Goal: Task Accomplishment & Management: Manage account settings

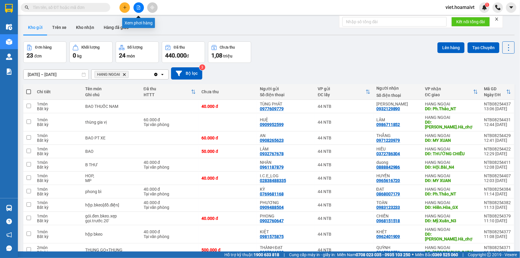
click at [137, 12] on button at bounding box center [138, 7] width 10 height 10
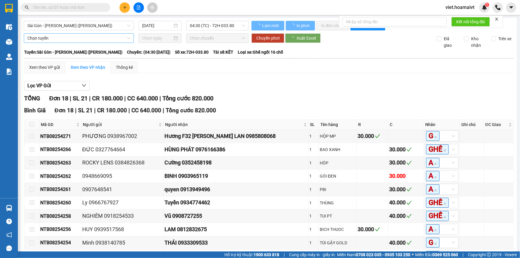
click at [110, 27] on span "Sài Gòn - [PERSON_NAME] ([PERSON_NAME])" at bounding box center [78, 25] width 103 height 9
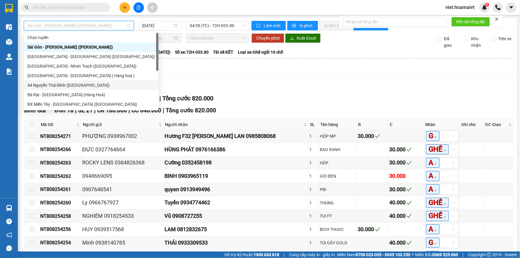
click at [80, 87] on div "44 Nguyễn Thái Bình ([GEOGRAPHIC_DATA])" at bounding box center [90, 85] width 127 height 7
type input "[DATE]"
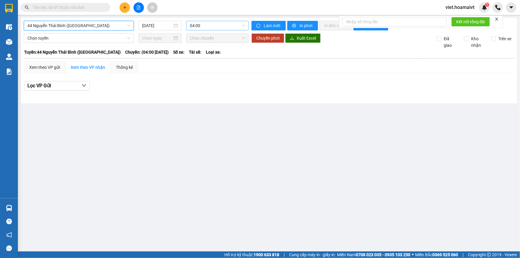
click at [229, 28] on span "04:00" at bounding box center [217, 25] width 55 height 9
type input "1400"
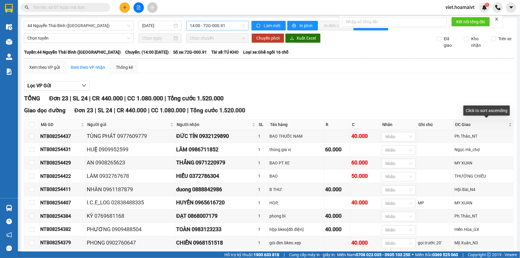
click at [505, 126] on div "ĐC Giao" at bounding box center [483, 124] width 57 height 7
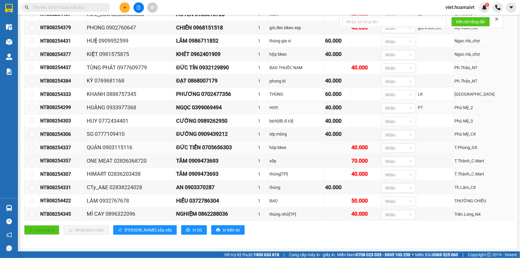
scroll to position [217, 0]
click at [186, 231] on icon "printer" at bounding box center [188, 230] width 4 height 4
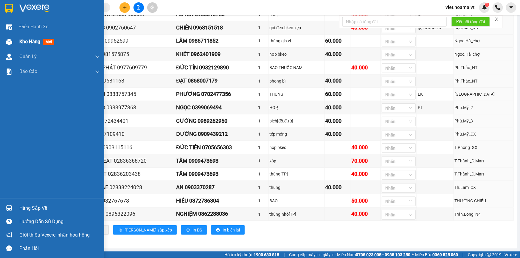
click at [48, 39] on span "mới" at bounding box center [48, 42] width 11 height 7
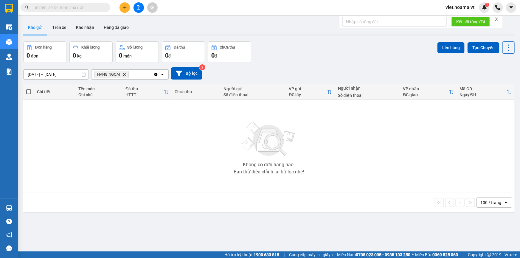
click at [125, 75] on icon "HANG NGOAI, close by backspace" at bounding box center [124, 74] width 3 height 3
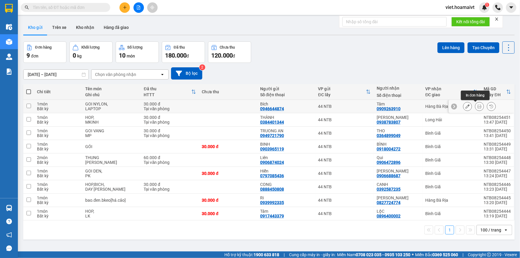
click at [477, 106] on icon at bounding box center [479, 106] width 4 height 4
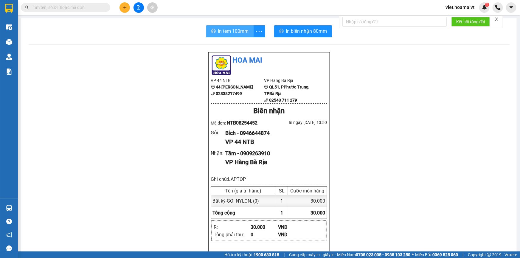
click at [241, 32] on span "In tem 100mm" at bounding box center [233, 30] width 31 height 7
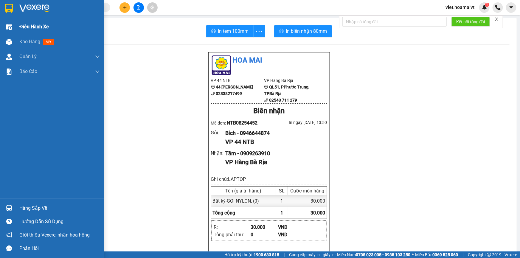
click at [29, 27] on span "Điều hành xe" at bounding box center [33, 26] width 29 height 7
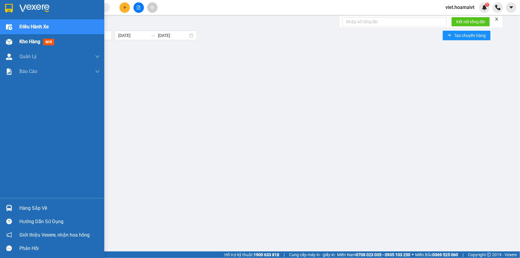
click at [25, 42] on span "Kho hàng" at bounding box center [29, 42] width 21 height 6
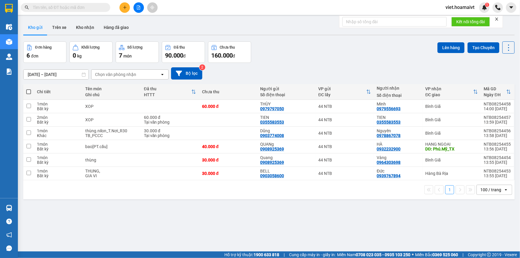
click at [498, 19] on icon "close" at bounding box center [496, 19] width 4 height 4
click at [321, 66] on div "[DATE] – [DATE] Press the down arrow key to interact with the calendar and sele…" at bounding box center [268, 73] width 491 height 21
click at [391, 68] on div "[DATE] – [DATE] Press the down arrow key to interact with the calendar and sele…" at bounding box center [268, 73] width 491 height 12
click at [103, 75] on div "Chọn văn phòng nhận" at bounding box center [115, 74] width 41 height 6
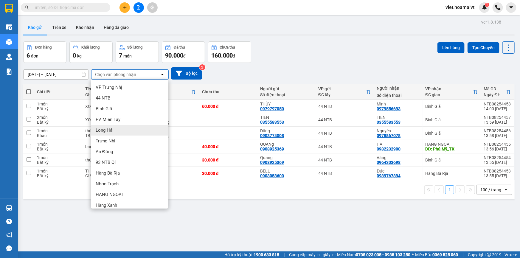
click at [119, 131] on div "Long Hải" at bounding box center [129, 130] width 77 height 11
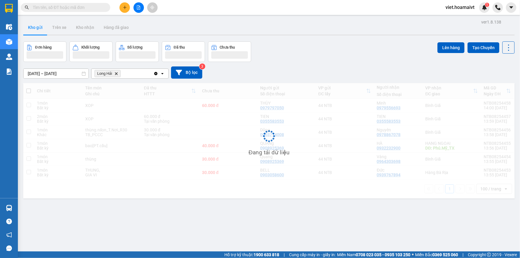
click at [306, 68] on div "13/08/2025 – 14/08/2025 Press the down arrow key to interact with the calendar …" at bounding box center [268, 72] width 491 height 12
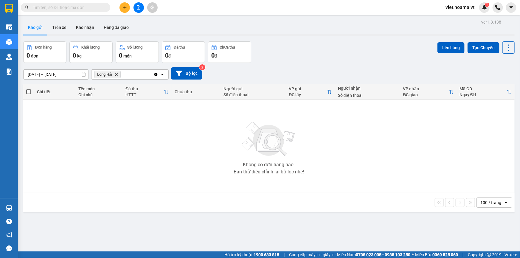
click at [298, 65] on div "13/08/2025 – 14/08/2025 Press the down arrow key to interact with the calendar …" at bounding box center [268, 73] width 491 height 21
click at [114, 74] on span "Long Hải Delete" at bounding box center [107, 74] width 26 height 7
click at [115, 75] on icon "Delete" at bounding box center [116, 75] width 4 height 4
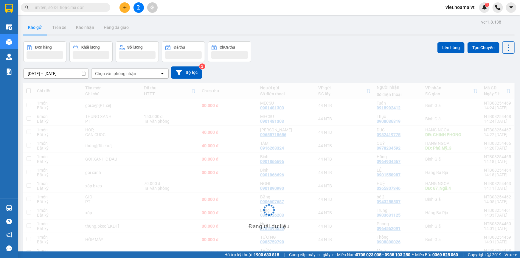
click at [281, 75] on div "[DATE] – [DATE] Press the down arrow key to interact with the calendar and sele…" at bounding box center [268, 72] width 491 height 12
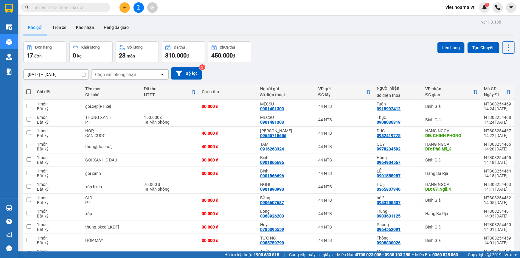
click at [281, 75] on div "[DATE] – [DATE] Press the down arrow key to interact with the calendar and sele…" at bounding box center [268, 73] width 491 height 12
click at [139, 74] on div "Chọn văn phòng nhận" at bounding box center [125, 75] width 68 height 10
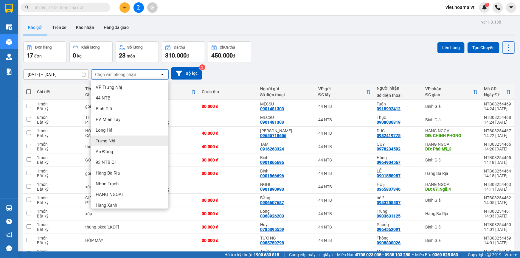
click at [139, 133] on div "Long Hải" at bounding box center [129, 130] width 77 height 11
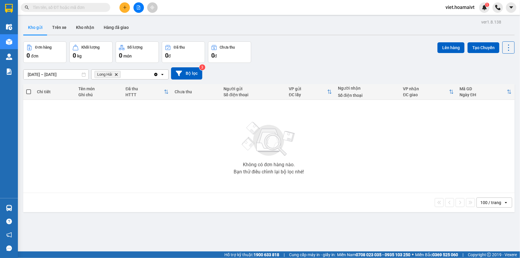
click at [119, 73] on span "Long Hải Delete" at bounding box center [107, 74] width 26 height 7
click at [116, 73] on icon "Delete" at bounding box center [116, 75] width 4 height 4
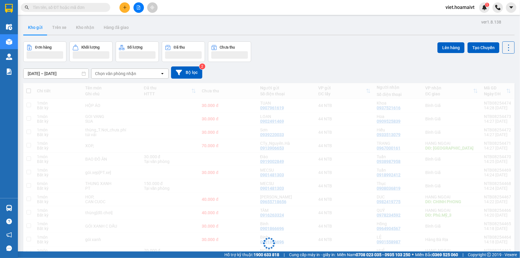
click at [316, 61] on div "Đơn hàng Khối lượng Số lượng Đã thu Chưa thu Lên hàng Tạo Chuyến" at bounding box center [268, 51] width 491 height 21
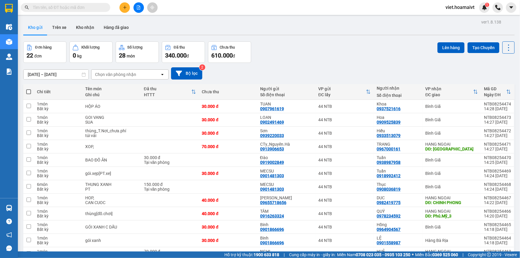
click at [316, 61] on div "Đơn hàng 22 đơn Khối lượng 0 kg Số lượng 28 món Đã thu 340.000 đ Chưa thu 610.0…" at bounding box center [268, 51] width 491 height 21
click at [341, 61] on div "Đơn hàng 22 đơn Khối lượng 0 kg Số lượng 28 món Đã thu 340.000 đ Chưa thu 610.0…" at bounding box center [268, 51] width 491 height 21
click at [322, 54] on div "Đơn hàng 22 đơn Khối lượng 0 kg Số lượng 28 món Đã thu 340.000 đ Chưa thu 610.0…" at bounding box center [268, 51] width 491 height 21
click at [318, 59] on div "Đơn hàng 22 đơn Khối lượng 0 kg Số lượng 28 món Đã thu 340.000 đ Chưa thu 610.0…" at bounding box center [268, 51] width 491 height 21
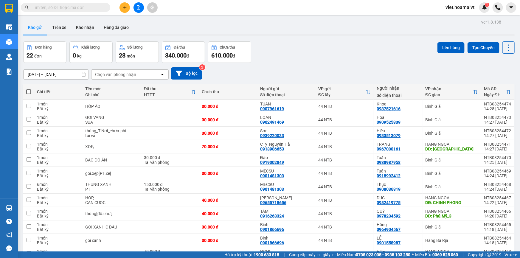
click at [54, 4] on input "text" at bounding box center [68, 7] width 70 height 7
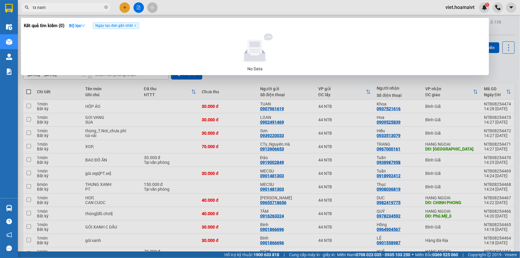
type input "tx nam"
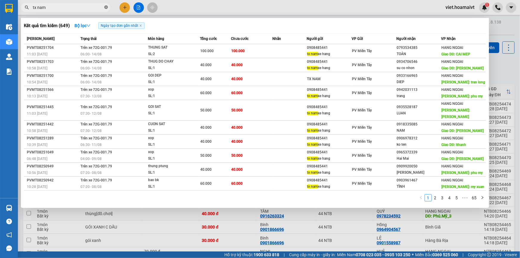
click at [105, 6] on icon "close-circle" at bounding box center [106, 7] width 4 height 4
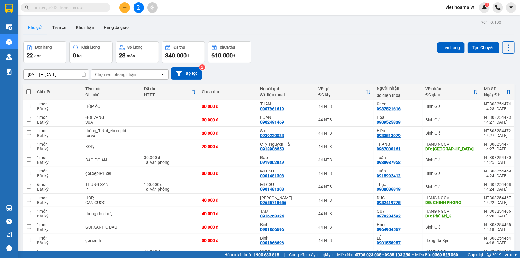
click at [138, 9] on icon "file-add" at bounding box center [138, 7] width 4 height 4
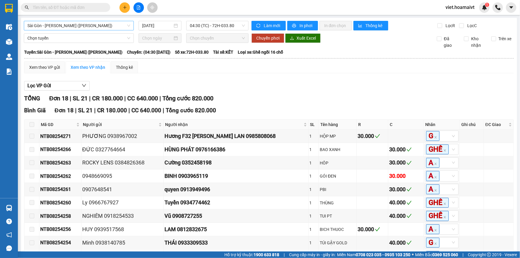
click at [102, 26] on span "Sài Gòn - [PERSON_NAME] ([PERSON_NAME])" at bounding box center [78, 25] width 103 height 9
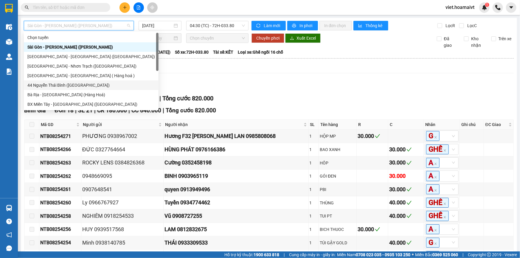
click at [107, 80] on div "44 Nguyễn Thái Bình ([GEOGRAPHIC_DATA])" at bounding box center [91, 85] width 135 height 10
type input "[DATE]"
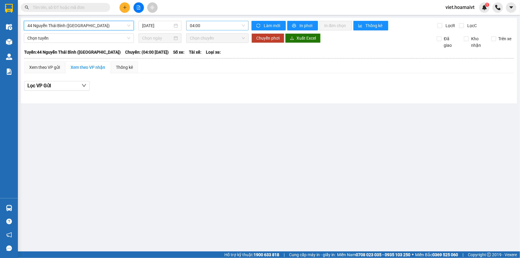
click at [213, 27] on span "04:00" at bounding box center [217, 25] width 55 height 9
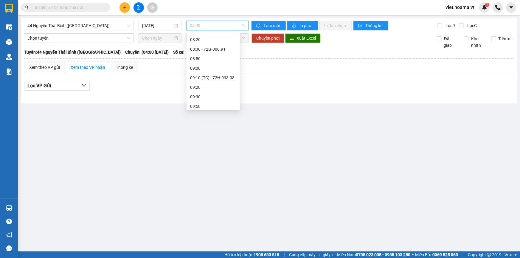
scroll to position [91, 0]
click at [277, 76] on div "Xem theo VP gửi Xem theo VP nhận Thống kê Lọc VP Gửi" at bounding box center [268, 79] width 489 height 36
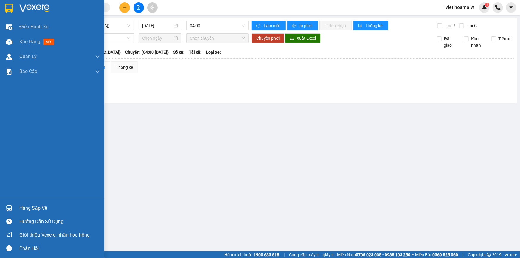
click at [24, 10] on img at bounding box center [34, 8] width 30 height 9
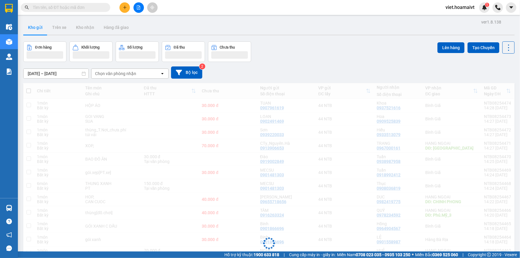
click at [296, 59] on div "Đơn hàng Khối lượng Số lượng Đã thu Chưa thu Lên hàng Tạo Chuyến" at bounding box center [268, 51] width 491 height 21
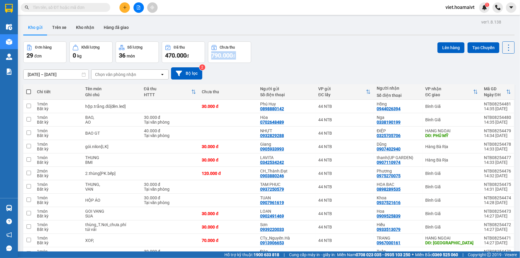
click at [296, 59] on div "Đơn hàng 29 đơn Khối lượng 0 kg Số lượng 36 món Đã thu 470.000 đ Chưa thu 790.0…" at bounding box center [268, 51] width 491 height 21
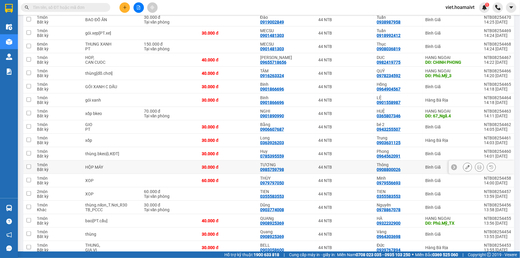
scroll to position [260, 0]
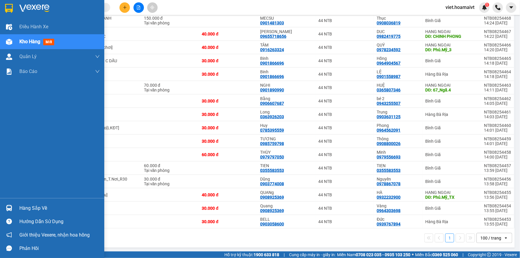
click at [31, 6] on img at bounding box center [34, 8] width 30 height 9
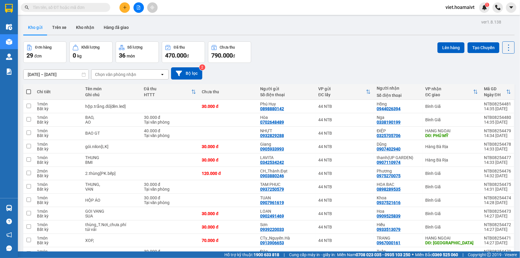
click at [134, 75] on div "Chọn văn phòng nhận" at bounding box center [115, 74] width 41 height 6
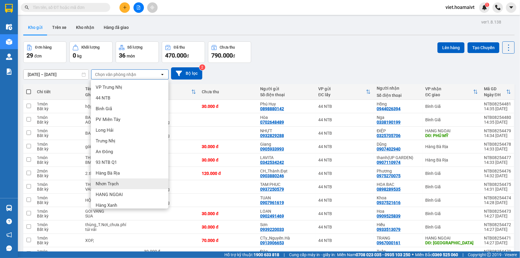
click at [130, 186] on div "Nhơn Trạch" at bounding box center [129, 183] width 77 height 11
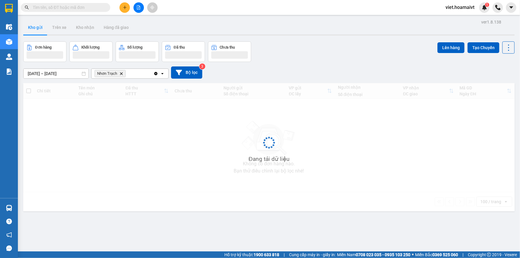
click at [300, 57] on div "Đơn hàng Khối lượng Số lượng Đã thu Chưa thu Lên hàng Tạo Chuyến" at bounding box center [268, 51] width 491 height 21
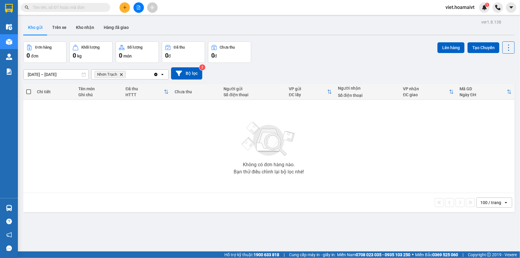
click at [121, 76] on icon "Delete" at bounding box center [121, 75] width 4 height 4
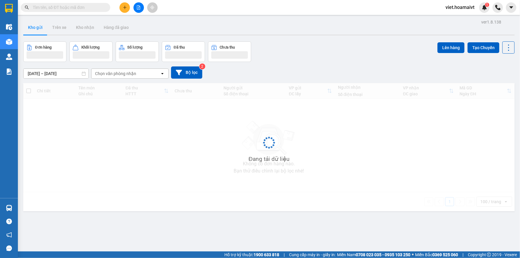
click at [289, 62] on div "ver 1.8.138 Kho gửi Trên xe Kho nhận Hàng đã giao Đơn hàng Khối lượng Số lượng …" at bounding box center [269, 147] width 496 height 258
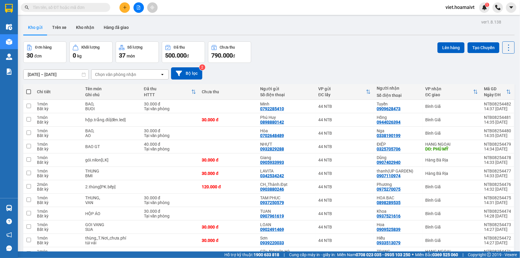
click at [297, 49] on div "Đơn hàng 30 đơn Khối lượng 0 kg Số lượng 37 món Đã thu 500.000 đ Chưa thu 790.0…" at bounding box center [268, 51] width 491 height 21
click at [123, 74] on div "Chọn văn phòng nhận" at bounding box center [115, 74] width 41 height 6
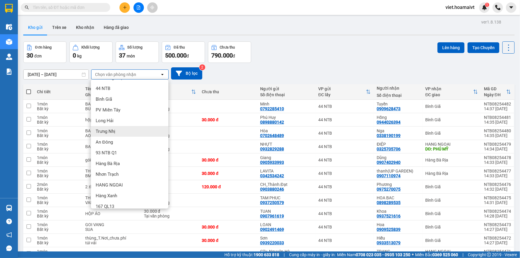
scroll to position [15, 0]
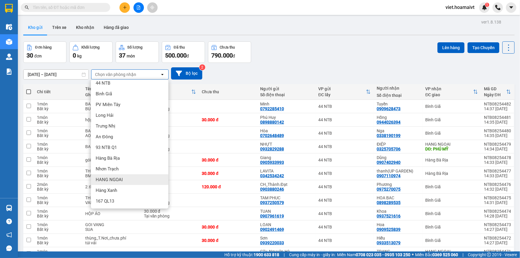
click at [147, 182] on div "HANG NGOAI" at bounding box center [129, 179] width 77 height 11
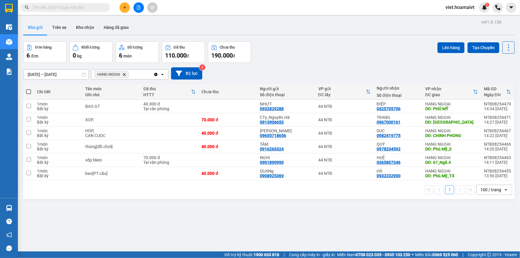
click at [290, 80] on div "13/08/2025 – 14/08/2025 Press the down arrow key to interact with the calendar …" at bounding box center [268, 73] width 491 height 21
click at [130, 6] on div at bounding box center [138, 7] width 45 height 10
click at [125, 3] on button at bounding box center [124, 7] width 10 height 10
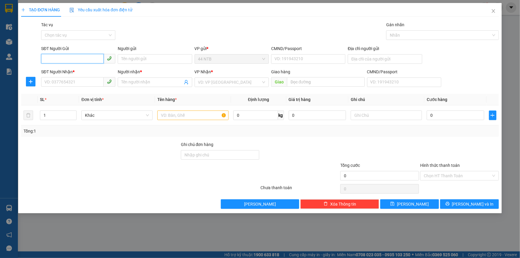
click at [78, 54] on input "SĐT Người Gửi" at bounding box center [72, 59] width 63 height 10
click at [66, 84] on input "SĐT Người Nhận *" at bounding box center [72, 82] width 63 height 10
type input "0938397676"
click at [90, 95] on div "0938397676 - HUYEN" at bounding box center [78, 94] width 67 height 7
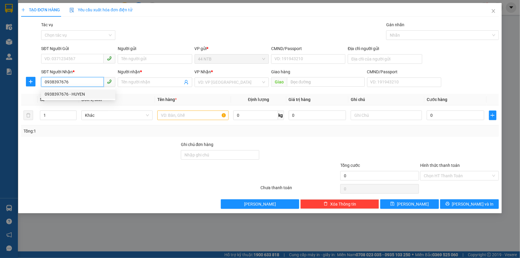
type input "HUYEN"
type input "0938397676"
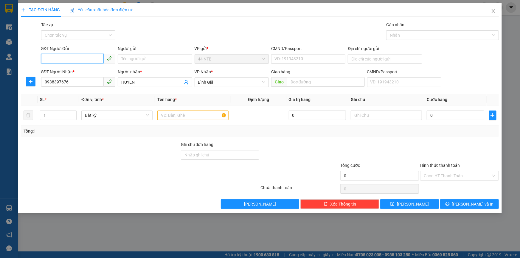
click at [70, 55] on input "SĐT Người Gửi" at bounding box center [72, 59] width 63 height 10
click at [72, 60] on input "SĐT Người Gửi" at bounding box center [72, 59] width 63 height 10
type input "0903700427"
click at [84, 70] on div "0903700427 - 193 PHAM HONGTHAI" at bounding box center [79, 71] width 69 height 7
type input "193 PHAM HONGTHAI"
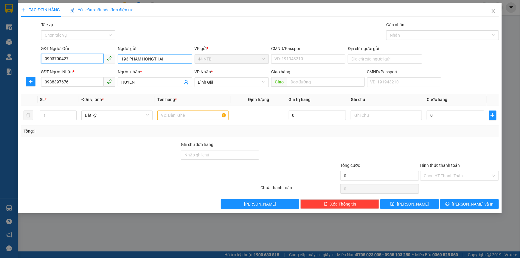
type input "0903700427"
drag, startPoint x: 170, startPoint y: 55, endPoint x: 104, endPoint y: 68, distance: 66.7
click at [104, 68] on form "SĐT Người Gửi 0903700427 Người gửi 193 PHAM HONGTHAI 193 PHAM HONGTHAI VP gửi *…" at bounding box center [259, 67] width 477 height 44
click at [193, 24] on div "Gói vận chuyển * Tiêu chuẩn Tác vụ Chọn tác vụ Gán nhãn Nhãn" at bounding box center [270, 31] width 460 height 21
click at [199, 113] on input "text" at bounding box center [192, 115] width 71 height 10
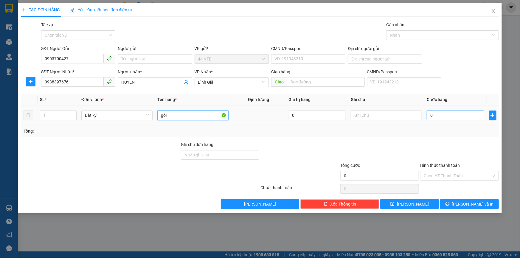
type input "gói"
click at [441, 115] on input "0" at bounding box center [454, 115] width 57 height 10
type input "3"
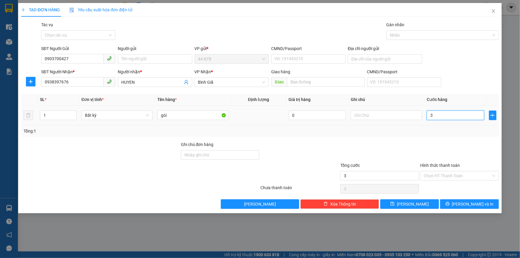
type input "30"
type input "30.000"
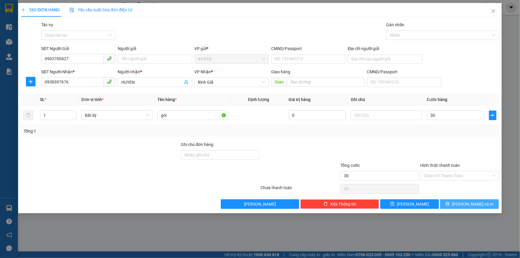
type input "30.000"
click at [456, 202] on button "Lưu và In" at bounding box center [469, 204] width 59 height 10
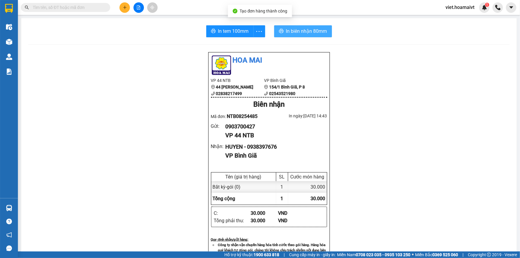
click at [321, 32] on span "In biên nhận 80mm" at bounding box center [306, 30] width 41 height 7
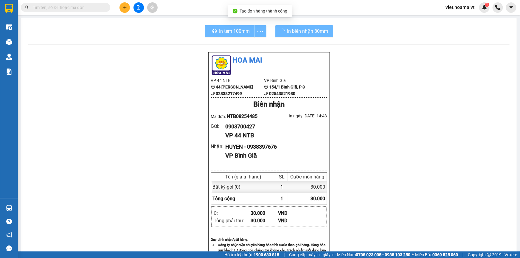
click at [401, 191] on div "Hoa Mai VP 44 NTB 44 Nguyễn Thái Bình 02838217499 VP Bình Giã 154/1 Bình Giã,…" at bounding box center [268, 241] width 481 height 378
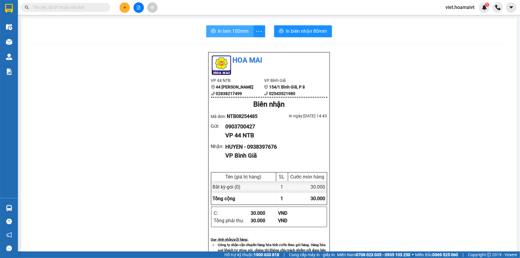
click at [239, 32] on span "In tem 100mm" at bounding box center [233, 30] width 31 height 7
click at [68, 10] on input "text" at bounding box center [68, 7] width 70 height 7
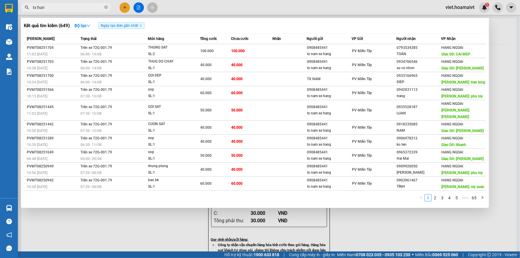
type input "tx hung"
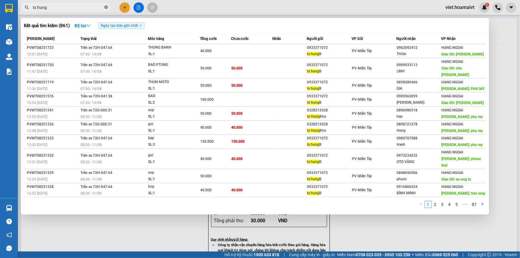
click at [105, 6] on icon "close-circle" at bounding box center [106, 7] width 4 height 4
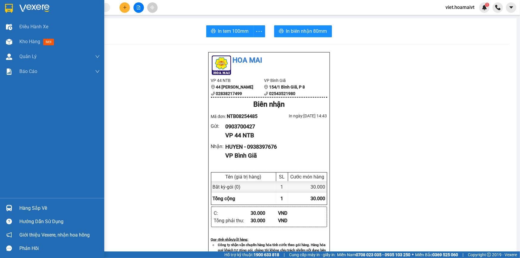
click at [24, 12] on img at bounding box center [34, 8] width 30 height 9
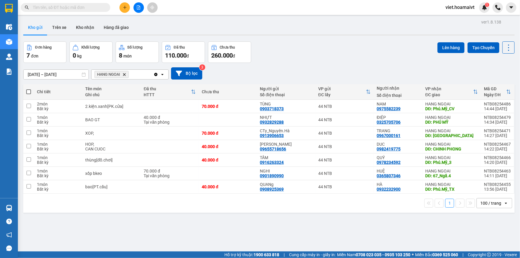
click at [124, 74] on icon "Delete" at bounding box center [124, 75] width 4 height 4
click at [124, 74] on div "Chọn văn phòng nhận" at bounding box center [115, 74] width 41 height 6
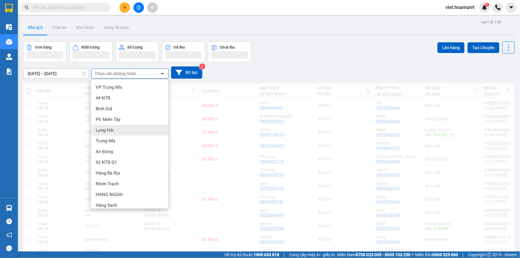
click at [119, 131] on div "Long Hải" at bounding box center [129, 130] width 77 height 11
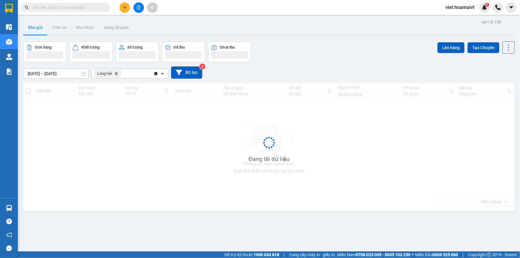
click at [313, 71] on div "13/08/2025 – 14/08/2025 Press the down arrow key to interact with the calendar …" at bounding box center [268, 72] width 491 height 12
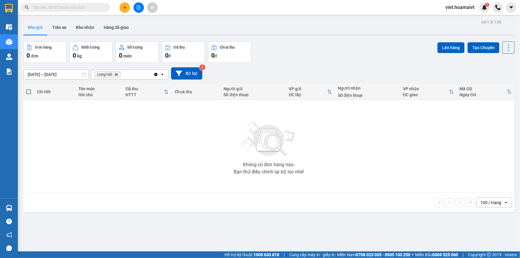
click at [117, 74] on icon "Delete" at bounding box center [116, 75] width 4 height 4
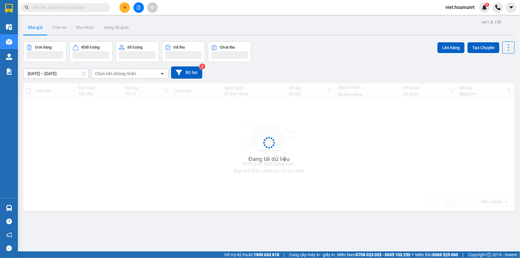
click at [357, 61] on div "Đơn hàng Khối lượng Số lượng Đã thu Chưa thu Lên hàng Tạo Chuyến" at bounding box center [268, 51] width 491 height 21
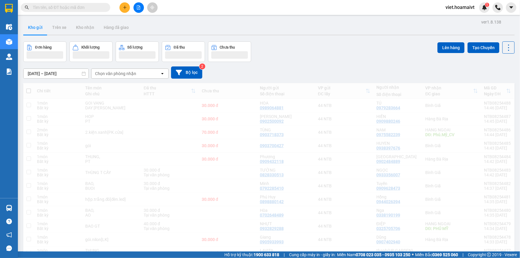
click at [357, 61] on div "Đơn hàng Khối lượng Số lượng Đã thu Chưa thu Lên hàng Tạo Chuyến" at bounding box center [268, 51] width 491 height 21
click at [358, 61] on div "Đơn hàng Khối lượng Số lượng Đã thu Chưa thu Lên hàng Tạo Chuyến" at bounding box center [268, 51] width 491 height 21
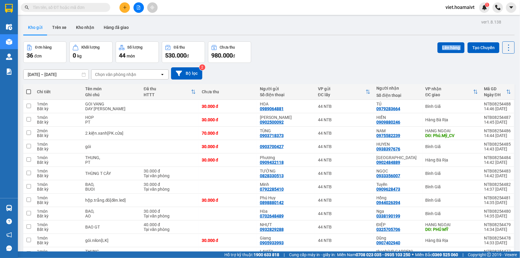
click at [358, 61] on div "Đơn hàng 36 đơn Khối lượng 0 kg Số lượng 44 món Đã thu 530.000 đ Chưa thu 980.0…" at bounding box center [268, 51] width 491 height 21
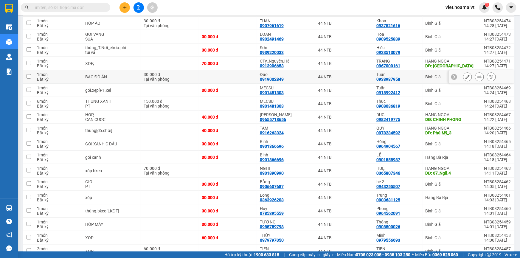
scroll to position [354, 0]
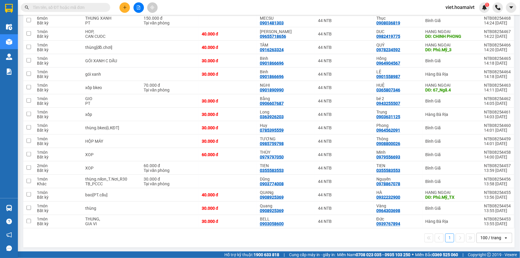
click at [150, 237] on div "1 100 / trang open" at bounding box center [269, 238] width 486 height 10
click at [333, 249] on main "ver 1.8.138 Kho gửi Trên xe Kho nhận Hàng đã giao Đơn hàng 36 đơn Khối lượng 0 …" at bounding box center [260, 125] width 520 height 251
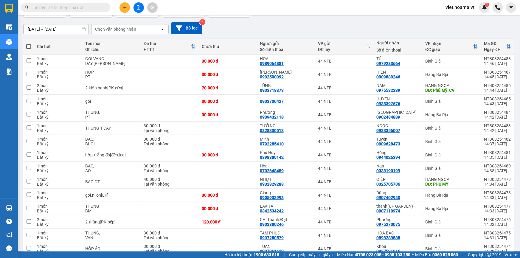
scroll to position [0, 0]
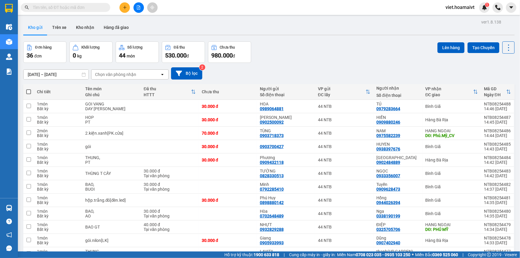
click at [116, 75] on div "Chọn văn phòng nhận" at bounding box center [115, 74] width 41 height 6
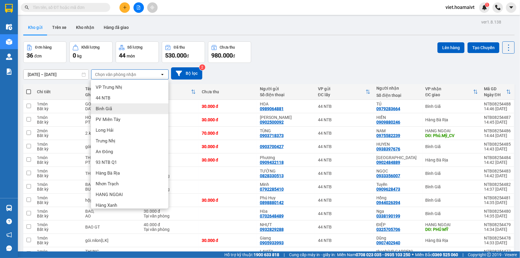
click at [116, 108] on div "Bình Giã" at bounding box center [129, 108] width 77 height 11
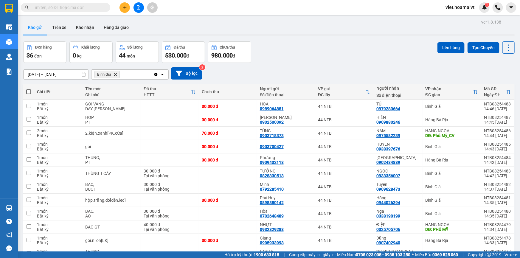
click at [300, 81] on div "13/08/2025 – 14/08/2025 Press the down arrow key to interact with the calendar …" at bounding box center [268, 73] width 491 height 21
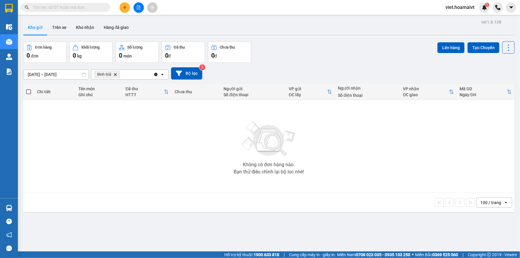
click at [114, 75] on icon "Delete" at bounding box center [115, 75] width 4 height 4
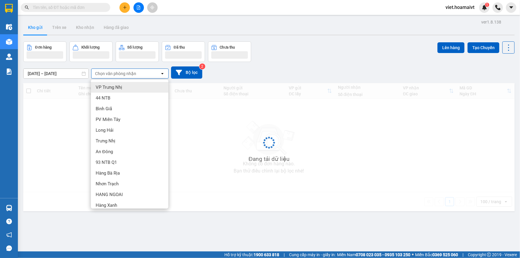
click at [310, 73] on div "13/08/2025 – 14/08/2025 Press the down arrow key to interact with the calendar …" at bounding box center [268, 72] width 491 height 12
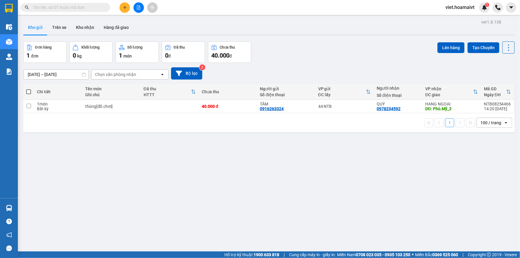
click at [310, 73] on div "13/08/2025 – 14/08/2025 Press the down arrow key to interact with the calendar …" at bounding box center [268, 73] width 491 height 12
click at [225, 205] on div "ver 1.8.138 Kho gửi Trên xe Kho nhận Hàng đã giao Đơn hàng 1 đơn Khối lượng 0 k…" at bounding box center [269, 147] width 496 height 258
click at [223, 205] on div "ver 1.8.138 Kho gửi Trên xe Kho nhận Hàng đã giao Đơn hàng 1 đơn Khối lượng 0 k…" at bounding box center [269, 147] width 496 height 258
click at [139, 9] on icon "file-add" at bounding box center [138, 7] width 4 height 4
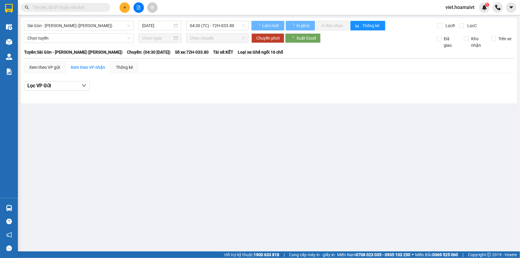
click at [74, 30] on span "Sài Gòn - Vũng Tàu (Hàng Hoá)" at bounding box center [78, 25] width 103 height 9
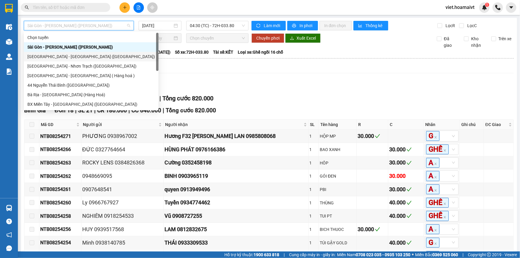
click at [73, 55] on div "Sài Gòn - Bà Rịa (Hàng Hoá)" at bounding box center [90, 56] width 127 height 7
type input "14/08/2025"
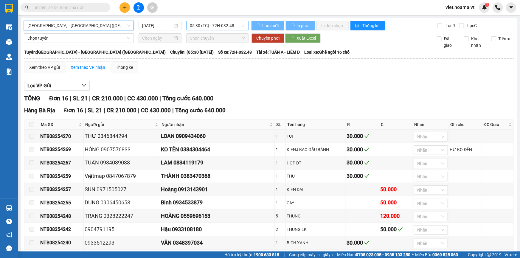
click at [206, 28] on span "05:30 (TC) - 72H-032.48" at bounding box center [217, 25] width 55 height 9
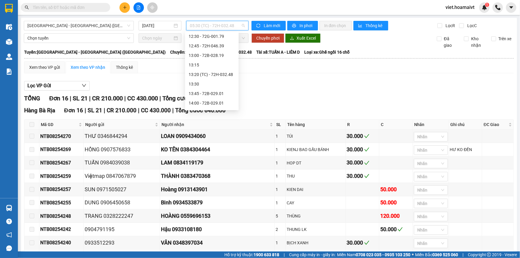
scroll to position [244, 0]
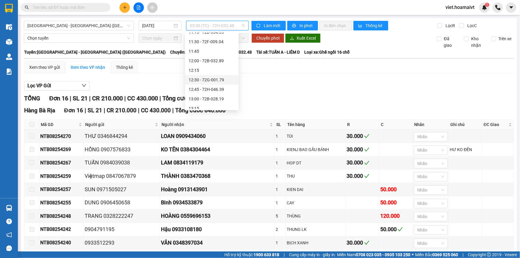
click at [227, 77] on div "12:30 - 72G-001.79" at bounding box center [211, 80] width 46 height 7
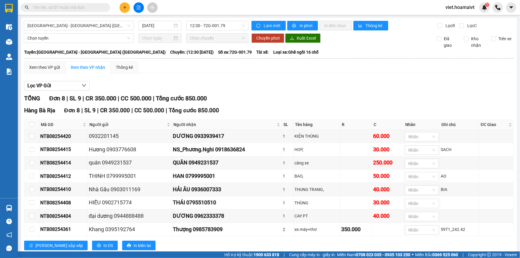
click at [303, 84] on div "Lọc VP Gửi" at bounding box center [268, 86] width 489 height 10
click at [304, 85] on div "Lọc VP Gửi" at bounding box center [268, 86] width 489 height 10
click at [302, 85] on div "Lọc VP Gửi" at bounding box center [268, 86] width 489 height 10
click at [301, 86] on div "Lọc VP Gửi" at bounding box center [268, 86] width 489 height 10
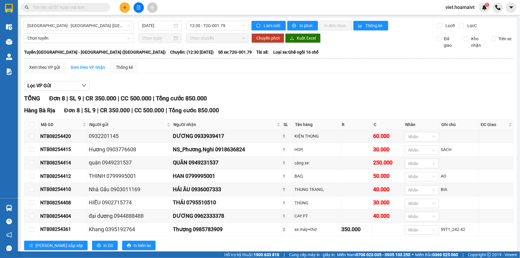
click at [301, 86] on div "Lọc VP Gửi" at bounding box center [268, 86] width 489 height 10
click at [300, 86] on div "Lọc VP Gửi" at bounding box center [268, 86] width 489 height 10
click at [206, 24] on span "12:30 - 72G-001.79" at bounding box center [217, 25] width 55 height 9
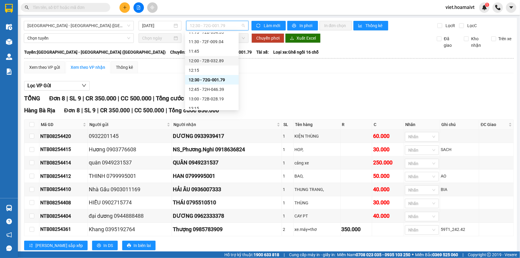
click at [222, 60] on div "12:00 - 72B-032.89" at bounding box center [211, 60] width 46 height 7
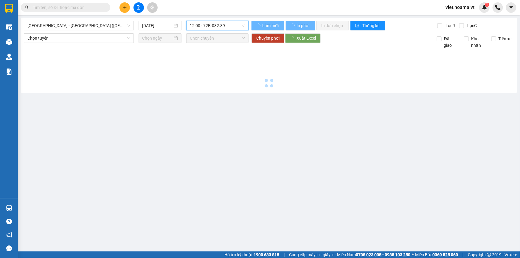
click at [282, 71] on div at bounding box center [269, 69] width 490 height 41
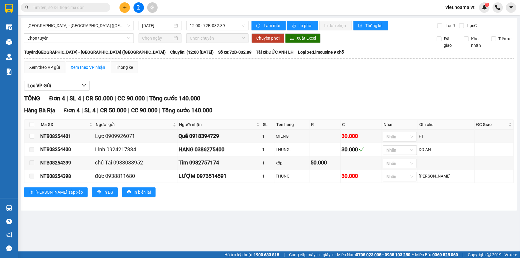
click at [298, 88] on div "Lọc VP Gửi" at bounding box center [268, 86] width 489 height 10
click at [207, 29] on span "12:00 - 72B-032.89" at bounding box center [217, 25] width 55 height 9
click at [92, 9] on input "text" at bounding box center [68, 7] width 70 height 7
click at [198, 27] on span "12:00 - 72B-032.89" at bounding box center [217, 25] width 55 height 9
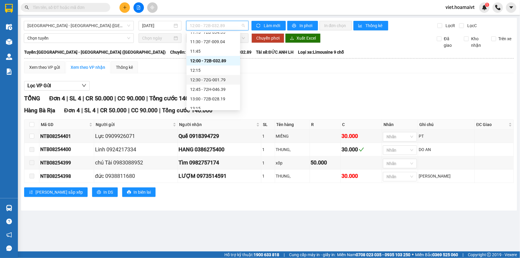
click at [211, 77] on div "12:30 - 72G-001.79" at bounding box center [213, 80] width 46 height 7
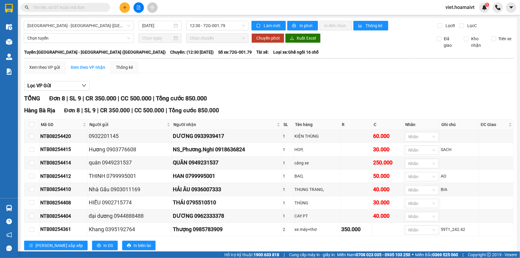
click at [288, 82] on div "Lọc VP Gửi" at bounding box center [268, 86] width 489 height 10
click at [123, 9] on icon "plus" at bounding box center [125, 7] width 4 height 4
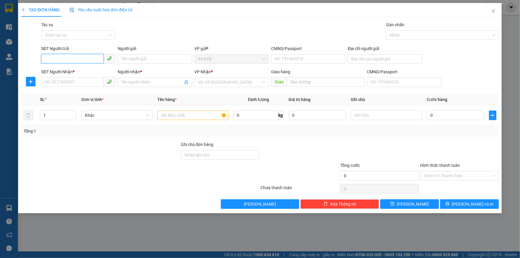
click at [60, 56] on input "SĐT Người Gửi" at bounding box center [72, 59] width 63 height 10
click at [68, 56] on input "SĐT Người Gửi" at bounding box center [72, 59] width 63 height 10
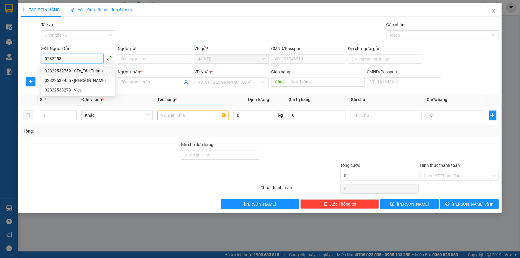
click at [66, 69] on div "02822532759 - CTy_Tân.Thành" at bounding box center [78, 71] width 67 height 7
type input "02822532759"
type input "CTy_Tân.Thành"
type input "MST 0309861607"
type input "0798779380"
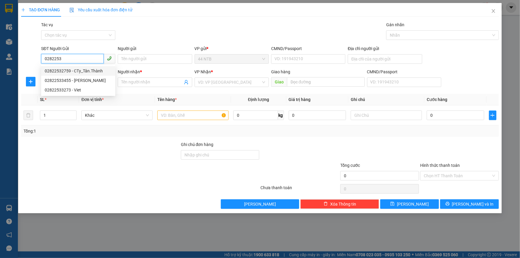
type input "Dương"
type input "02822532759"
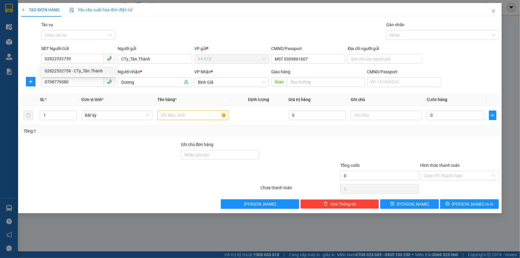
click at [197, 27] on div "Gói vận chuyển * Tiêu chuẩn Tác vụ Chọn tác vụ Gán nhãn Nhãn" at bounding box center [270, 31] width 460 height 21
drag, startPoint x: 92, startPoint y: 81, endPoint x: 0, endPoint y: 85, distance: 92.1
click at [1, 85] on div "TẠO ĐƠN HÀNG Yêu cầu xuất hóa đơn điện tử Transit Pickup Surcharge Ids Transit …" at bounding box center [260, 129] width 520 height 258
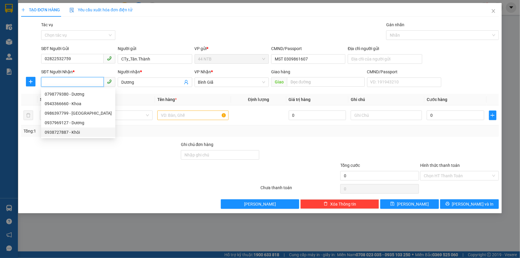
click at [83, 130] on div "0938727887 - Khôi" at bounding box center [78, 132] width 67 height 7
type input "0938727887"
type input "Khôi"
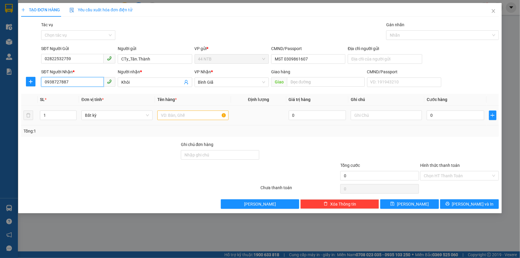
type input "0938727887"
click at [176, 113] on input "text" at bounding box center [192, 115] width 71 height 10
type input "THÙNG"
click at [440, 110] on input "0" at bounding box center [454, 115] width 57 height 10
type input "5"
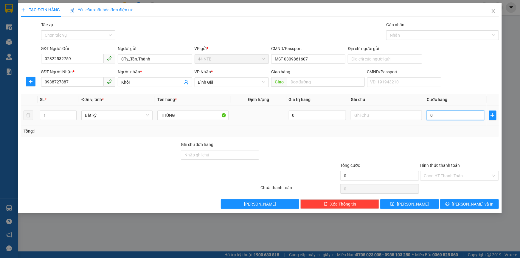
type input "5"
type input "50"
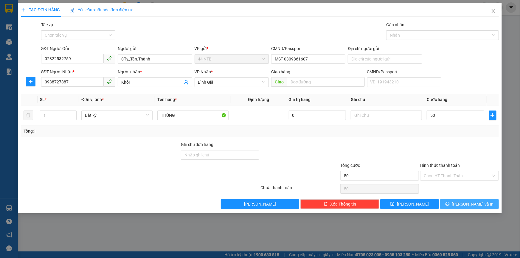
type input "50.000"
click at [468, 203] on span "Lưu và In" at bounding box center [473, 204] width 42 height 7
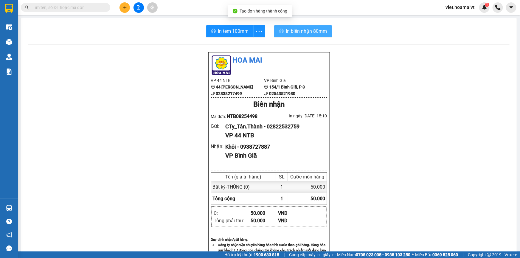
click at [310, 33] on span "In biên nhận 80mm" at bounding box center [306, 30] width 41 height 7
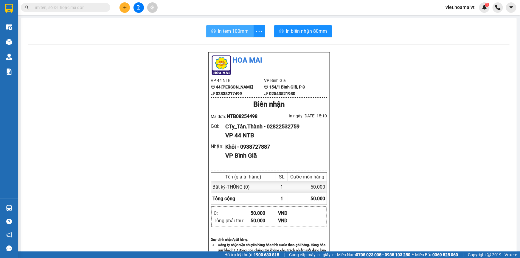
drag, startPoint x: 228, startPoint y: 30, endPoint x: 287, endPoint y: 31, distance: 59.0
click at [228, 30] on span "In tem 100mm" at bounding box center [233, 30] width 31 height 7
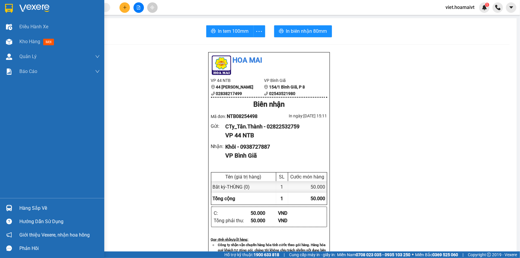
click at [18, 7] on div at bounding box center [52, 9] width 104 height 19
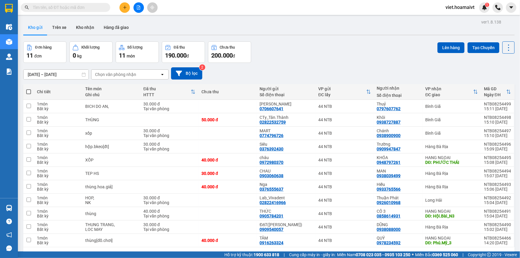
click at [275, 71] on div "13/08/2025 – 14/08/2025 Press the down arrow key to interact with the calendar …" at bounding box center [268, 73] width 491 height 12
click at [124, 4] on button at bounding box center [124, 7] width 10 height 10
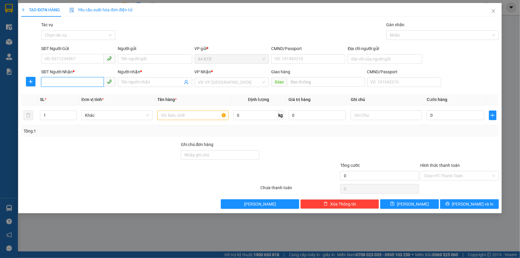
click at [68, 83] on input "SĐT Người Nhận *" at bounding box center [72, 82] width 63 height 10
type input "0976868984"
click at [80, 90] on div "0976868984 - DINH" at bounding box center [78, 94] width 74 height 10
type input "DINH"
type input "0976868984"
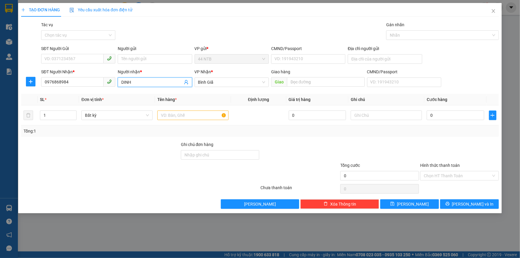
drag, startPoint x: 137, startPoint y: 82, endPoint x: 96, endPoint y: 89, distance: 41.7
click at [96, 89] on div "SĐT Người Nhận * 0976868984 Người nhận * DINH DINH VP Nhận * Bình Giã Giao hà…" at bounding box center [270, 78] width 460 height 21
type input "HUYNH ĐỆ"
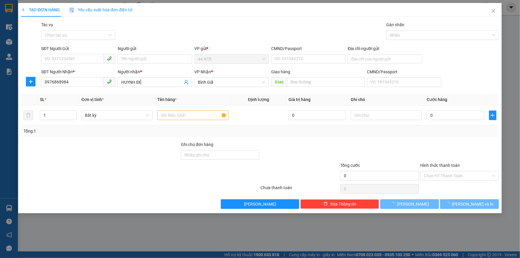
click at [174, 24] on div "Gói vận chuyển * Tiêu chuẩn Tác vụ Chọn tác vụ Gán nhãn Nhãn" at bounding box center [270, 31] width 460 height 21
click at [89, 59] on input "SĐT Người Gửi" at bounding box center [72, 59] width 63 height 10
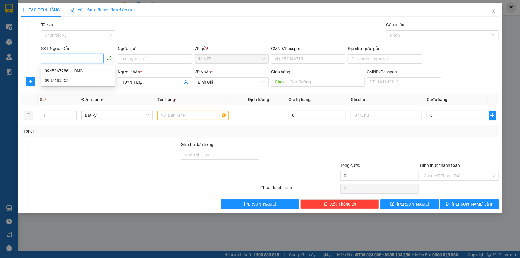
click at [88, 57] on input "SĐT Người Gửi" at bounding box center [72, 59] width 63 height 10
click at [82, 70] on div "0938083699" at bounding box center [78, 71] width 67 height 7
type input "0938083699"
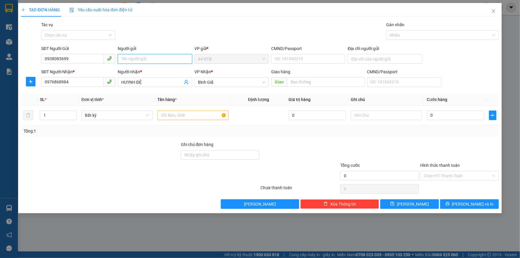
click at [125, 60] on input "Người gửi" at bounding box center [155, 59] width 74 height 10
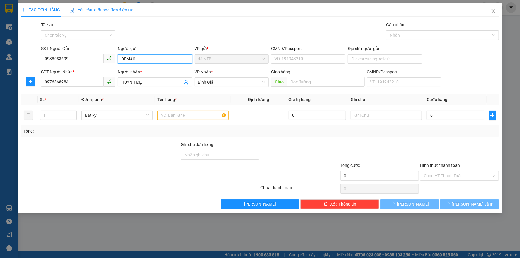
type input "DEMAX"
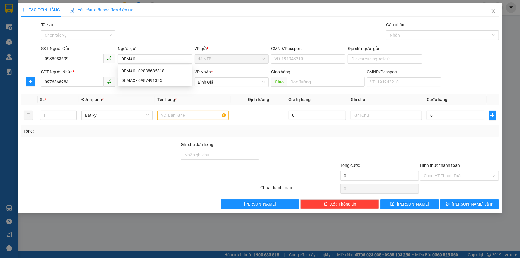
drag, startPoint x: 214, startPoint y: 22, endPoint x: 230, endPoint y: 25, distance: 16.1
click at [214, 22] on div "Gói vận chuyển * Tiêu chuẩn Tác vụ Chọn tác vụ Gán nhãn Nhãn" at bounding box center [270, 31] width 460 height 21
click at [358, 59] on input "Địa chỉ người gửi" at bounding box center [385, 59] width 74 height 10
drag, startPoint x: 229, startPoint y: 28, endPoint x: 189, endPoint y: 97, distance: 79.6
click at [229, 28] on div "Gói vận chuyển * Tiêu chuẩn Tác vụ Chọn tác vụ Gán nhãn Nhãn" at bounding box center [270, 31] width 460 height 21
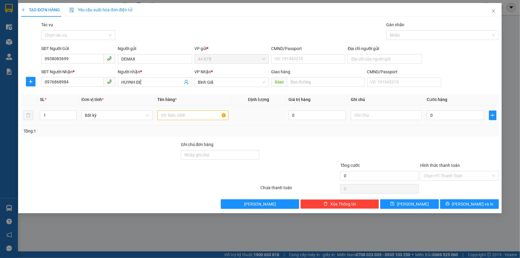
click at [188, 120] on div at bounding box center [192, 115] width 71 height 12
click at [188, 116] on input "text" at bounding box center [192, 115] width 71 height 10
type input "THÙNG"
click at [362, 116] on input "text" at bounding box center [385, 115] width 71 height 10
type input "KHOÁ"
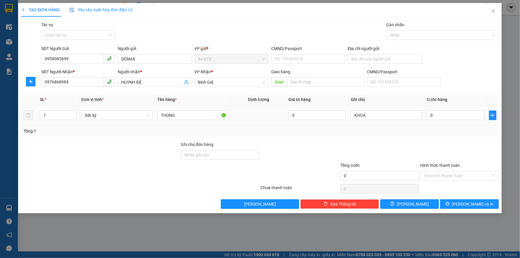
click at [446, 110] on div "0" at bounding box center [454, 115] width 57 height 12
click at [446, 116] on input "0" at bounding box center [454, 115] width 57 height 10
type input "3"
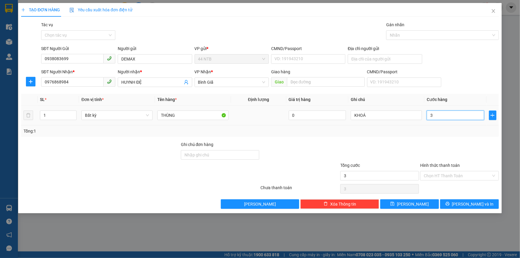
type input "30"
type input "30.000"
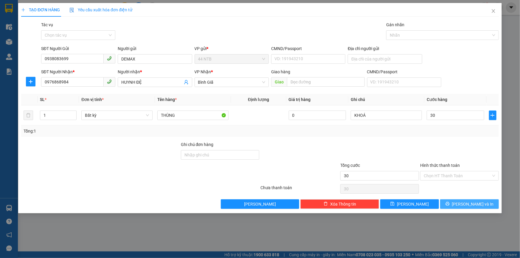
type input "30.000"
click at [469, 202] on span "Lưu và In" at bounding box center [473, 204] width 42 height 7
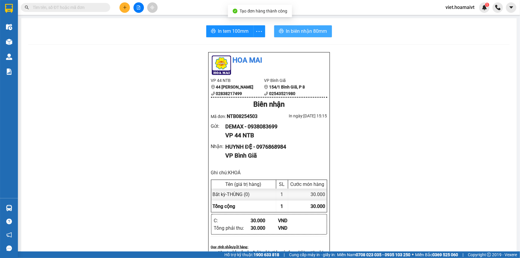
click at [306, 32] on span "In biên nhận 80mm" at bounding box center [306, 30] width 41 height 7
click at [416, 189] on div "Hoa Mai VP 44 NTB 44 Nguyễn Thái Bình 02838217499 VP Bình Giã 154/1 Bình Giã,…" at bounding box center [268, 248] width 481 height 393
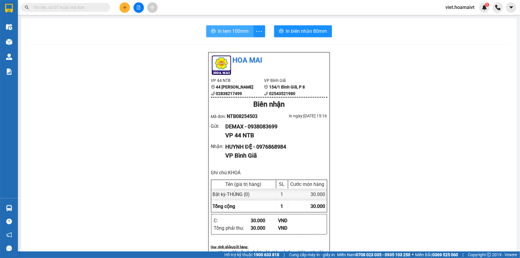
click at [233, 28] on span "In tem 100mm" at bounding box center [233, 30] width 31 height 7
click at [411, 194] on div "Hoa Mai VP 44 NTB 44 Nguyễn Thái Bình 02838217499 VP Bình Giã 154/1 Bình Giã,…" at bounding box center [268, 248] width 481 height 393
click at [62, 9] on input "text" at bounding box center [68, 7] width 70 height 7
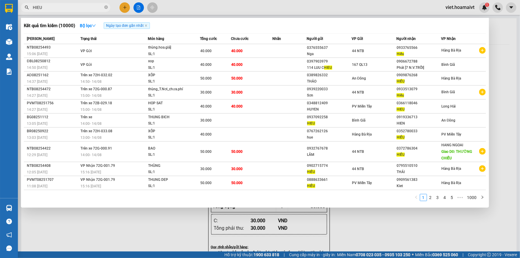
type input "HIEU"
click at [366, 239] on div at bounding box center [260, 129] width 520 height 258
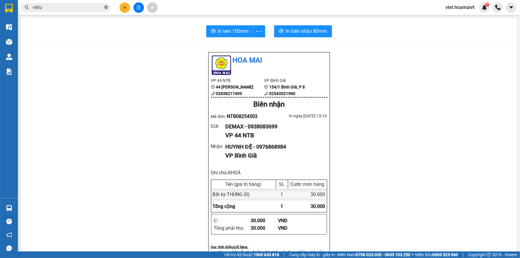
click at [107, 7] on icon "close-circle" at bounding box center [106, 7] width 4 height 4
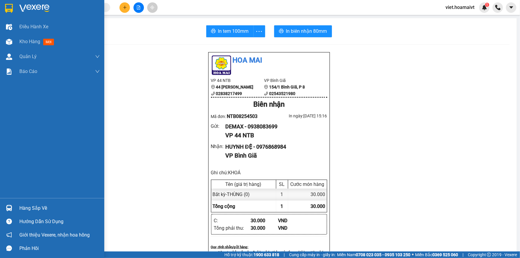
click at [26, 9] on img at bounding box center [34, 8] width 30 height 9
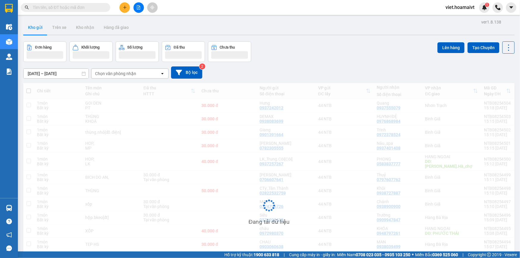
click at [137, 77] on div "Chọn văn phòng nhận" at bounding box center [125, 74] width 68 height 10
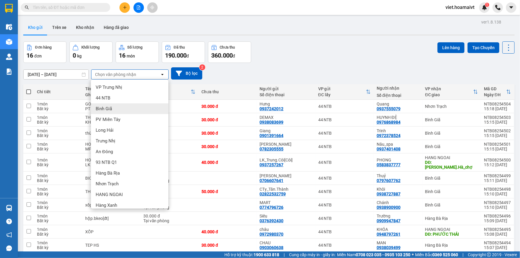
click at [129, 107] on div "Bình Giã" at bounding box center [129, 108] width 77 height 11
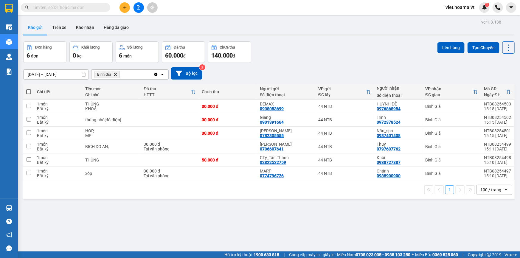
click at [339, 65] on div "13/08/2025 – 14/08/2025 Press the down arrow key to interact with the calendar …" at bounding box center [268, 73] width 491 height 21
click at [249, 226] on div "ver 1.8.138 Kho gửi Trên xe Kho nhận Hàng đã giao Đơn hàng 6 đơn Khối lượng 0 k…" at bounding box center [269, 147] width 496 height 258
click at [267, 52] on div "Đơn hàng 6 đơn Khối lượng 0 kg Số lượng 6 món Đã thu 60.000 đ Chưa thu 140.000 …" at bounding box center [268, 51] width 491 height 21
click at [138, 9] on icon "file-add" at bounding box center [138, 7] width 3 height 4
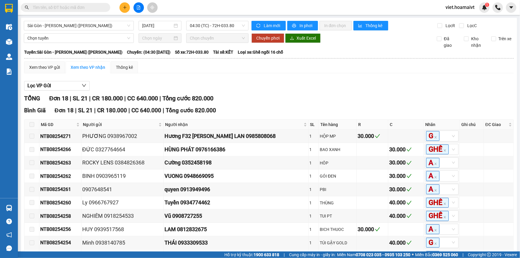
click at [259, 70] on div "Xem theo VP gửi Xem theo VP nhận Thống kê" at bounding box center [268, 67] width 489 height 12
click at [216, 23] on span "04:30 (TC) - 72H-033.80" at bounding box center [217, 25] width 55 height 9
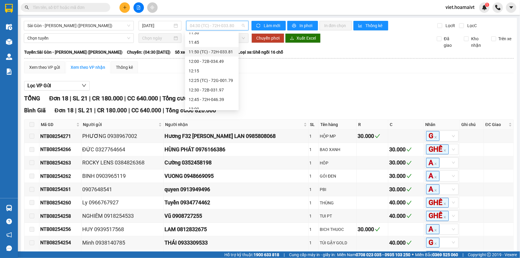
scroll to position [298, 0]
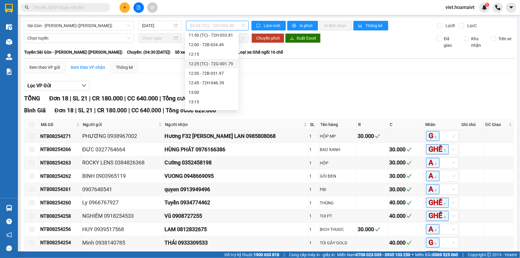
click at [222, 65] on div "12:25 (TC) - 72G-001.79" at bounding box center [211, 63] width 46 height 7
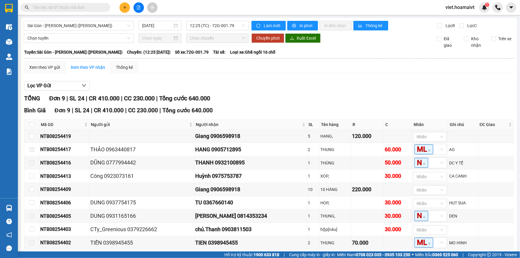
click at [321, 83] on div "Lọc VP Gửi" at bounding box center [268, 86] width 489 height 10
click at [319, 74] on div "Xem theo VP gửi Xem theo VP nhận Thống kê Lọc VP Gửi TỔNG Đơn 9 | SL 24 | CR 4…" at bounding box center [268, 166] width 489 height 210
click at [322, 91] on div "Lọc VP Gửi TỔNG Đơn 9 | SL 24 | CR 410.000 | CC 230.000 | Tổng cước 640.000 Bi…" at bounding box center [268, 174] width 489 height 193
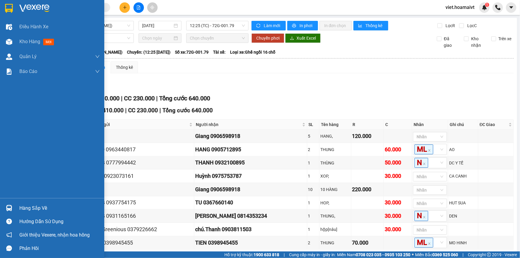
click at [23, 12] on img at bounding box center [34, 8] width 30 height 9
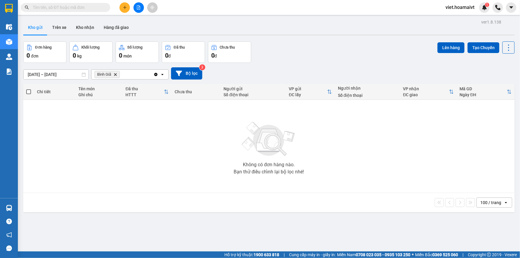
click at [316, 58] on div "Đơn hàng 0 đơn Khối lượng 0 kg Số lượng 0 món Đã thu 0 đ Chưa thu 0 đ Lên hàng …" at bounding box center [268, 51] width 491 height 21
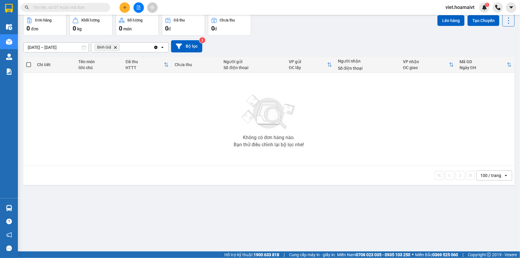
click at [116, 46] on icon "Delete" at bounding box center [115, 48] width 4 height 4
click at [116, 46] on div "Chọn văn phòng nhận" at bounding box center [115, 47] width 41 height 6
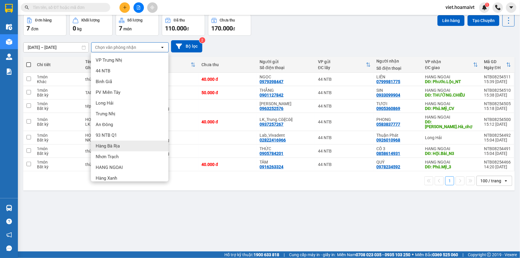
click at [125, 147] on div "Hàng Bà Rịa" at bounding box center [129, 146] width 77 height 11
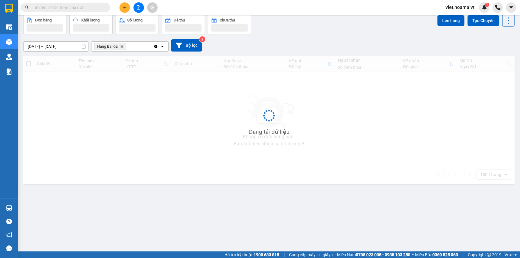
click at [275, 58] on div "Đang tải dữ liệu" at bounding box center [268, 120] width 491 height 128
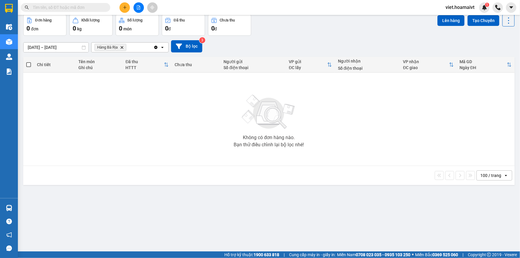
click at [120, 47] on icon "Delete" at bounding box center [122, 48] width 4 height 4
click at [120, 47] on div "Chọn văn phòng nhận" at bounding box center [115, 47] width 41 height 6
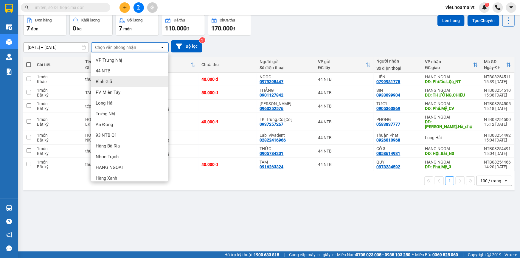
click at [120, 78] on div "Bình Giã" at bounding box center [129, 81] width 77 height 11
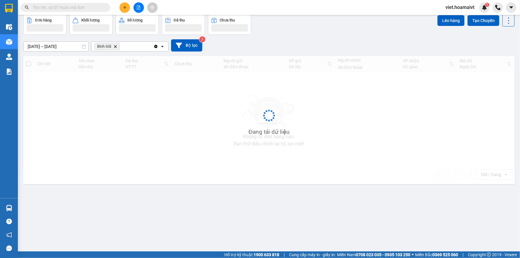
click at [291, 57] on div "Đang tải dữ liệu" at bounding box center [268, 120] width 491 height 128
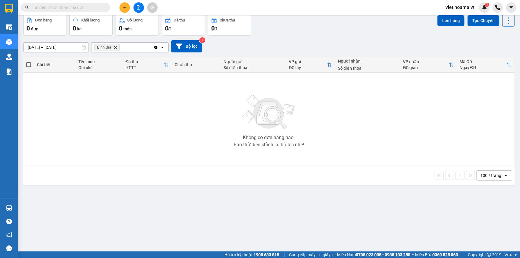
click at [139, 4] on button at bounding box center [138, 7] width 10 height 10
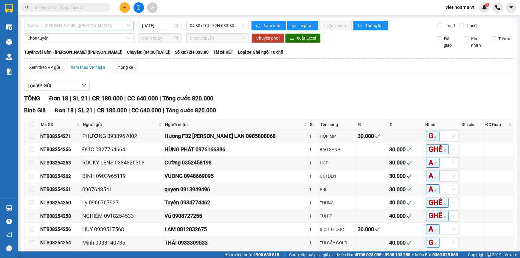
click at [83, 25] on span "Sài Gòn - Vũng Tàu (Hàng Hoá)" at bounding box center [78, 25] width 103 height 9
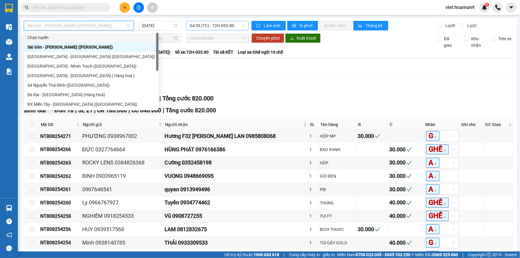
click at [187, 25] on div "04:30 (TC) - 72H-033.80" at bounding box center [217, 26] width 62 height 10
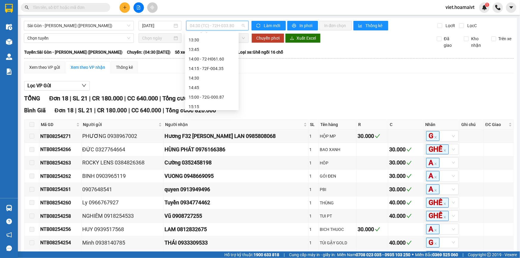
scroll to position [460, 0]
click at [220, 54] on div "15:40 (TC) - 72H-047.52" at bounding box center [211, 54] width 46 height 7
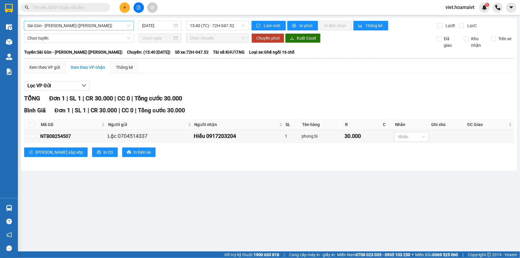
click at [70, 23] on span "Sài Gòn - Vũng Tàu (Hàng Hoá)" at bounding box center [78, 25] width 103 height 9
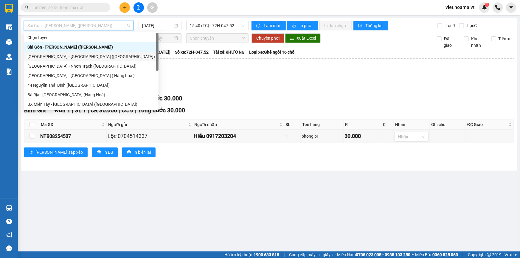
click at [79, 57] on div "Sài Gòn - Bà Rịa (Hàng Hoá)" at bounding box center [90, 56] width 127 height 7
type input "14/08/2025"
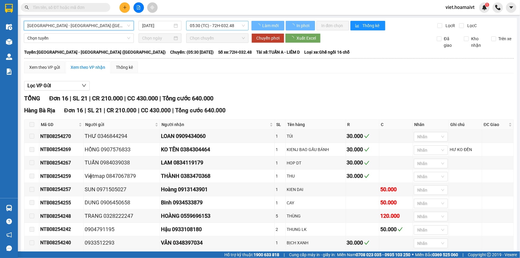
click at [196, 23] on span "05:30 (TC) - 72H-032.48" at bounding box center [217, 25] width 55 height 9
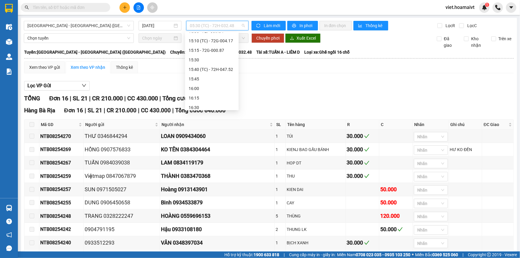
scroll to position [392, 0]
click at [221, 74] on div "15:40 (TC) - 72H-047.52" at bounding box center [211, 74] width 46 height 7
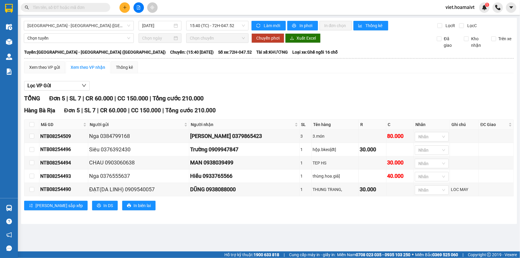
click at [338, 74] on div "Xem theo VP gửi Xem theo VP nhận Thống kê Lọc VP Gửi TỔNG Đơn 5 | SL 7 | CR 60…" at bounding box center [268, 139] width 489 height 156
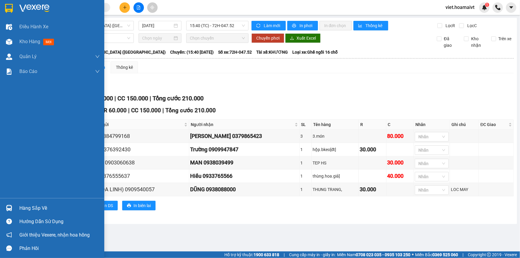
click at [25, 10] on img at bounding box center [34, 8] width 30 height 9
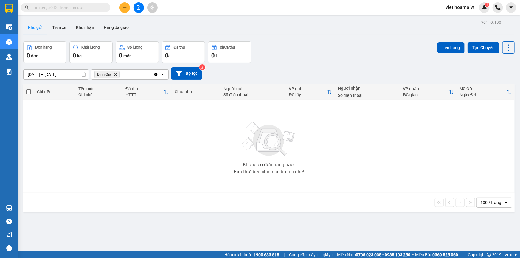
click at [115, 74] on icon "Bình Giã, close by backspace" at bounding box center [115, 74] width 3 height 3
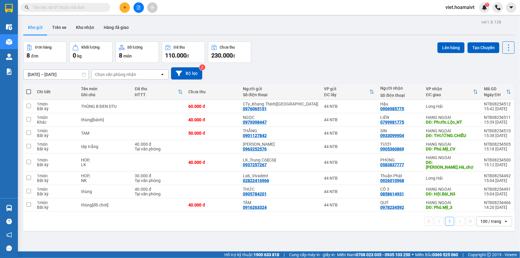
click at [331, 52] on div "Đơn hàng 8 đơn Khối lượng 0 kg Số lượng 8 món Đã thu 110.000 đ Chưa thu 230.000…" at bounding box center [268, 51] width 491 height 21
click at [137, 6] on icon "file-add" at bounding box center [138, 7] width 3 height 4
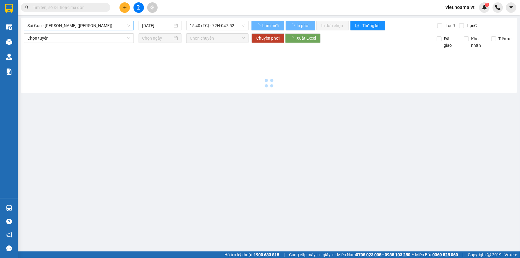
click at [95, 29] on span "Sài Gòn - Vũng Tàu (Hàng Hoá)" at bounding box center [78, 25] width 103 height 9
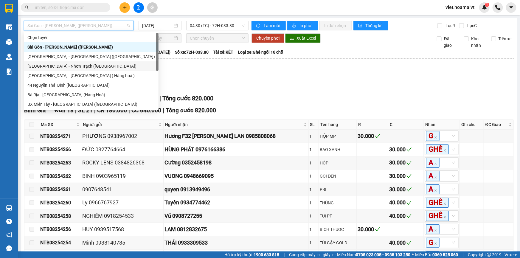
click at [83, 66] on div "Sài Gòn - Nhơn Trạch (Hàng Hoá)" at bounding box center [90, 66] width 127 height 7
type input "14/08/2025"
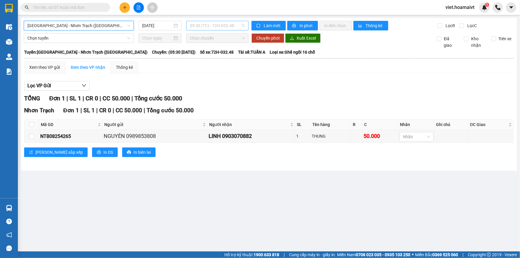
click at [194, 25] on span "05:30 (TC) - 72H-032.48" at bounding box center [217, 25] width 55 height 9
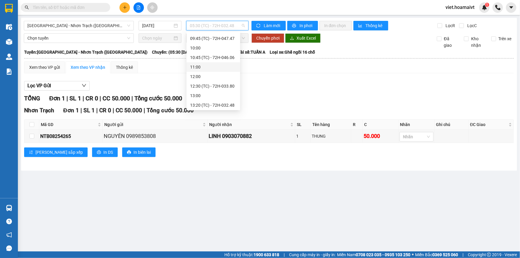
scroll to position [124, 0]
click at [212, 74] on div "15:30 (TC) - 72H-047.52" at bounding box center [213, 76] width 46 height 7
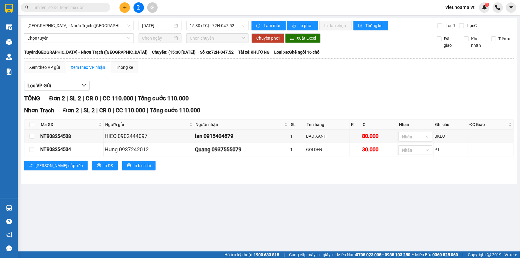
click at [322, 85] on div "Lọc VP Gửi" at bounding box center [268, 86] width 489 height 10
drag, startPoint x: 212, startPoint y: 74, endPoint x: 202, endPoint y: 86, distance: 15.7
click at [202, 86] on div "Lọc VP Gửi" at bounding box center [268, 86] width 489 height 10
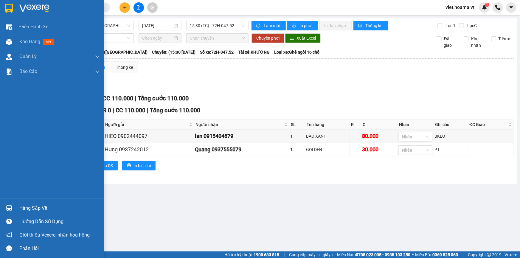
click at [26, 4] on img at bounding box center [34, 8] width 30 height 9
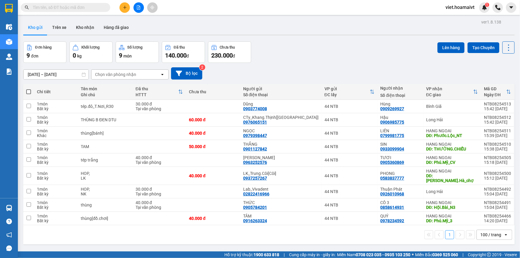
click at [336, 60] on div "Đơn hàng 9 đơn Khối lượng 0 kg Số lượng 9 món Đã thu 140.000 đ Chưa thu 230.000…" at bounding box center [268, 51] width 491 height 21
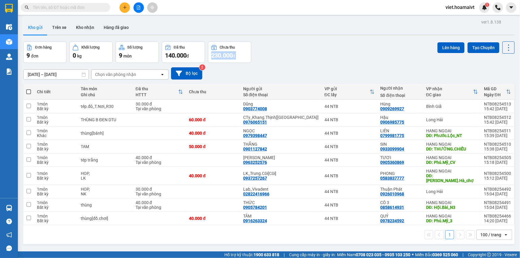
click at [336, 60] on div "Đơn hàng 9 đơn Khối lượng 0 kg Số lượng 9 món Đã thu 140.000 đ Chưa thu 230.000…" at bounding box center [268, 51] width 491 height 21
drag, startPoint x: 377, startPoint y: 82, endPoint x: 171, endPoint y: 14, distance: 216.9
click at [377, 82] on div "13/08/2025 – 14/08/2025 Press the down arrow key to interact with the calendar …" at bounding box center [268, 73] width 491 height 21
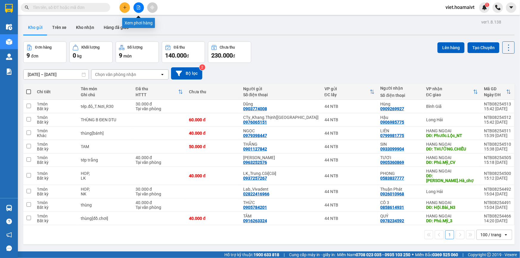
click at [139, 6] on icon "file-add" at bounding box center [138, 7] width 4 height 4
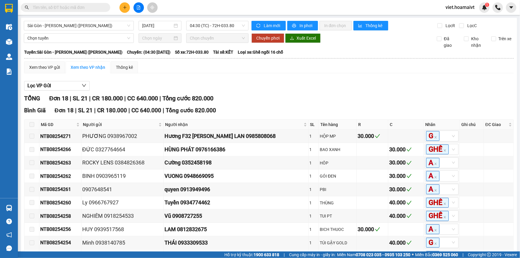
click at [303, 80] on div "Lọc VP Gửi TỔNG Đơn 18 | SL 21 | CR 180.000 | CC 640.000 | Tổng cước 820.000 B…" at bounding box center [268, 234] width 489 height 313
click at [121, 7] on button at bounding box center [124, 7] width 10 height 10
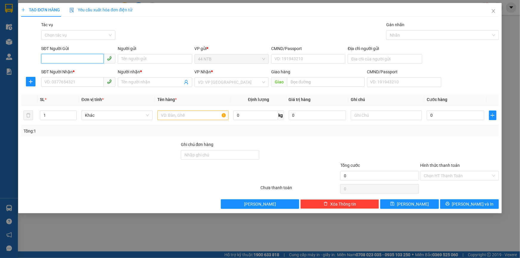
click at [57, 58] on input "SĐT Người Gửi" at bounding box center [72, 59] width 63 height 10
type input "0938325232"
click at [137, 57] on input "Người gửi" at bounding box center [155, 59] width 74 height 10
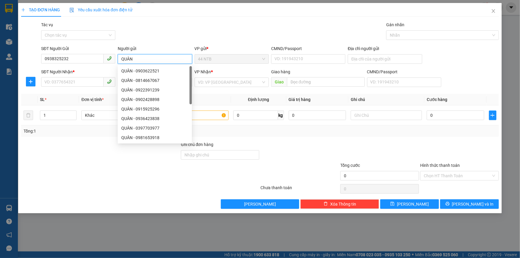
type input "QUÂN"
click at [207, 29] on div "Gói vận chuyển * Tiêu chuẩn Tác vụ Chọn tác vụ Gán nhãn Nhãn" at bounding box center [270, 31] width 460 height 21
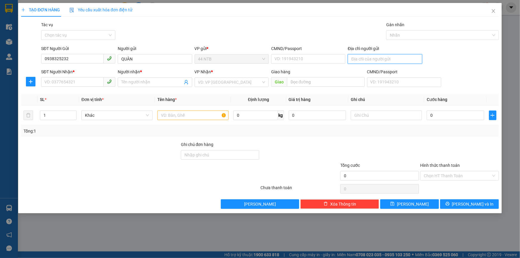
click at [369, 59] on input "Địa chỉ người gửi" at bounding box center [385, 59] width 74 height 10
type input "930/6 TRẦN HƯNG ĐẠO"
drag, startPoint x: 236, startPoint y: 32, endPoint x: 186, endPoint y: 54, distance: 54.5
click at [235, 32] on div "Gói vận chuyển * Tiêu chuẩn Tác vụ Chọn tác vụ Gán nhãn Nhãn" at bounding box center [270, 31] width 460 height 21
click at [68, 82] on input "SĐT Người Nhận *" at bounding box center [72, 82] width 63 height 10
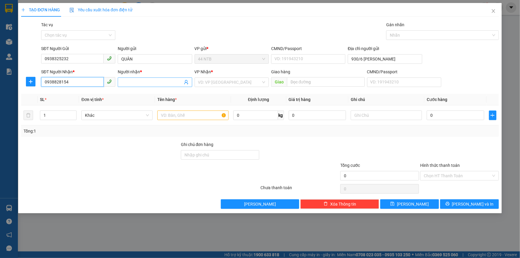
type input "0938828154"
click at [138, 85] on span at bounding box center [155, 82] width 74 height 10
click at [140, 81] on input "Người nhận *" at bounding box center [151, 82] width 61 height 7
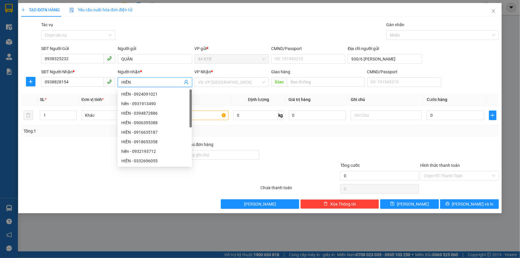
type input "HIỀN"
click at [199, 27] on div "Gói vận chuyển * Tiêu chuẩn Tác vụ Chọn tác vụ Gán nhãn Nhãn" at bounding box center [270, 31] width 460 height 21
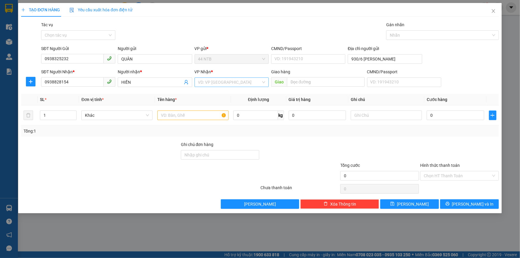
click at [225, 82] on input "search" at bounding box center [229, 82] width 63 height 9
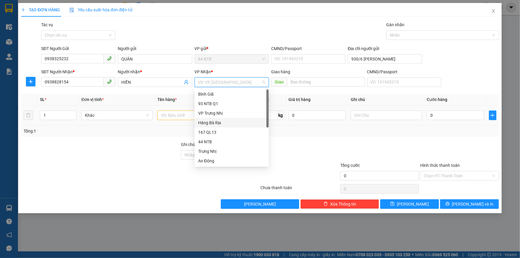
click at [228, 120] on div "Hàng Bà Rịa" at bounding box center [231, 122] width 67 height 7
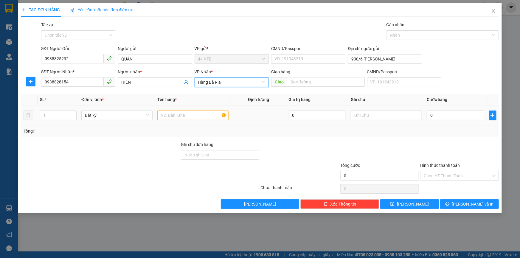
click at [180, 110] on div at bounding box center [192, 115] width 71 height 12
click at [188, 116] on input "text" at bounding box center [192, 115] width 71 height 10
type input "BỊCH ĐEN"
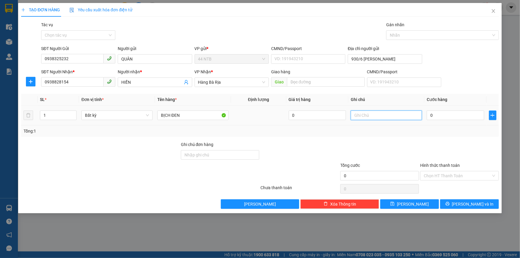
click at [388, 115] on input "text" at bounding box center [385, 115] width 71 height 10
type input "A"
click at [363, 113] on input "QUÀN ÁO" at bounding box center [385, 115] width 71 height 10
type input "QUẦN ÁO"
click at [442, 116] on input "0" at bounding box center [454, 115] width 57 height 10
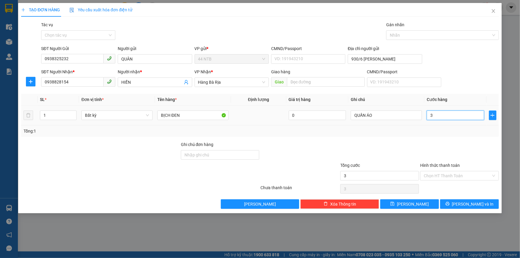
type input "3"
type input "30"
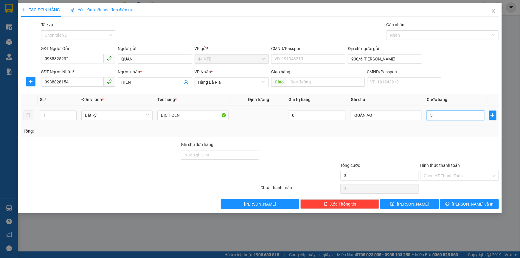
type input "30"
type input "30.000"
click at [463, 177] on input "Hình thức thanh toán" at bounding box center [456, 175] width 67 height 9
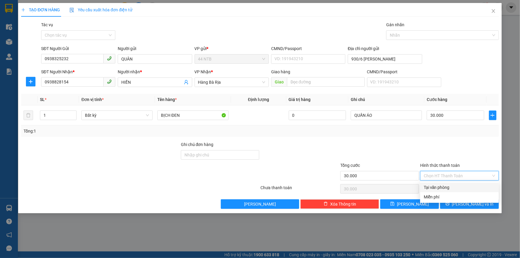
click at [464, 188] on div "Tại văn phòng" at bounding box center [458, 187] width 71 height 7
type input "0"
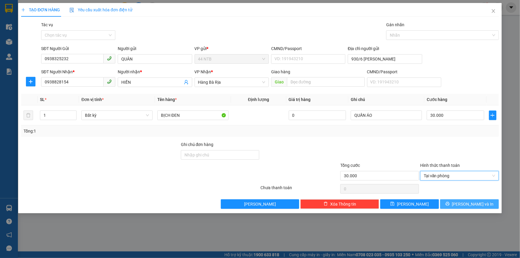
click at [467, 205] on span "Lưu và In" at bounding box center [473, 204] width 42 height 7
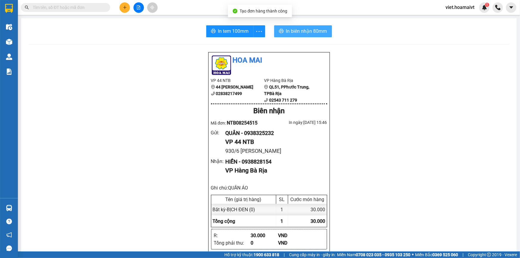
click at [290, 27] on button "In biên nhận 80mm" at bounding box center [303, 31] width 58 height 12
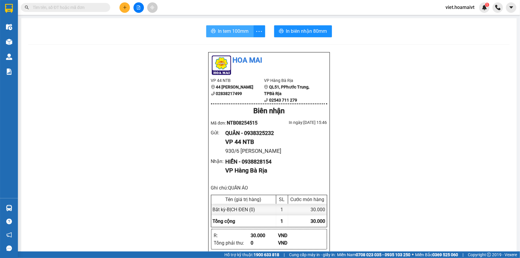
click at [234, 31] on span "In tem 100mm" at bounding box center [233, 30] width 31 height 7
click at [124, 8] on icon "plus" at bounding box center [125, 7] width 4 height 4
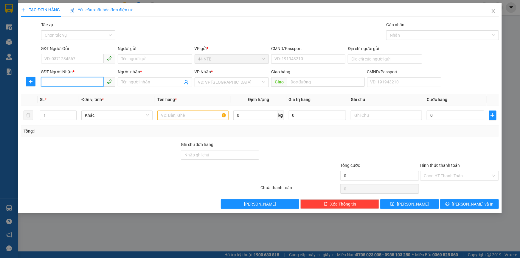
click at [64, 85] on input "SĐT Người Nhận *" at bounding box center [72, 82] width 63 height 10
type input "0974105357"
click at [146, 82] on input "Người nhận *" at bounding box center [151, 82] width 61 height 7
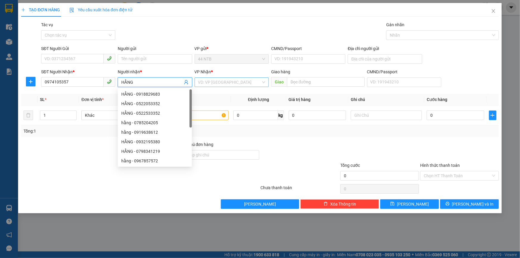
type input "HẰNG"
click at [210, 81] on input "search" at bounding box center [229, 82] width 63 height 9
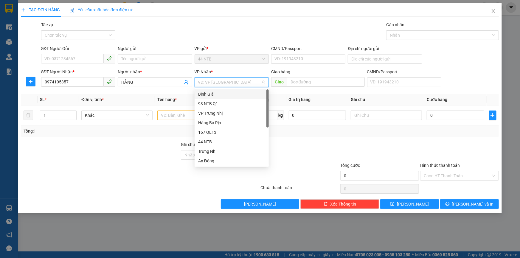
click at [216, 98] on div "Bình Giã" at bounding box center [231, 94] width 74 height 10
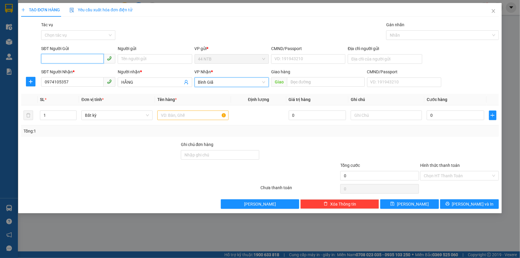
click at [60, 54] on input "SĐT Người Gửi" at bounding box center [72, 59] width 63 height 10
type input "0938325232"
drag, startPoint x: 79, startPoint y: 70, endPoint x: 127, endPoint y: 44, distance: 54.0
click at [79, 70] on div "0938325232 - QUÂN" at bounding box center [78, 71] width 67 height 7
type input "QUÂN"
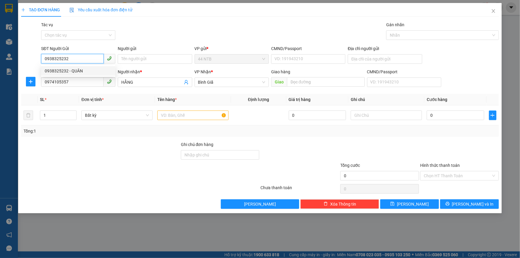
type input "930/6 TRẦN HƯNG ĐẠO"
type input "0938325232"
click at [142, 40] on div "Gói vận chuyển * Tiêu chuẩn Tác vụ Chọn tác vụ Gán nhãn Nhãn" at bounding box center [270, 31] width 460 height 21
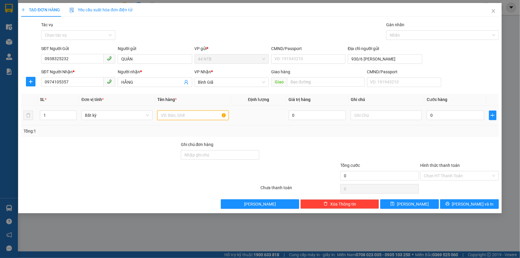
click at [170, 116] on input "text" at bounding box center [192, 115] width 71 height 10
type input "BỊCH ĐEN"
click at [357, 110] on div at bounding box center [385, 115] width 71 height 12
click at [361, 115] on input "text" at bounding box center [385, 115] width 71 height 10
type input "QUẦN ÁO"
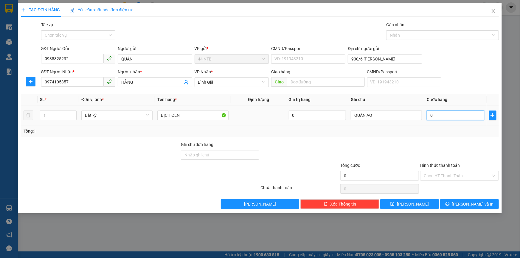
click at [441, 119] on input "0" at bounding box center [454, 115] width 57 height 10
type input "3"
type input "30"
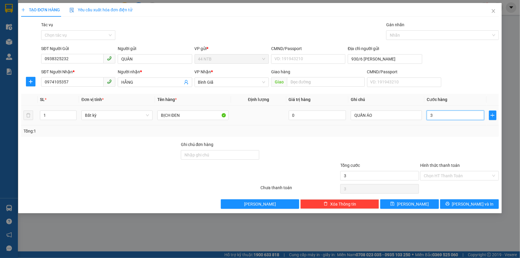
type input "30"
type input "30.000"
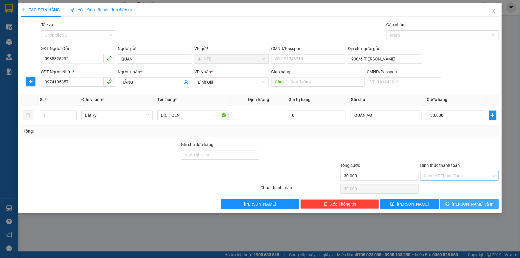
drag, startPoint x: 477, startPoint y: 202, endPoint x: 476, endPoint y: 179, distance: 23.8
click at [476, 179] on div "Transit Pickup Surcharge Ids Transit Deliver Surcharge Ids Transit Deliver Surc…" at bounding box center [259, 114] width 477 height 187
click at [476, 179] on input "Hình thức thanh toán" at bounding box center [456, 175] width 67 height 9
click at [476, 189] on div "Tại văn phòng" at bounding box center [458, 187] width 71 height 7
click at [477, 202] on span "Lưu và In" at bounding box center [473, 204] width 42 height 7
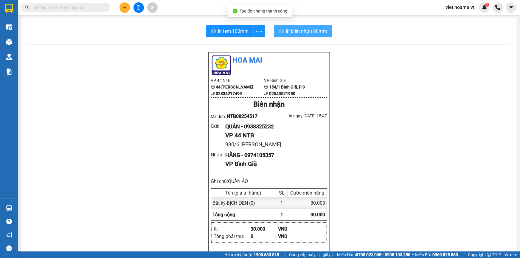
click at [293, 28] on span "In biên nhận 80mm" at bounding box center [306, 30] width 41 height 7
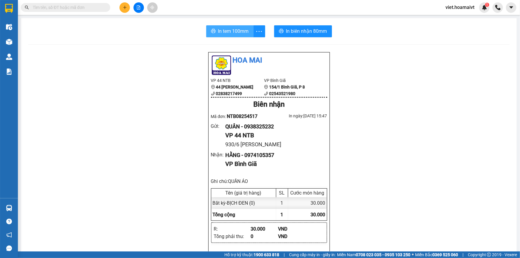
click at [222, 31] on span "In tem 100mm" at bounding box center [233, 30] width 31 height 7
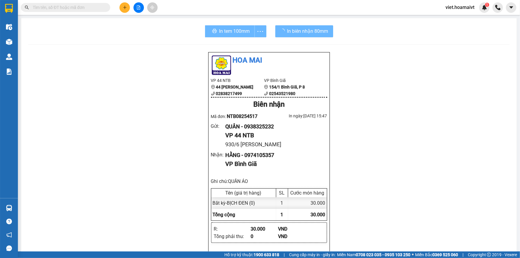
click at [408, 176] on div "Hoa Mai VP 44 NTB 44 Nguyễn Thái Bình 02838217499 VP Bình Giã 154/1 Bình Giã,…" at bounding box center [268, 257] width 481 height 410
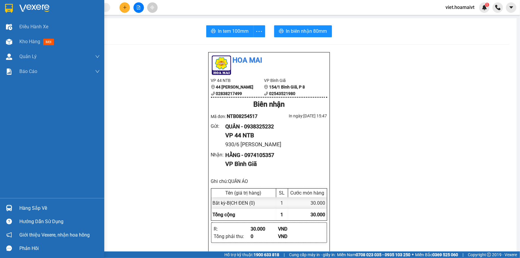
click at [29, 2] on div at bounding box center [52, 9] width 104 height 19
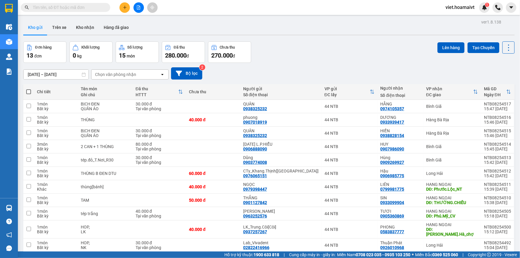
click at [345, 49] on div "Đơn hàng 13 đơn Khối lượng 0 kg Số lượng 15 món Đã thu 280.000 đ Chưa thu 270.0…" at bounding box center [268, 51] width 491 height 21
click at [342, 49] on div "Đơn hàng 13 đơn Khối lượng 0 kg Số lượng 15 món Đã thu 280.000 đ Chưa thu 270.0…" at bounding box center [268, 51] width 491 height 21
click at [342, 50] on div "Đơn hàng 13 đơn Khối lượng 0 kg Số lượng 15 món Đã thu 280.000 đ Chưa thu 270.0…" at bounding box center [268, 51] width 491 height 21
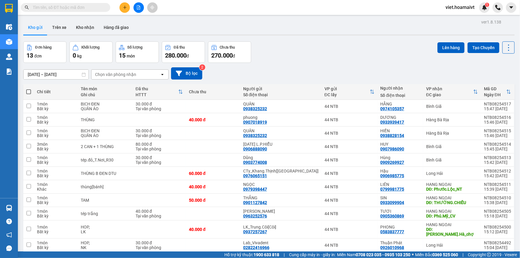
click at [342, 50] on div "Đơn hàng 13 đơn Khối lượng 0 kg Số lượng 15 món Đã thu 280.000 đ Chưa thu 270.0…" at bounding box center [268, 51] width 491 height 21
click at [342, 51] on div "Đơn hàng 13 đơn Khối lượng 0 kg Số lượng 15 món Đã thu 280.000 đ Chưa thu 270.0…" at bounding box center [268, 51] width 491 height 21
click at [322, 57] on div "Đơn hàng 13 đơn Khối lượng 0 kg Số lượng 15 món Đã thu 280.000 đ Chưa thu 270.0…" at bounding box center [268, 51] width 491 height 21
click at [320, 57] on div "Đơn hàng 13 đơn Khối lượng 0 kg Số lượng 15 món Đã thu 280.000 đ Chưa thu 270.0…" at bounding box center [268, 51] width 491 height 21
click at [320, 58] on div "Đơn hàng 13 đơn Khối lượng 0 kg Số lượng 15 món Đã thu 280.000 đ Chưa thu 270.0…" at bounding box center [268, 51] width 491 height 21
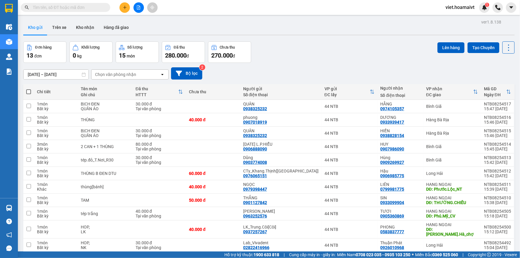
click at [320, 58] on div "Đơn hàng 13 đơn Khối lượng 0 kg Số lượng 15 món Đã thu 280.000 đ Chưa thu 270.0…" at bounding box center [268, 51] width 491 height 21
click at [297, 71] on div "13/08/2025 – 14/08/2025 Press the down arrow key to interact with the calendar …" at bounding box center [268, 73] width 491 height 12
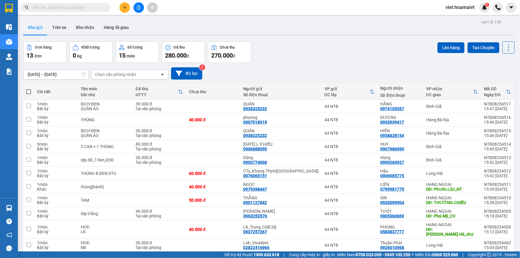
click at [227, 247] on div "ver 1.8.138 Kho gửi Trên xe Kho nhận Hàng đã giao Đơn hàng 13 đơn Khối lượng 0 …" at bounding box center [269, 159] width 496 height 282
click at [119, 75] on div "Chọn văn phòng nhận" at bounding box center [115, 74] width 41 height 6
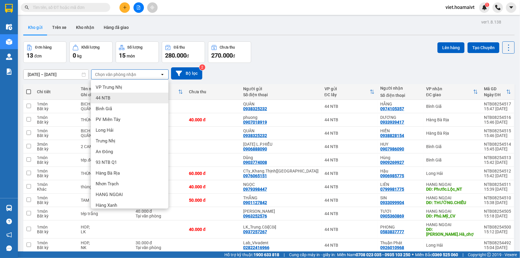
click at [125, 107] on div "Bình Giã" at bounding box center [129, 108] width 77 height 11
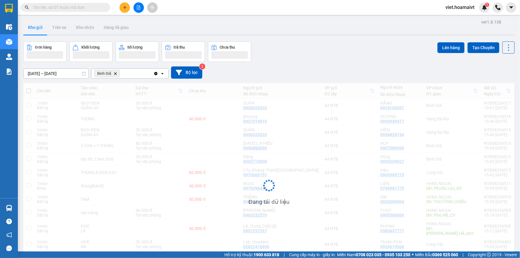
click at [348, 56] on div "Đơn hàng Khối lượng Số lượng Đã thu Chưa thu Lên hàng Tạo Chuyến" at bounding box center [268, 51] width 491 height 21
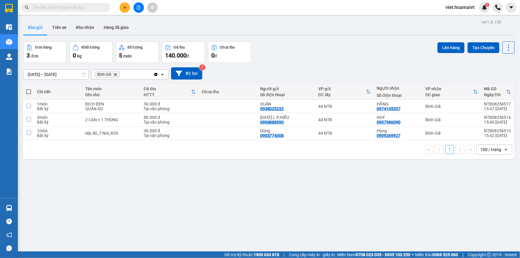
click at [348, 56] on div "Đơn hàng 3 đơn Khối lượng 0 kg Số lượng 5 món Đã thu 140.000 đ Chưa thu 0 đ Lên…" at bounding box center [268, 51] width 491 height 21
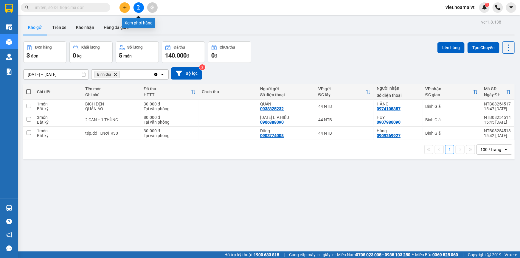
click at [142, 7] on button at bounding box center [138, 7] width 10 height 10
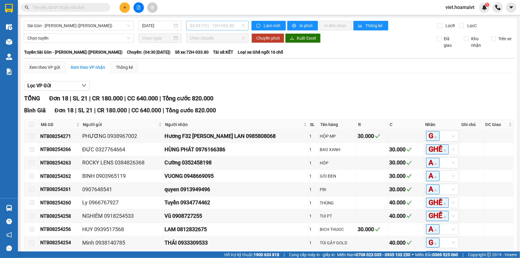
click at [210, 30] on span "04:30 (TC) - 72H-033.80" at bounding box center [217, 25] width 55 height 9
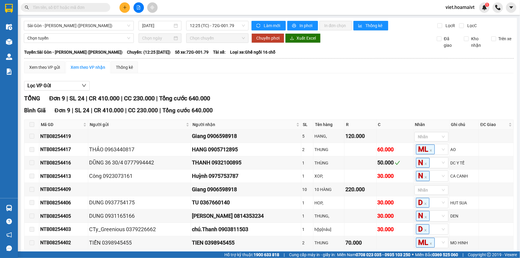
click at [350, 83] on div "Lọc VP Gửi" at bounding box center [268, 86] width 489 height 10
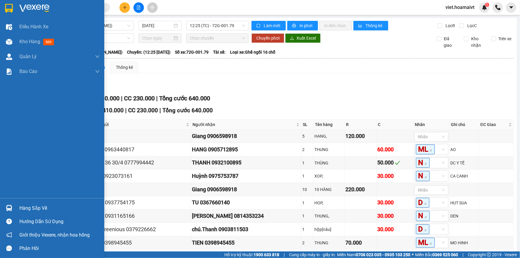
click at [21, 13] on div at bounding box center [52, 9] width 104 height 19
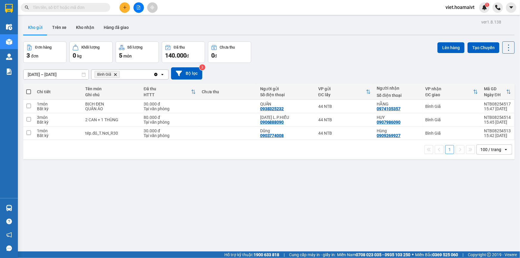
click at [320, 61] on div "Đơn hàng 3 đơn Khối lượng 0 kg Số lượng 5 món Đã thu 140.000 đ Chưa thu 0 đ Lên…" at bounding box center [268, 51] width 491 height 21
click at [116, 74] on icon "Bình Giã, close by backspace" at bounding box center [115, 74] width 3 height 3
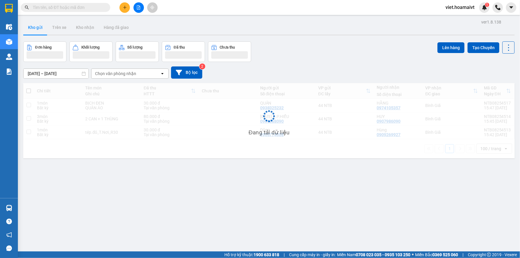
click at [356, 60] on div "Đơn hàng Khối lượng Số lượng Đã thu Chưa thu Lên hàng Tạo Chuyến" at bounding box center [268, 51] width 491 height 21
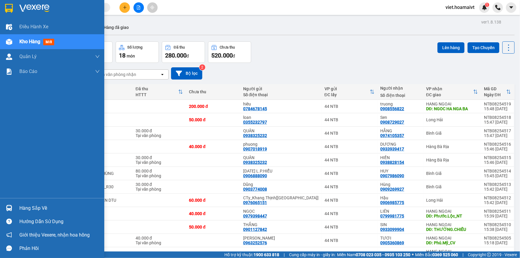
click at [27, 5] on img at bounding box center [34, 8] width 30 height 9
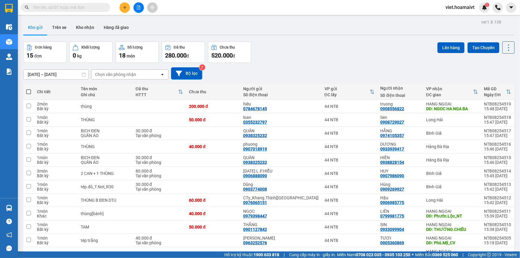
click at [353, 77] on div "13/08/2025 – 14/08/2025 Press the down arrow key to interact with the calendar …" at bounding box center [268, 73] width 491 height 12
click at [344, 65] on div "13/08/2025 – 14/08/2025 Press the down arrow key to interact with the calendar …" at bounding box center [268, 73] width 491 height 21
click at [344, 67] on div "13/08/2025 – 14/08/2025 Press the down arrow key to interact with the calendar …" at bounding box center [268, 73] width 491 height 21
click at [345, 74] on div "13/08/2025 – 14/08/2025 Press the down arrow key to interact with the calendar …" at bounding box center [268, 73] width 491 height 12
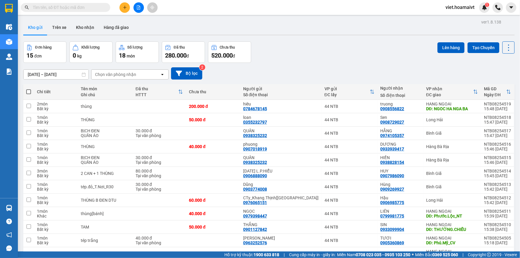
click at [345, 75] on div "13/08/2025 – 14/08/2025 Press the down arrow key to interact with the calendar …" at bounding box center [268, 73] width 491 height 12
drag, startPoint x: 369, startPoint y: 163, endPoint x: 288, endPoint y: 237, distance: 110.2
click at [335, 189] on tbody "2 món Bất kỳ thùng 200.000 đ hiêu 0784678145 44 NTB truong 0908556822 HANG NGOA…" at bounding box center [268, 203] width 491 height 206
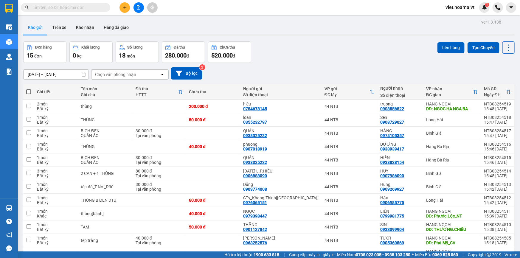
click at [66, 8] on input "text" at bounding box center [68, 7] width 70 height 7
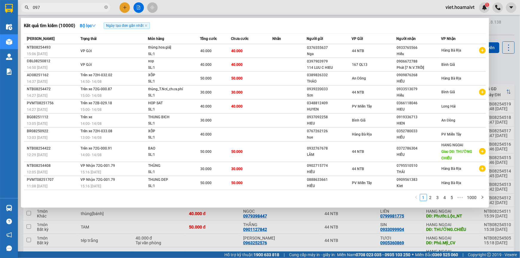
type input "0975"
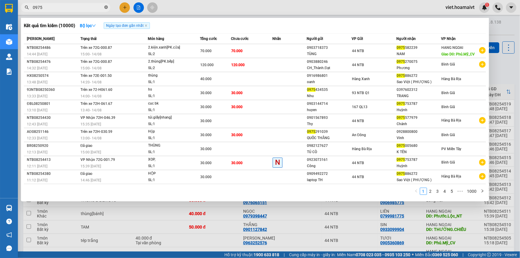
click at [107, 6] on icon "close-circle" at bounding box center [106, 7] width 4 height 4
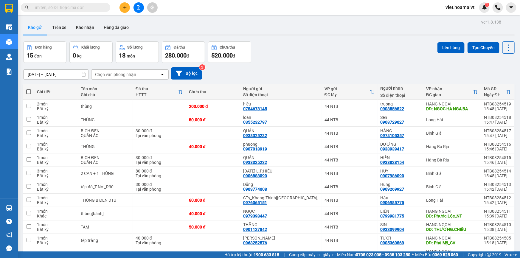
click at [93, 10] on input "text" at bounding box center [68, 7] width 70 height 7
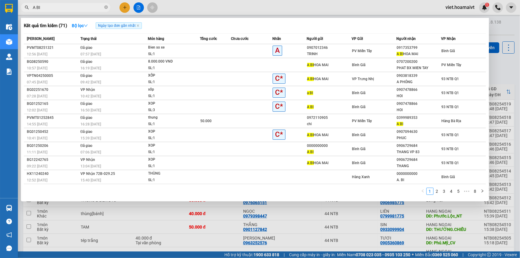
type input "A BI"
click at [212, 246] on div at bounding box center [260, 129] width 520 height 258
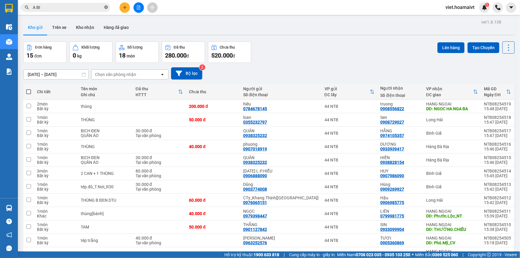
click at [105, 5] on span at bounding box center [106, 8] width 4 height 6
click at [318, 61] on div "Đơn hàng 15 đơn Khối lượng 0 kg Số lượng 18 món Đã thu 280.000 đ Chưa thu 520.0…" at bounding box center [268, 51] width 491 height 21
click at [95, 5] on input "text" at bounding box center [68, 7] width 70 height 7
click at [125, 6] on icon "plus" at bounding box center [124, 7] width 0 height 3
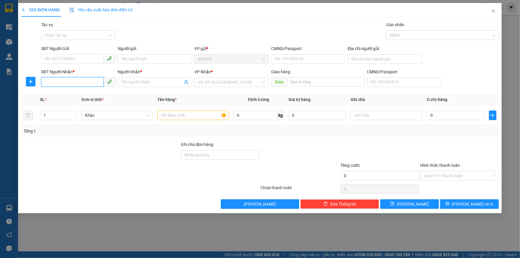
click at [70, 82] on input "SĐT Người Nhận *" at bounding box center [72, 82] width 63 height 10
click at [79, 80] on input "SĐT Người Nhận *" at bounding box center [72, 82] width 63 height 10
type input "0917"
drag, startPoint x: 63, startPoint y: 81, endPoint x: 0, endPoint y: 89, distance: 63.3
click at [0, 89] on div "TẠO ĐƠN HÀNG Yêu cầu xuất hóa đơn điện tử Transit Pickup Surcharge Ids Transit …" at bounding box center [260, 129] width 520 height 258
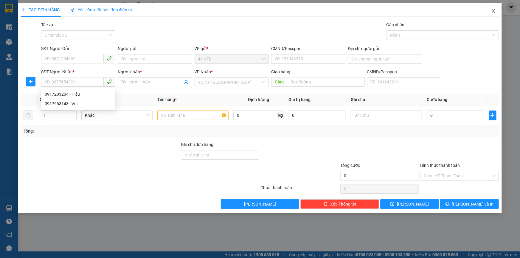
click at [491, 12] on icon "close" at bounding box center [493, 11] width 5 height 5
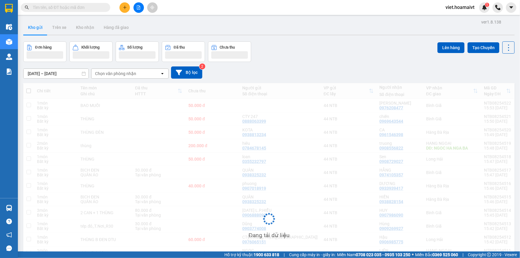
click at [48, 5] on input "text" at bounding box center [68, 7] width 70 height 7
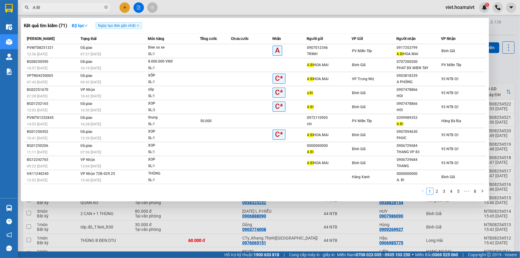
type input "A BI"
click at [122, 7] on div at bounding box center [260, 129] width 520 height 258
click at [123, 7] on icon "plus" at bounding box center [125, 7] width 4 height 4
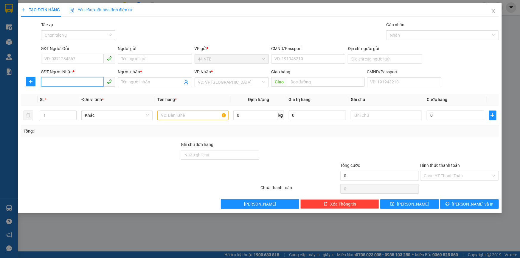
click at [61, 84] on input "SĐT Người Nhận *" at bounding box center [72, 82] width 63 height 10
type input "0917353799"
click at [84, 95] on div "0917353799 - A BI HOA MAI" at bounding box center [78, 94] width 67 height 7
type input "A BI HOA MAI"
type input "0917353799"
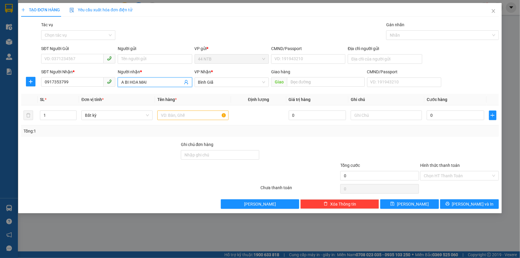
click at [123, 81] on input "A BI HOA MAI" at bounding box center [151, 82] width 61 height 7
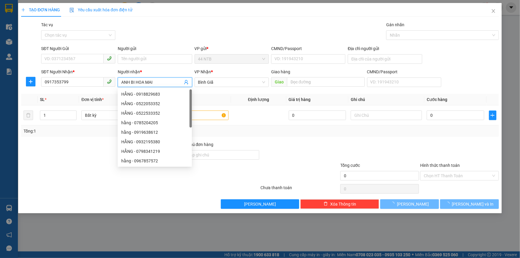
type input "ANH BI HOA MAI"
click at [179, 45] on div "Người gửi" at bounding box center [155, 48] width 74 height 7
click at [179, 54] on input "Người gửi" at bounding box center [155, 59] width 74 height 10
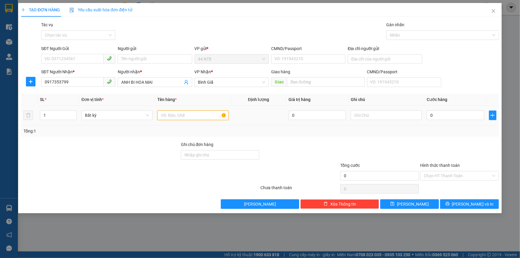
click at [201, 116] on input "text" at bounding box center [192, 115] width 71 height 10
type input "T"
type input "KIỆN MÁY"
click at [452, 174] on input "Hình thức thanh toán" at bounding box center [456, 175] width 67 height 9
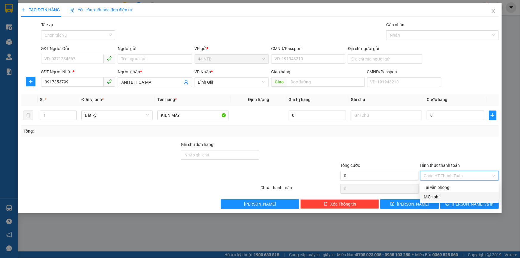
click at [450, 197] on div "Miễn phí" at bounding box center [458, 197] width 71 height 7
click at [454, 202] on button "Lưu và In" at bounding box center [469, 204] width 59 height 10
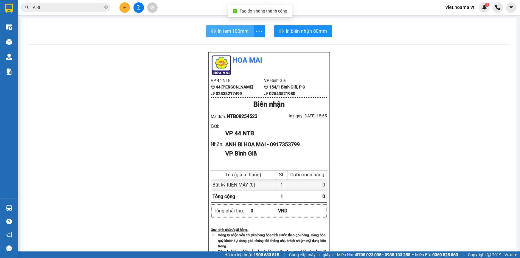
click at [227, 31] on span "In tem 100mm" at bounding box center [233, 30] width 31 height 7
click at [428, 168] on div "Hoa Mai VP 44 NTB 44 Nguyễn Thái Bình 02838217499 VP Bình Giã 154/1 Bình Giã,…" at bounding box center [268, 229] width 481 height 354
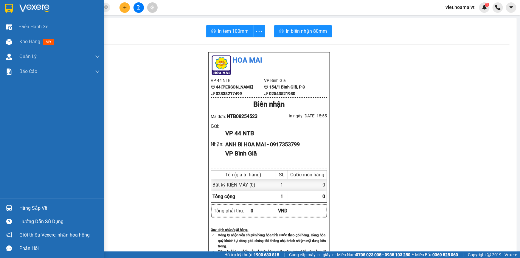
click at [26, 6] on img at bounding box center [34, 8] width 30 height 9
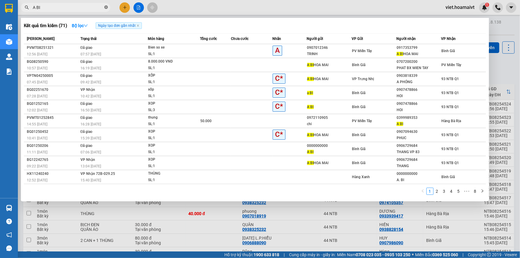
click at [105, 7] on icon "close-circle" at bounding box center [106, 7] width 4 height 4
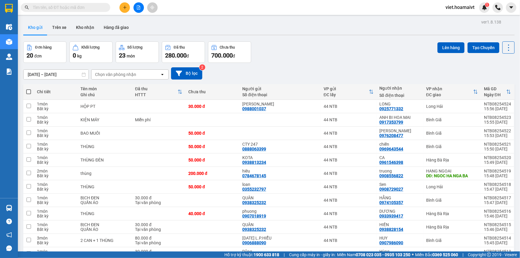
click at [87, 6] on input "text" at bounding box center [68, 7] width 70 height 7
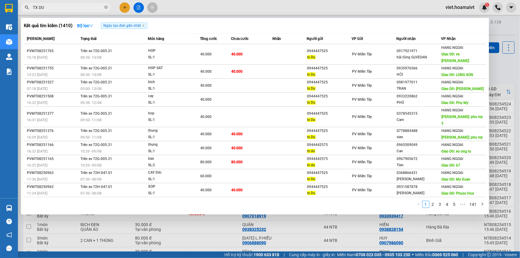
type input "TX DU"
click at [303, 233] on div at bounding box center [260, 129] width 520 height 258
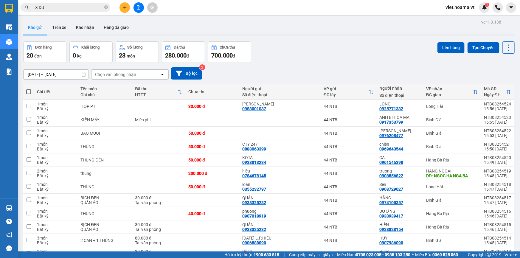
click at [128, 8] on button at bounding box center [124, 7] width 10 height 10
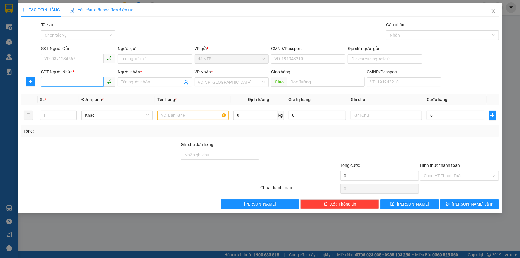
click at [77, 83] on input "SĐT Người Nhận *" at bounding box center [72, 82] width 63 height 10
type input "0937665055"
click at [81, 96] on div "0937665055 - LY" at bounding box center [78, 94] width 67 height 7
type input "LY"
type input "0937665055"
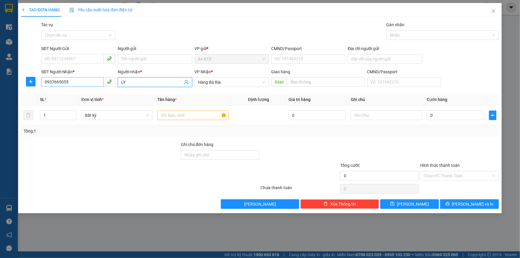
drag, startPoint x: 132, startPoint y: 81, endPoint x: 51, endPoint y: 85, distance: 80.8
click at [53, 89] on div "Transit Pickup Surcharge Ids Transit Deliver Surcharge Ids Transit Deliver Surc…" at bounding box center [259, 114] width 477 height 187
type input "B"
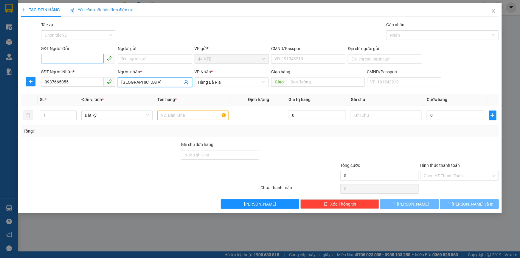
type input "VIỆT MỸ"
click at [69, 58] on input "SĐT Người Gửi" at bounding box center [72, 59] width 63 height 10
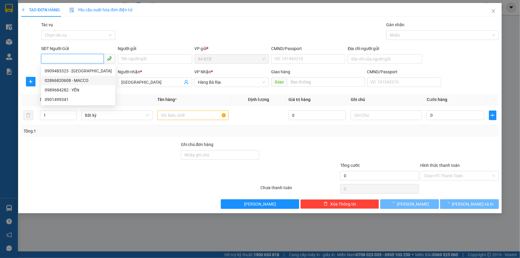
click at [80, 79] on div "02866820608 - MACCO" at bounding box center [78, 80] width 67 height 7
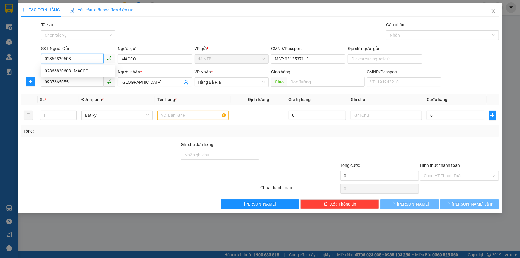
type input "02866820608"
type input "MACCO"
type input "MST: 0313537113"
click at [183, 116] on input "text" at bounding box center [192, 115] width 71 height 10
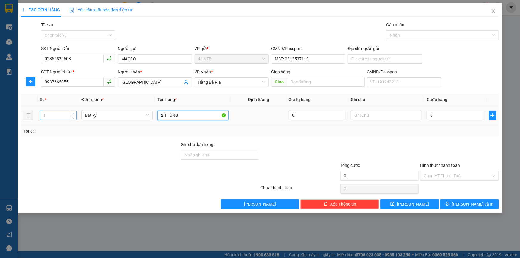
type input "2 THÙNG"
type input "2"
click at [76, 113] on span "Increase Value" at bounding box center [73, 113] width 7 height 5
click at [459, 118] on input "0" at bounding box center [454, 115] width 57 height 10
type input "6"
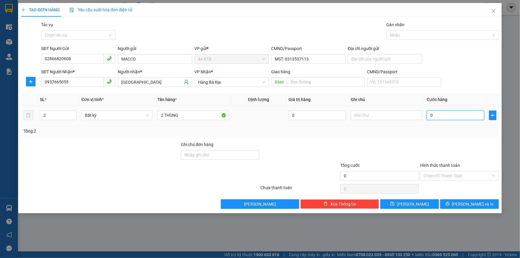
type input "6"
type input "60"
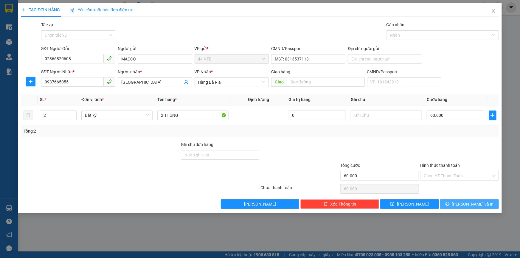
click at [463, 204] on button "Lưu và In" at bounding box center [469, 204] width 59 height 10
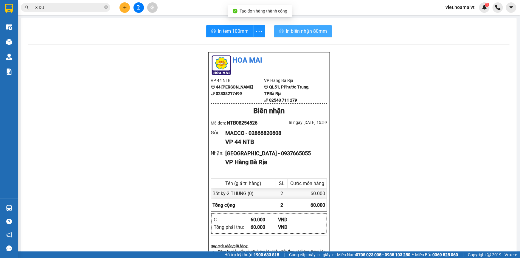
click at [302, 31] on span "In biên nhận 80mm" at bounding box center [306, 30] width 41 height 7
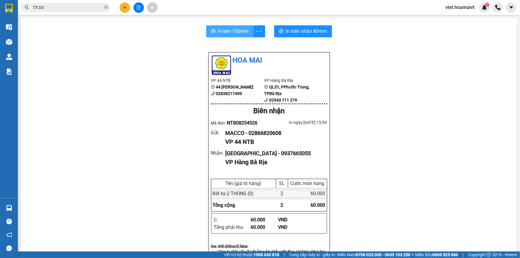
click at [241, 27] on button "In tem 100mm" at bounding box center [229, 31] width 47 height 12
drag, startPoint x: 407, startPoint y: 200, endPoint x: 407, endPoint y: 194, distance: 5.1
click at [407, 198] on div "Hoa Mai VP 44 NTB 44 Nguyễn Thái Bình 02838217499 VP Hàng Bà Rịa QL51, PPhướ…" at bounding box center [268, 244] width 481 height 385
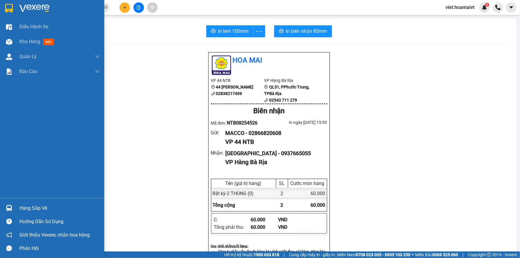
click at [31, 9] on img at bounding box center [34, 8] width 30 height 9
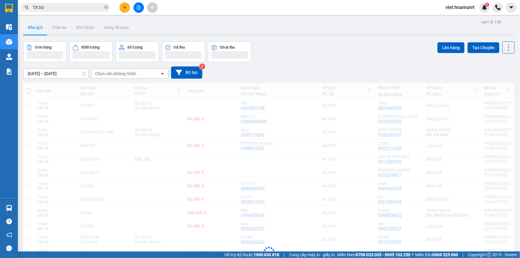
click at [378, 71] on div "13/08/2025 – 14/08/2025 Press the down arrow key to interact with the calendar …" at bounding box center [268, 72] width 491 height 12
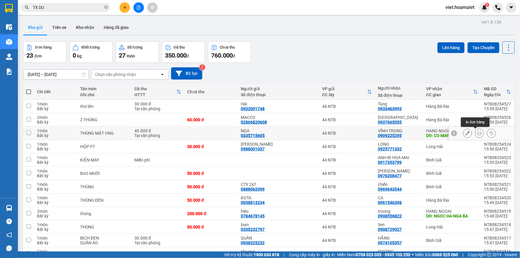
click at [478, 132] on button at bounding box center [479, 133] width 8 height 10
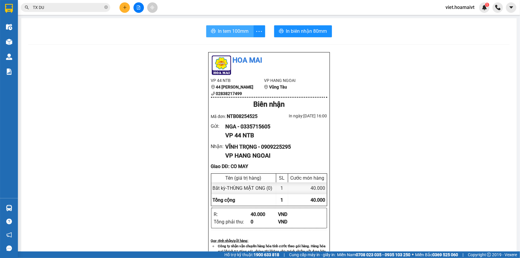
click at [234, 30] on span "In tem 100mm" at bounding box center [233, 30] width 31 height 7
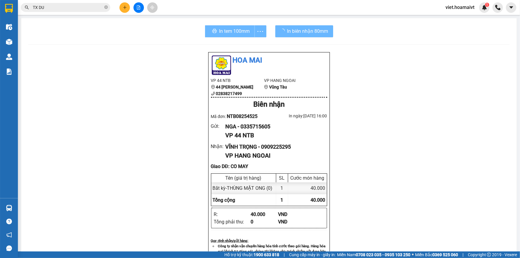
click at [434, 191] on div "Hoa Mai VP 44 NTB 44 Nguyễn Thái Bình 02838217499 VP HANG NGOAI Vũng Tàu Biên n…" at bounding box center [268, 248] width 481 height 392
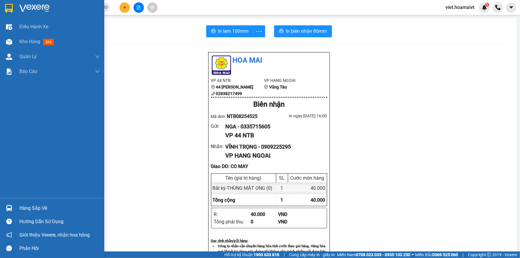
click at [29, 6] on img at bounding box center [34, 8] width 30 height 9
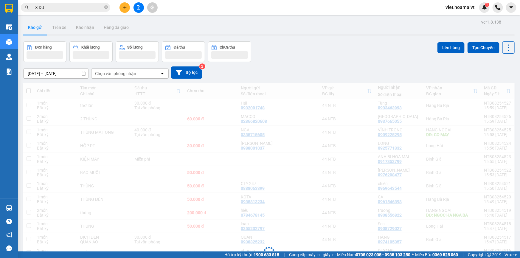
click at [339, 74] on div "13/08/2025 – 14/08/2025 Press the down arrow key to interact with the calendar …" at bounding box center [268, 72] width 491 height 12
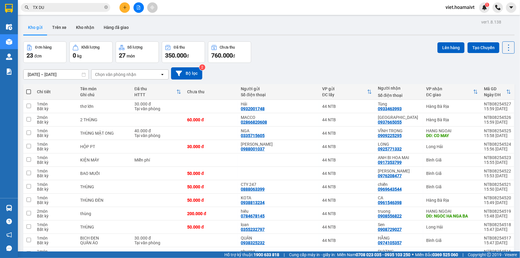
click at [339, 73] on div "13/08/2025 – 14/08/2025 Press the down arrow key to interact with the calendar …" at bounding box center [268, 73] width 491 height 12
click at [118, 74] on div "Chọn văn phòng nhận" at bounding box center [115, 74] width 41 height 6
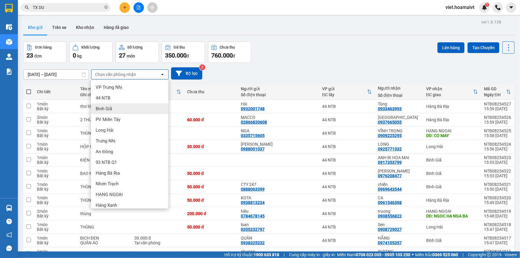
click at [122, 108] on div "Bình Giã" at bounding box center [129, 108] width 77 height 11
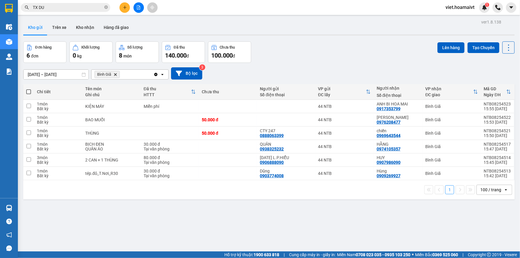
click at [28, 91] on span at bounding box center [28, 91] width 5 height 5
click at [29, 89] on input "checkbox" at bounding box center [29, 89] width 0 height 0
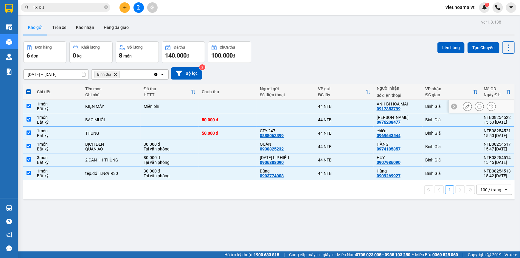
click at [346, 105] on div "44 NTB" at bounding box center [344, 106] width 52 height 5
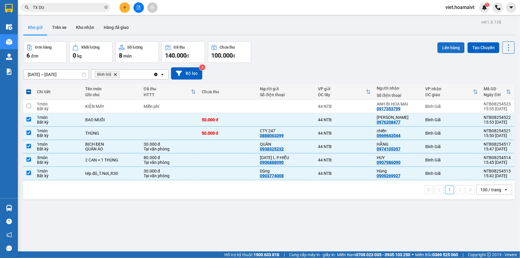
click at [443, 45] on button "Lên hàng" at bounding box center [450, 47] width 27 height 11
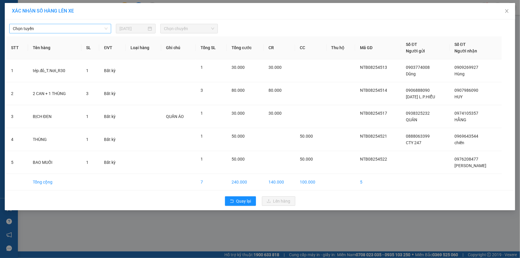
click at [60, 25] on span "Chọn tuyến" at bounding box center [60, 28] width 95 height 9
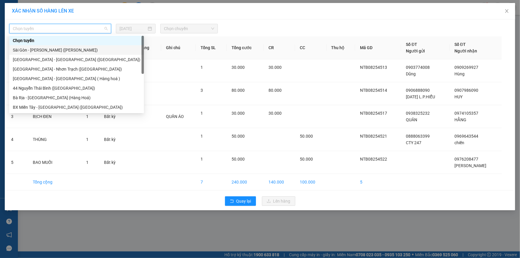
click at [66, 51] on div "Sài Gòn - Vũng Tàu (Hàng Hoá)" at bounding box center [76, 50] width 127 height 7
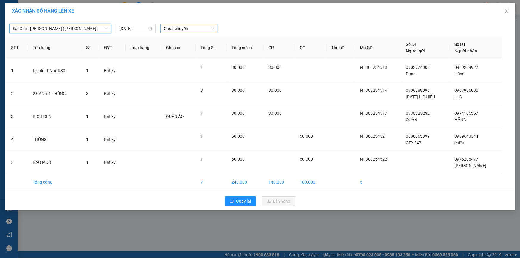
click at [186, 26] on span "Chọn chuyến" at bounding box center [189, 28] width 50 height 9
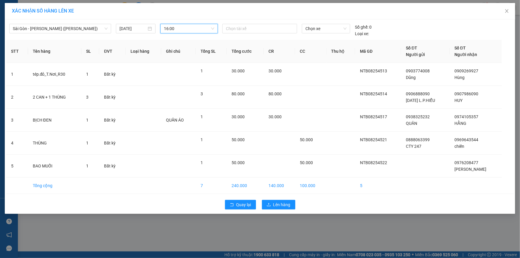
click at [279, 194] on div "Sài Gòn - Vũng Tàu (Hàng Hoá) 14/08/2025 16:00 16:00 Chọn tài xế Chọn xe Số g…" at bounding box center [260, 116] width 510 height 194
click at [279, 202] on span "Lên hàng" at bounding box center [281, 204] width 17 height 7
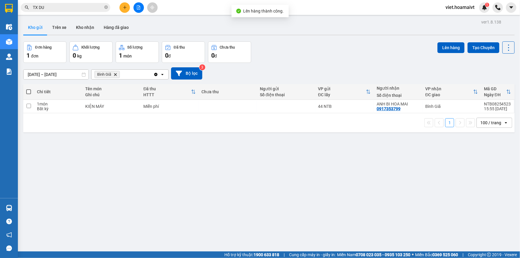
click at [116, 74] on icon "Delete" at bounding box center [115, 75] width 4 height 4
click at [328, 69] on div "13/08/2025 – 14/08/2025 Press the down arrow key to interact with the calendar …" at bounding box center [268, 73] width 491 height 12
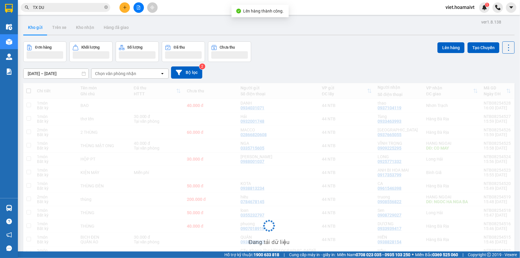
click at [328, 69] on div "13/08/2025 – 14/08/2025 Press the down arrow key to interact with the calendar …" at bounding box center [268, 72] width 491 height 12
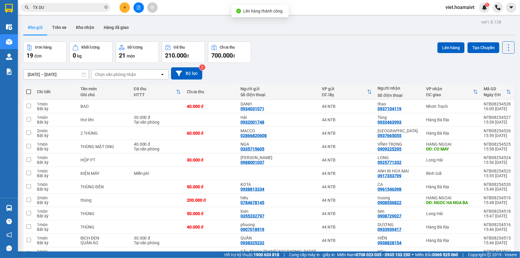
click at [328, 69] on div "13/08/2025 – 14/08/2025 Press the down arrow key to interact with the calendar …" at bounding box center [268, 73] width 491 height 12
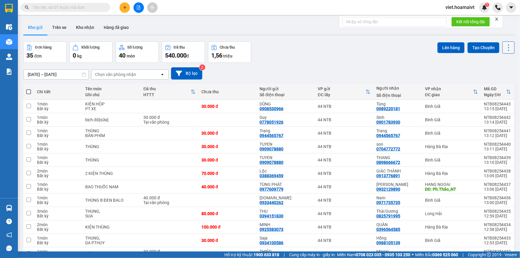
click at [504, 46] on icon at bounding box center [508, 47] width 8 height 8
click at [496, 87] on span "Làm mới" at bounding box center [496, 85] width 16 height 6
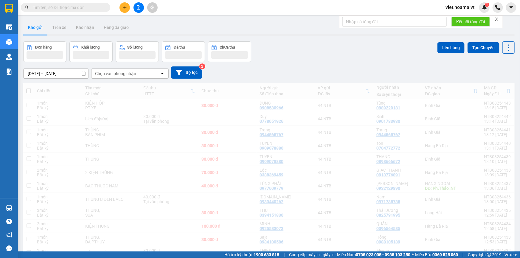
click at [342, 62] on div "[DATE] – [DATE] Press the down arrow key to interact with the calendar and sele…" at bounding box center [268, 72] width 491 height 21
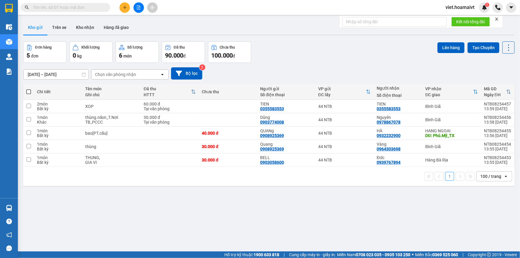
click at [124, 7] on icon "plus" at bounding box center [124, 7] width 3 height 0
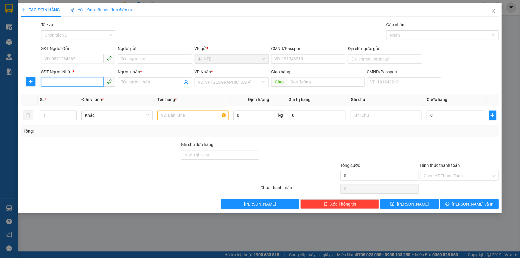
click at [65, 83] on input "SĐT Người Nhận *" at bounding box center [72, 82] width 63 height 10
type input "0901558987"
click at [74, 92] on div "0901558987 - LỆ" at bounding box center [78, 94] width 67 height 7
type input "LỆ"
type input "0901558987"
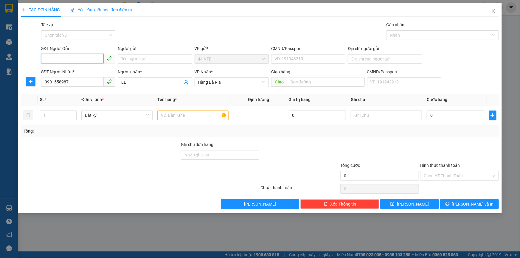
click at [76, 60] on input "SĐT Người Gửi" at bounding box center [72, 59] width 63 height 10
type input "0901866696"
click at [80, 68] on div "0901866696 - Binh" at bounding box center [78, 71] width 67 height 7
type input "Binh"
type input "089087018735"
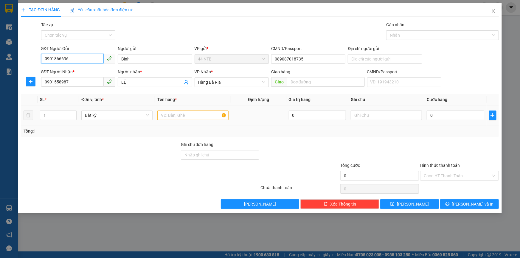
type input "0901866696"
click at [183, 118] on input "text" at bounding box center [192, 115] width 71 height 10
type input "gói xanh"
click at [459, 114] on input "0" at bounding box center [454, 115] width 57 height 10
type input "3"
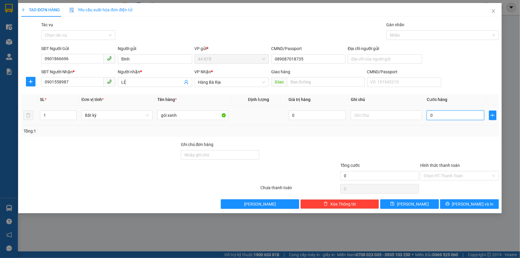
type input "3"
type input "30"
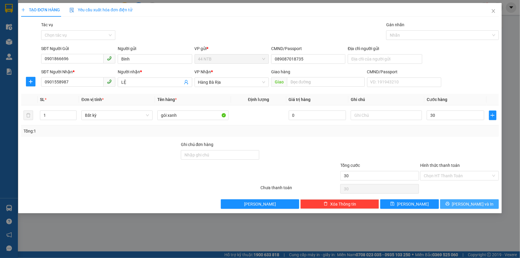
type input "30.000"
click at [479, 201] on span "[PERSON_NAME] và In" at bounding box center [473, 204] width 42 height 7
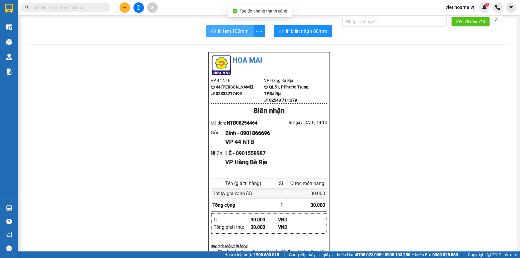
drag, startPoint x: 226, startPoint y: 32, endPoint x: 345, endPoint y: 65, distance: 123.2
click at [228, 32] on span "In tem 100mm" at bounding box center [233, 30] width 31 height 7
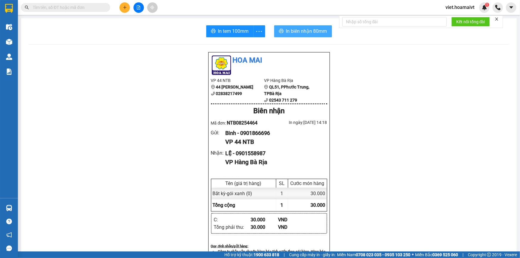
click at [320, 31] on span "In biên nhận 80mm" at bounding box center [306, 30] width 41 height 7
click at [125, 8] on icon "plus" at bounding box center [125, 7] width 4 height 4
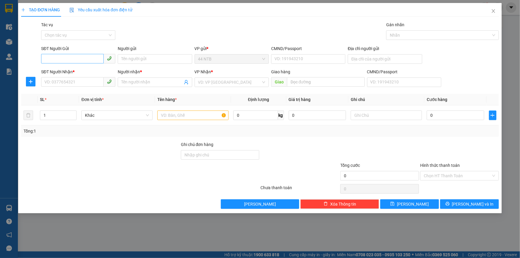
click at [92, 59] on input "SĐT Người Gửi" at bounding box center [72, 59] width 63 height 10
type input "0903060638"
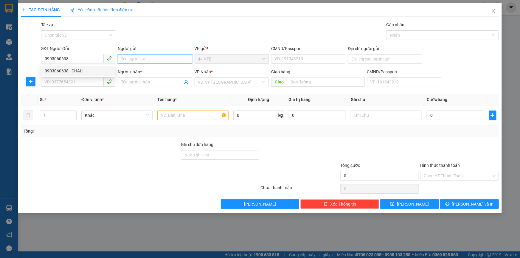
click at [138, 57] on input "Người gửi" at bounding box center [155, 59] width 74 height 10
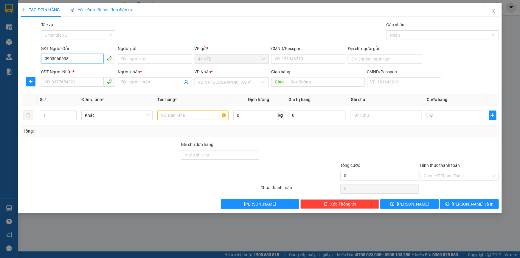
click at [91, 60] on input "0903060638" at bounding box center [72, 59] width 63 height 10
click at [89, 72] on div "0903060638 - CHAU" at bounding box center [78, 71] width 67 height 7
type input "CHAU"
type input "0933278672"
type input "VŨ"
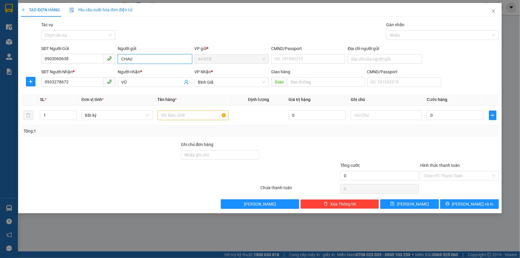
drag, startPoint x: 145, startPoint y: 58, endPoint x: 7, endPoint y: 51, distance: 138.1
click at [9, 57] on div "TẠO ĐƠN HÀNG Yêu cầu xuất hóa đơn điện tử Transit Pickup Surcharge Ids Transit …" at bounding box center [260, 129] width 520 height 258
drag, startPoint x: 140, startPoint y: 60, endPoint x: 59, endPoint y: 57, distance: 80.7
click at [60, 60] on div "SĐT Người Gửi 0903060638 Người gửi chÂu chÂu VP gửi * 44 NTB CMND/Passport VD: …" at bounding box center [270, 55] width 460 height 21
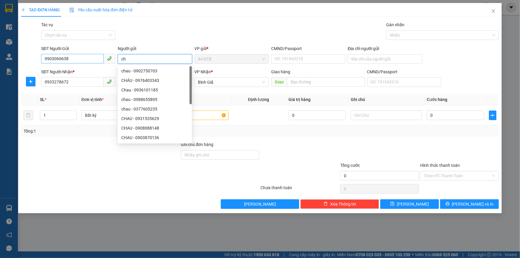
type input "c"
type input "CHAU"
drag, startPoint x: 236, startPoint y: 30, endPoint x: 285, endPoint y: 43, distance: 50.6
click at [237, 29] on div "Gói vận chuyển * Tiêu chuẩn Tác vụ Chọn tác vụ Gán nhãn Nhãn" at bounding box center [270, 31] width 460 height 21
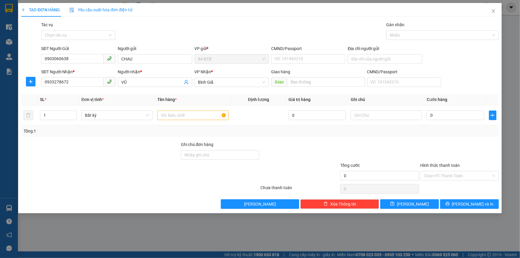
click at [384, 64] on div "Địa chỉ người gửi" at bounding box center [385, 55] width 74 height 21
click at [381, 61] on input "Địa chỉ người gửi" at bounding box center [385, 59] width 74 height 10
type input "2/8 PHAM THE HIEN"
drag, startPoint x: 257, startPoint y: 31, endPoint x: 232, endPoint y: 41, distance: 26.9
click at [256, 31] on div "Gói vận chuyển * Tiêu chuẩn Tác vụ Chọn tác vụ Gán nhãn Nhãn" at bounding box center [270, 31] width 460 height 21
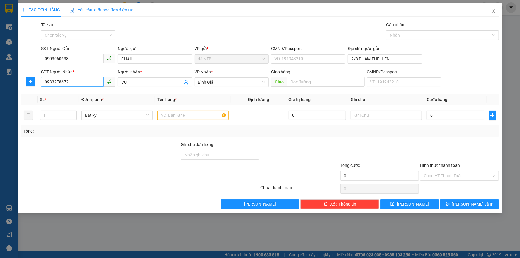
drag, startPoint x: 69, startPoint y: 79, endPoint x: 0, endPoint y: 82, distance: 69.1
click at [0, 82] on div "TẠO ĐƠN HÀNG Yêu cầu xuất hóa đơn điện tử Transit Pickup Surcharge Ids Transit …" at bounding box center [260, 129] width 520 height 258
type input "0938039499"
drag, startPoint x: 130, startPoint y: 82, endPoint x: 83, endPoint y: 83, distance: 46.5
click at [83, 83] on div "SĐT Người Nhận * 0938039499 Người nhận * VŨ VŨ VP Nhận * Bình Giã Giao hàng…" at bounding box center [270, 78] width 460 height 21
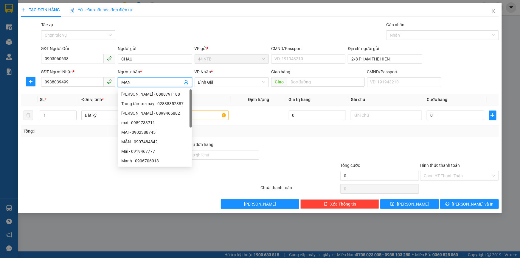
type input "MAN"
click at [244, 24] on div "Gói vận chuyển * Tiêu chuẩn Tác vụ Chọn tác vụ Gán nhãn Nhãn" at bounding box center [270, 31] width 460 height 21
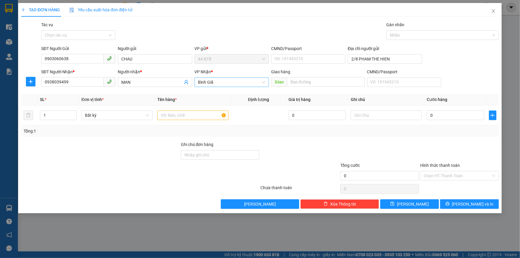
click at [225, 80] on span "Bình Giã" at bounding box center [231, 82] width 67 height 9
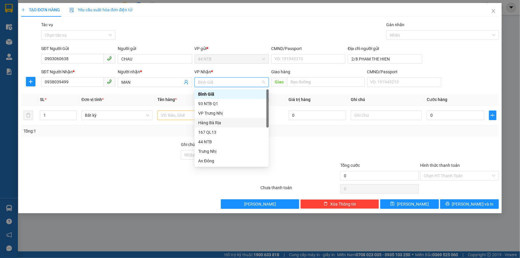
click at [230, 121] on div "Hàng Bà Rịa" at bounding box center [231, 122] width 67 height 7
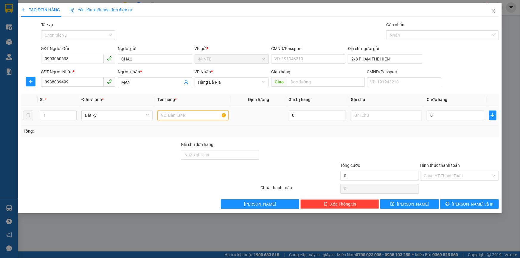
click at [198, 113] on input "text" at bounding box center [192, 115] width 71 height 10
type input "TEP HS"
click at [449, 116] on input "0" at bounding box center [454, 115] width 57 height 10
type input "3"
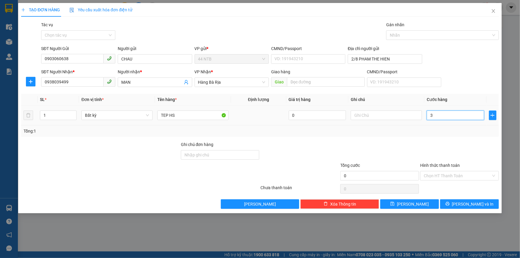
type input "3"
type input "30"
type input "30.000"
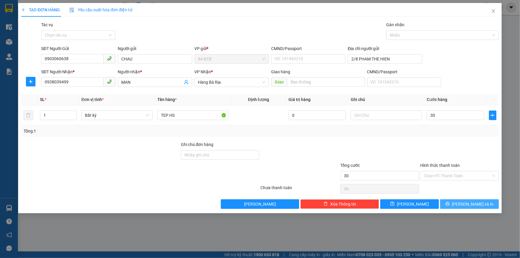
type input "30.000"
drag, startPoint x: 479, startPoint y: 202, endPoint x: 456, endPoint y: 195, distance: 24.6
click at [479, 201] on span "[PERSON_NAME] và In" at bounding box center [473, 204] width 42 height 7
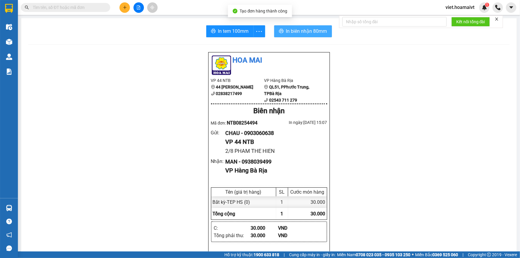
click at [298, 31] on span "In biên nhận 80mm" at bounding box center [306, 30] width 41 height 7
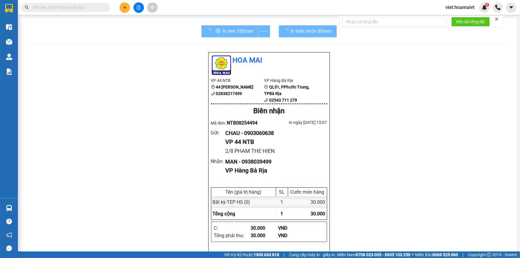
click at [421, 161] on div "Hoa Mai VP 44 NTB 44 Nguyễn Thái Bình 02838217499 VP Hàng Bà Rịa QL51, PPhướ…" at bounding box center [268, 253] width 481 height 403
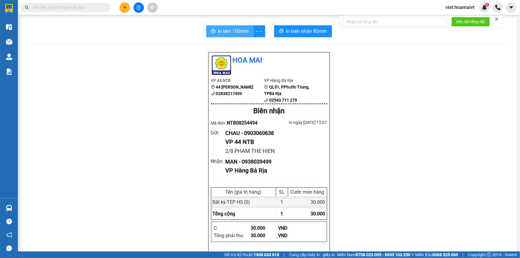
click at [232, 28] on span "In tem 100mm" at bounding box center [233, 30] width 31 height 7
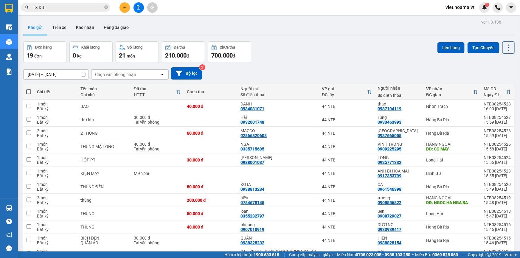
click at [110, 76] on div "Chọn văn phòng nhận" at bounding box center [115, 74] width 41 height 6
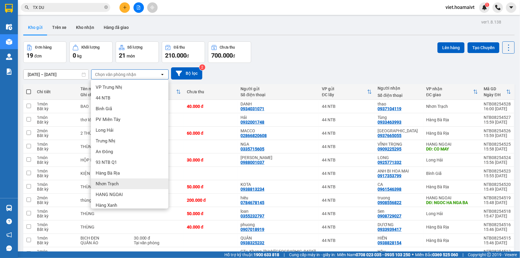
click at [115, 185] on span "Nhơn Trạch" at bounding box center [107, 184] width 23 height 6
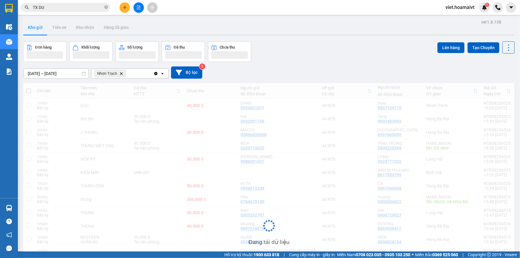
click at [270, 68] on div "13/08/2025 – 14/08/2025 Press the down arrow key to interact with the calendar …" at bounding box center [268, 72] width 491 height 12
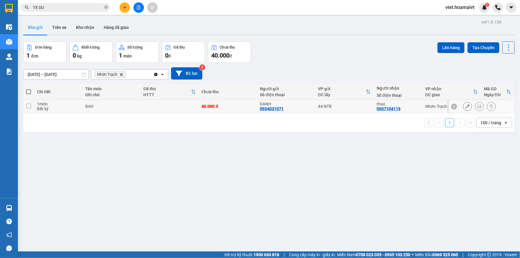
click at [144, 104] on td at bounding box center [169, 106] width 58 height 13
checkbox input "true"
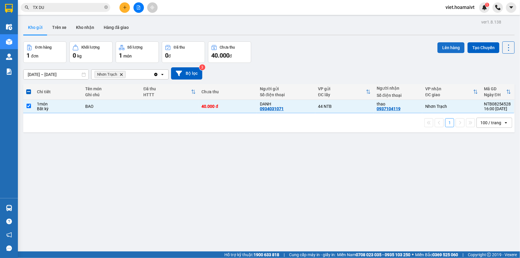
click at [451, 47] on button "Lên hàng" at bounding box center [450, 47] width 27 height 11
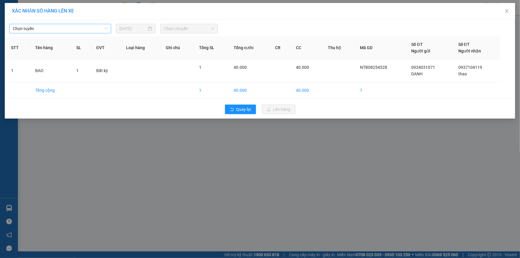
click at [74, 27] on span "Chọn tuyến" at bounding box center [60, 28] width 95 height 9
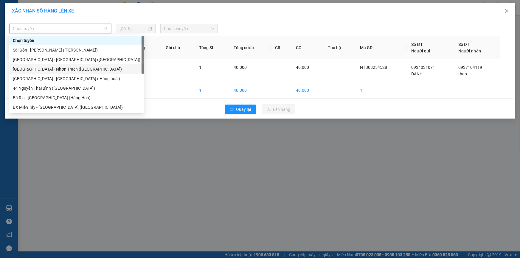
click at [70, 71] on div "Sài Gòn - Nhơn Trạch (Hàng Hoá)" at bounding box center [76, 69] width 127 height 7
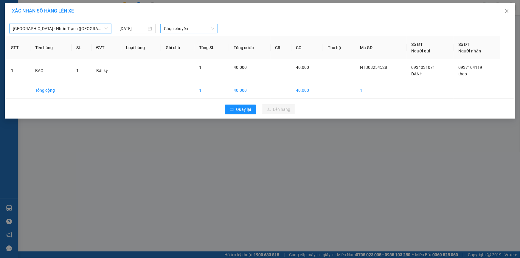
drag, startPoint x: 182, startPoint y: 24, endPoint x: 184, endPoint y: 27, distance: 3.5
click at [183, 26] on span "Chọn chuyến" at bounding box center [189, 28] width 50 height 9
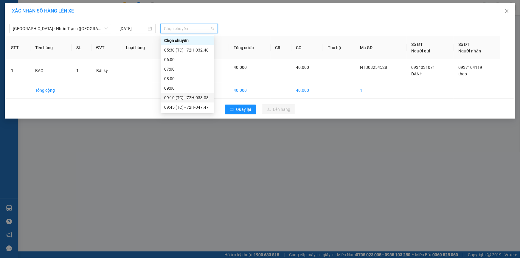
scroll to position [124, 0]
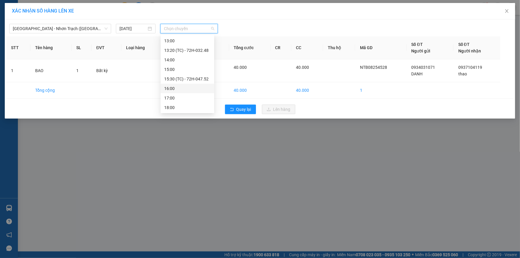
click at [181, 88] on div "16:00" at bounding box center [187, 88] width 46 height 7
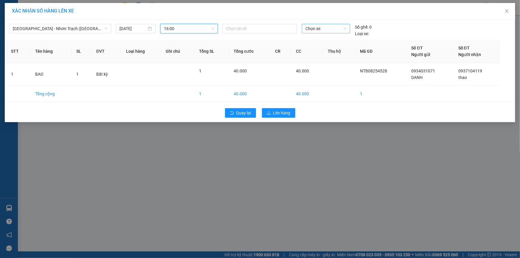
click at [315, 30] on span "Chọn xe" at bounding box center [325, 28] width 41 height 9
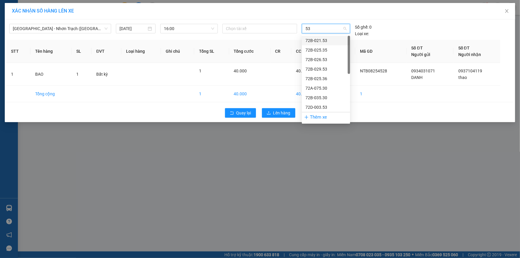
type input "531"
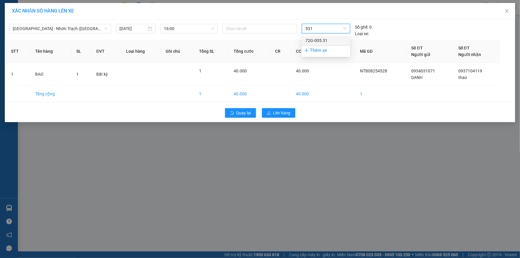
click at [328, 43] on div "72G-005.31" at bounding box center [325, 40] width 41 height 7
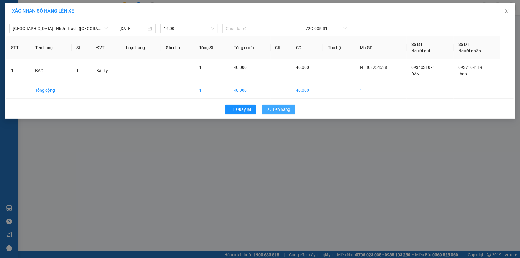
click at [279, 111] on span "Lên hàng" at bounding box center [281, 109] width 17 height 7
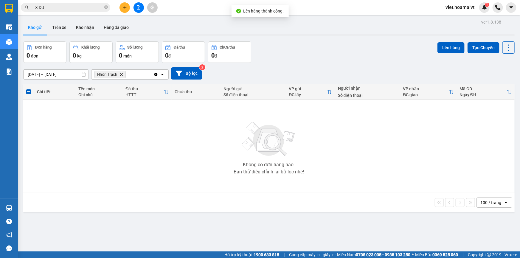
click at [331, 43] on div "Đơn hàng 0 đơn Khối lượng 0 kg Số lượng 0 món Đã thu 0 đ Chưa thu 0 đ Lên hàng …" at bounding box center [268, 51] width 491 height 21
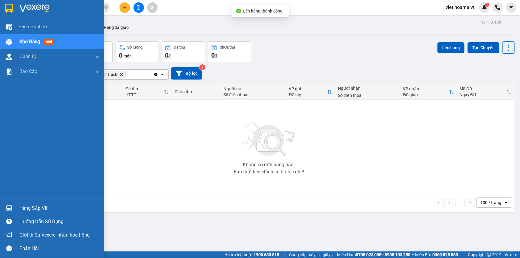
click at [27, 11] on img at bounding box center [34, 8] width 30 height 9
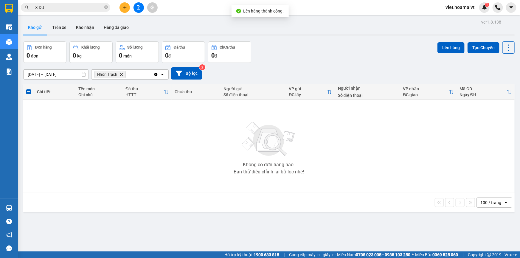
click at [282, 50] on div "Đơn hàng 0 đơn Khối lượng 0 kg Số lượng 0 món Đã thu 0 đ Chưa thu 0 đ Lên hàng …" at bounding box center [268, 51] width 491 height 21
click at [121, 74] on icon "Delete" at bounding box center [121, 75] width 4 height 4
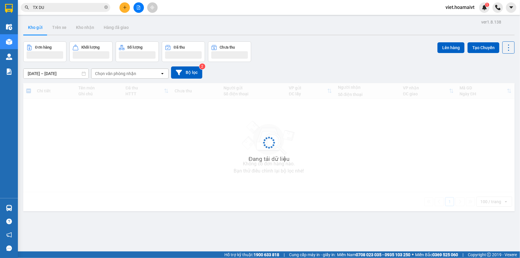
click at [364, 73] on div "13/08/2025 – 14/08/2025 Press the down arrow key to interact with the calendar …" at bounding box center [268, 72] width 491 height 12
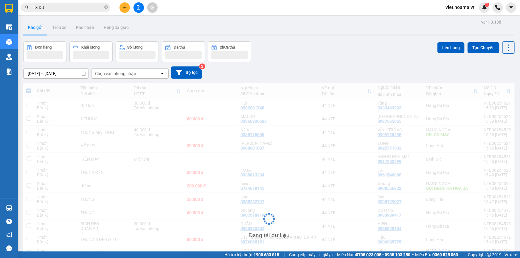
click at [364, 73] on div "13/08/2025 – 14/08/2025 Press the down arrow key to interact with the calendar …" at bounding box center [268, 72] width 491 height 12
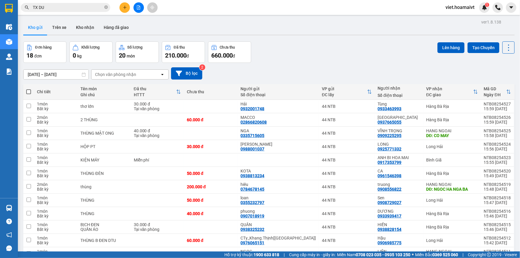
click at [364, 71] on div "13/08/2025 – 14/08/2025 Press the down arrow key to interact with the calendar …" at bounding box center [268, 73] width 491 height 12
click at [353, 63] on div "Đơn hàng 18 đơn Khối lượng 0 kg Số lượng 20 món Đã thu 210.000 đ Chưa thu 660.0…" at bounding box center [268, 51] width 491 height 21
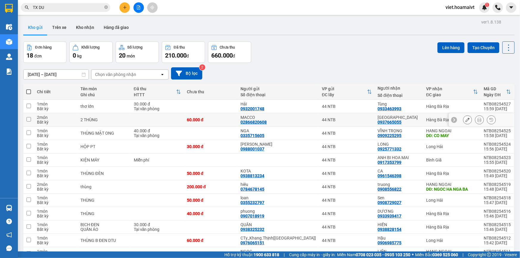
scroll to position [113, 0]
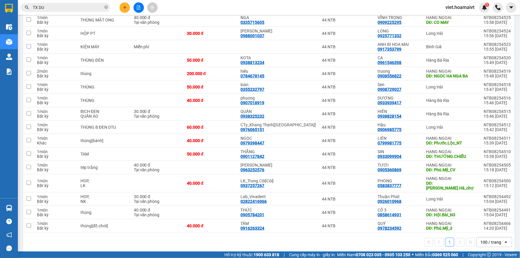
click at [331, 246] on div "1 100 / trang open" at bounding box center [268, 242] width 491 height 19
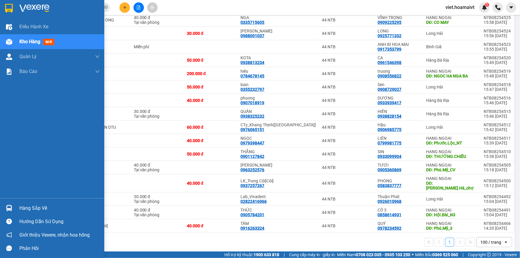
click at [31, 7] on img at bounding box center [34, 8] width 30 height 9
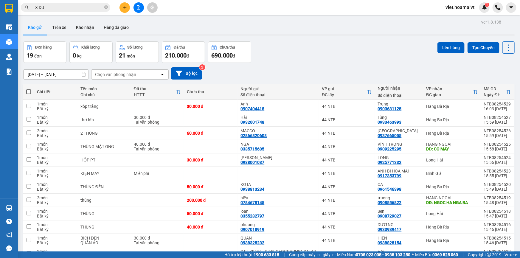
click at [125, 73] on div "Chọn văn phòng nhận" at bounding box center [115, 74] width 41 height 6
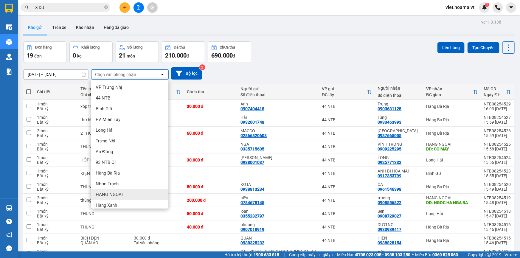
click at [130, 195] on div "HANG NGOAI" at bounding box center [129, 194] width 77 height 11
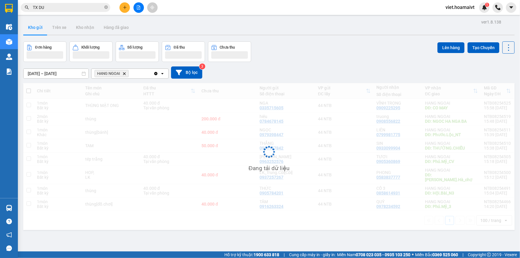
click at [305, 79] on div "13/08/2025 – 14/08/2025 Press the down arrow key to interact with the calendar …" at bounding box center [268, 72] width 491 height 21
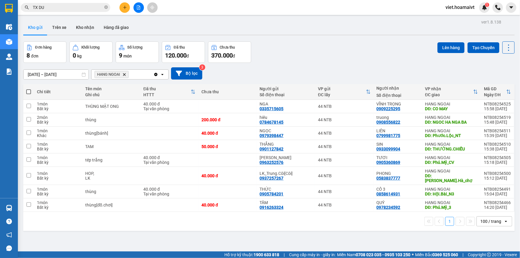
click at [125, 74] on icon "HANG NGOAI, close by backspace" at bounding box center [124, 74] width 3 height 3
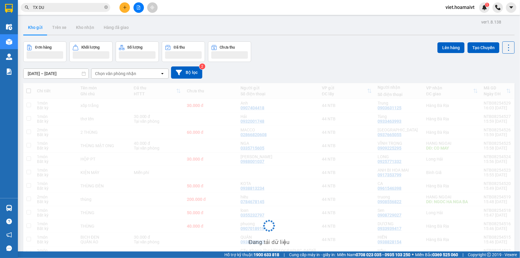
click at [308, 63] on div "13/08/2025 – 14/08/2025 Press the down arrow key to interact with the calendar …" at bounding box center [268, 72] width 491 height 21
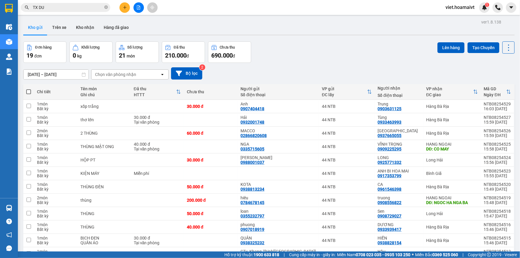
click at [308, 63] on div "13/08/2025 – 14/08/2025 Press the down arrow key to interact with the calendar …" at bounding box center [268, 73] width 491 height 21
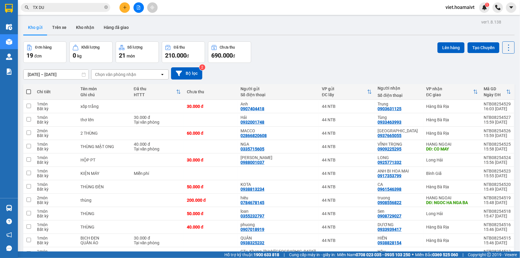
click at [120, 9] on button at bounding box center [124, 7] width 10 height 10
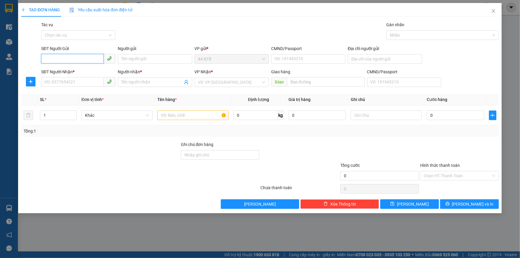
click at [74, 61] on input "SĐT Người Gửi" at bounding box center [72, 59] width 63 height 10
click at [74, 57] on input "SĐT Người Gửi" at bounding box center [72, 59] width 63 height 10
type input "0762074747"
click at [74, 67] on div "0762074747 - Hồng" at bounding box center [78, 71] width 74 height 10
type input "Hồng"
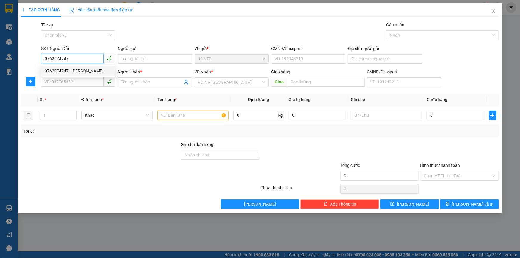
type input "079062011680"
type input "0932672699"
type input "Chương"
type input "0762074747"
click at [155, 42] on div "Gói vận chuyển * Tiêu chuẩn Tác vụ Chọn tác vụ Gán nhãn Nhãn" at bounding box center [270, 31] width 460 height 21
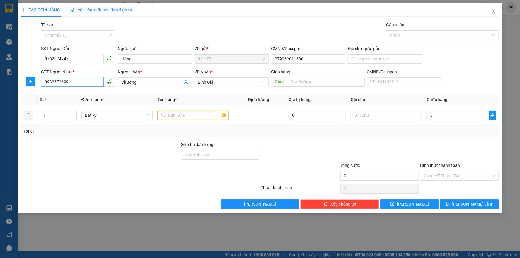
click at [64, 80] on input "0932672699" at bounding box center [72, 82] width 63 height 10
drag, startPoint x: 67, startPoint y: 80, endPoint x: 0, endPoint y: 69, distance: 67.9
click at [0, 91] on div "TẠO ĐƠN HÀNG Yêu cầu xuất hóa đơn điện tử Transit Pickup Surcharge Ids Transit …" at bounding box center [260, 129] width 520 height 258
click at [68, 105] on div "0975056961 - DŨNG" at bounding box center [78, 103] width 67 height 7
type input "0975056961"
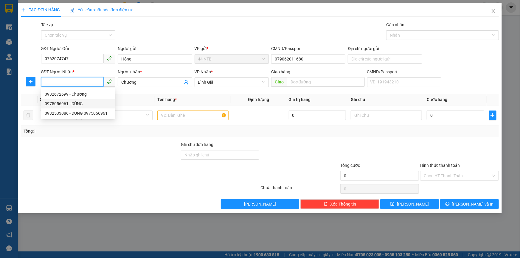
type input "DŨNG"
type input "0975056961"
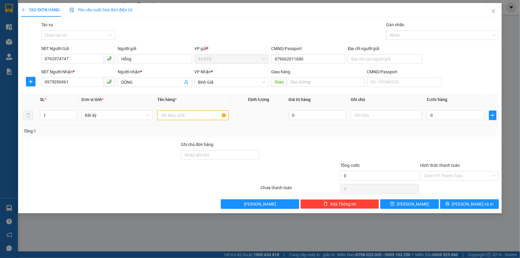
click at [182, 116] on input "text" at bounding box center [192, 115] width 71 height 10
type input "HỘP"
click at [439, 116] on input "0" at bounding box center [454, 115] width 57 height 10
type input "3"
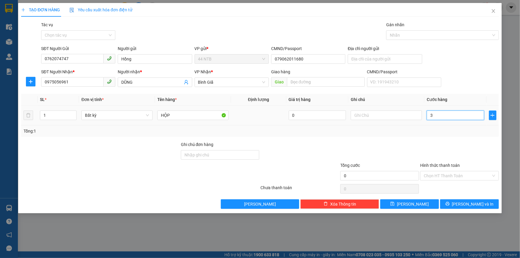
type input "3"
type input "30"
click at [441, 177] on input "Hình thức thanh toán" at bounding box center [456, 175] width 67 height 9
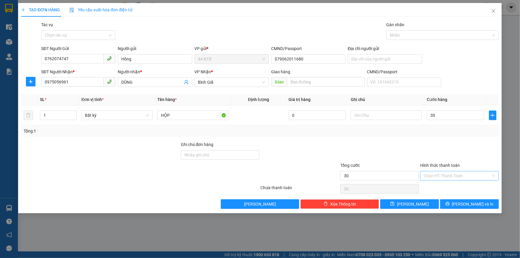
type input "30.000"
click at [444, 188] on div "Tại văn phòng" at bounding box center [458, 187] width 71 height 7
type input "0"
click at [469, 205] on span "Lưu và In" at bounding box center [473, 204] width 42 height 7
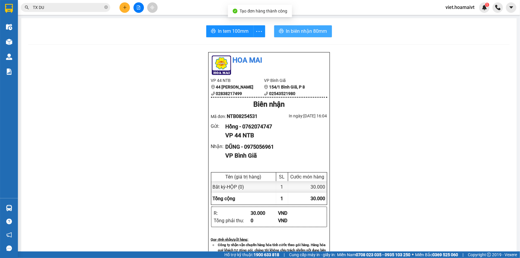
click at [307, 35] on button "In biên nhận 80mm" at bounding box center [303, 31] width 58 height 12
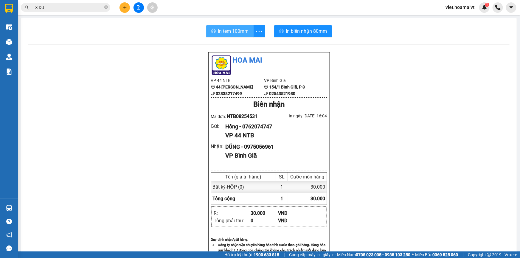
click at [240, 32] on span "In tem 100mm" at bounding box center [233, 30] width 31 height 7
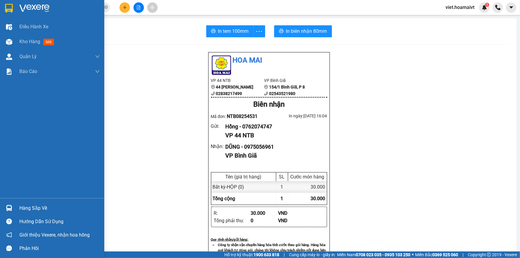
click at [24, 7] on img at bounding box center [34, 8] width 30 height 9
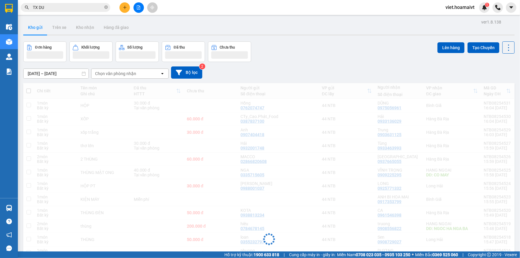
click at [334, 60] on div "Đơn hàng Khối lượng Số lượng Đã thu Chưa thu Lên hàng Tạo Chuyến" at bounding box center [268, 51] width 491 height 21
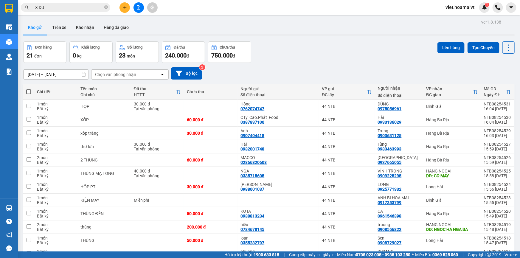
click at [334, 60] on div "Đơn hàng 21 đơn Khối lượng 0 kg Số lượng 23 món Đã thu 240.000 đ Chưa thu 750.0…" at bounding box center [268, 51] width 491 height 21
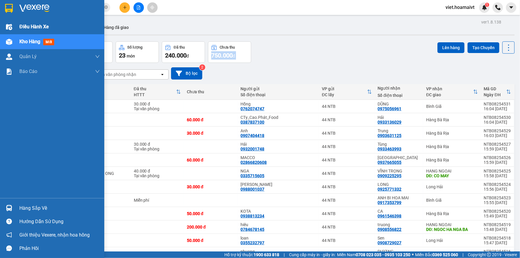
click at [33, 28] on span "Điều hành xe" at bounding box center [33, 26] width 29 height 7
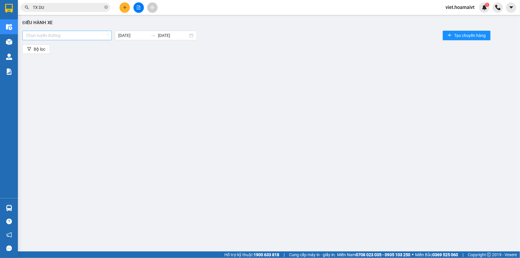
click at [60, 33] on div at bounding box center [64, 35] width 80 height 7
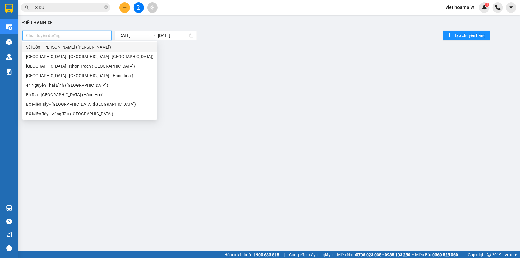
click at [60, 48] on div "Sài Gòn - Vũng Tàu (Hàng Hoá)" at bounding box center [89, 47] width 127 height 7
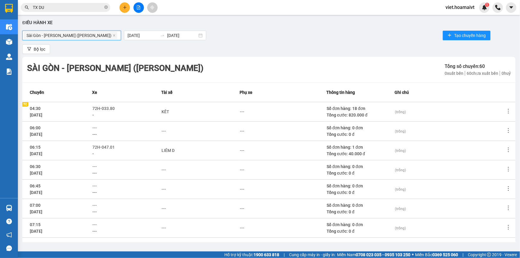
click at [302, 38] on div "Sài Gòn - Vũng Tàu (Hàng Hoá) Sài Gòn - Vũng Tàu (Hàng Hoá) 14/08/2025 14/0…" at bounding box center [268, 35] width 493 height 12
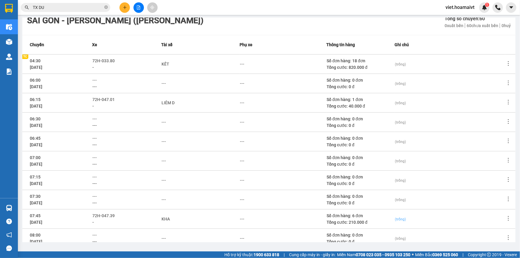
scroll to position [77, 0]
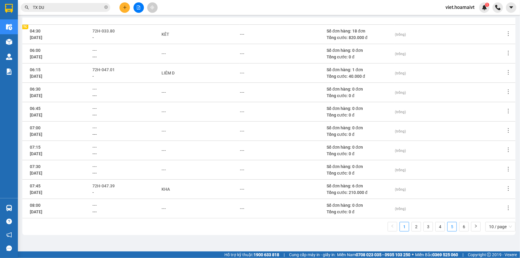
click at [447, 227] on link "5" at bounding box center [451, 226] width 9 height 9
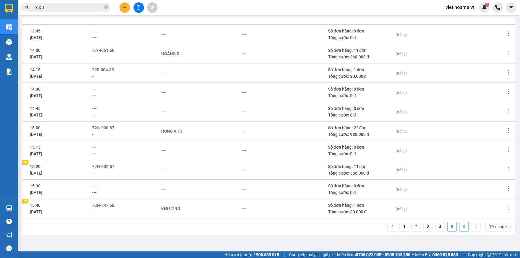
click at [459, 228] on link "6" at bounding box center [463, 226] width 9 height 9
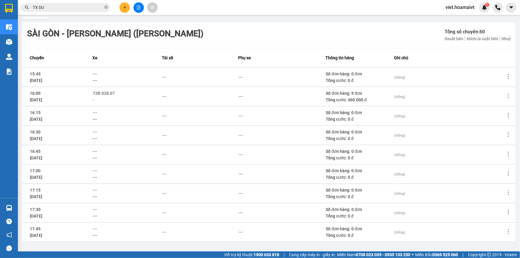
scroll to position [0, 0]
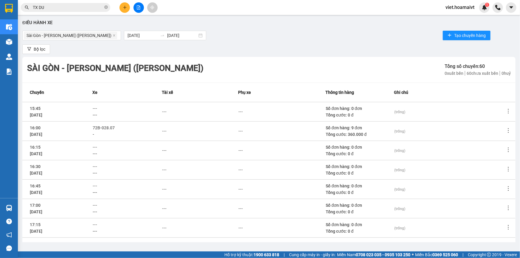
click at [505, 132] on icon "more" at bounding box center [508, 130] width 6 height 6
click at [495, 154] on span "Xem phơi" at bounding box center [489, 156] width 18 height 5
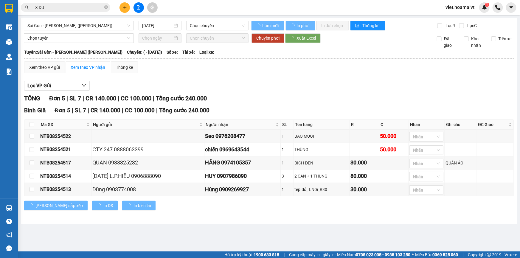
click at [310, 88] on div "Lọc VP Gửi" at bounding box center [268, 86] width 489 height 10
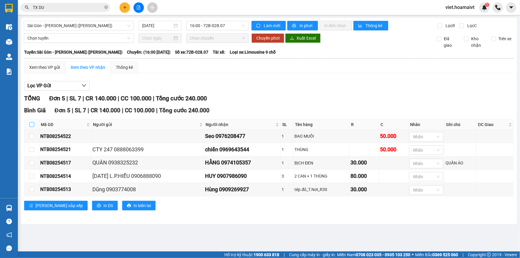
click at [32, 124] on input "checkbox" at bounding box center [31, 124] width 5 height 5
checkbox input "true"
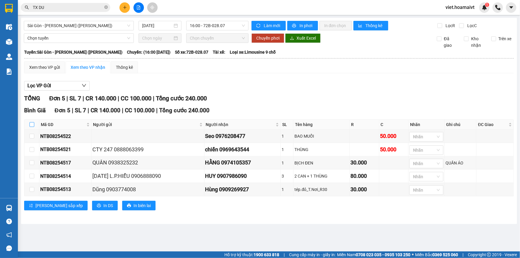
checkbox input "true"
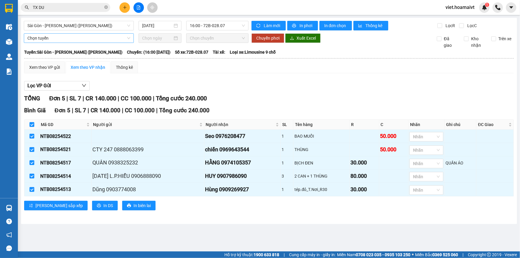
click at [72, 39] on span "Chọn tuyến" at bounding box center [78, 38] width 103 height 9
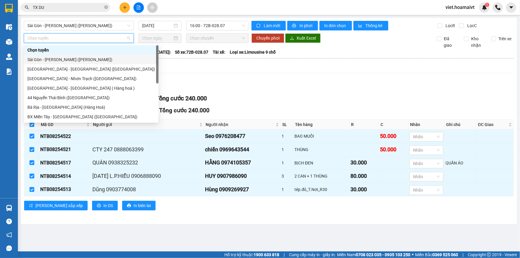
click at [74, 60] on div "Sài Gòn - Vũng Tàu (Hàng Hoá)" at bounding box center [90, 59] width 127 height 7
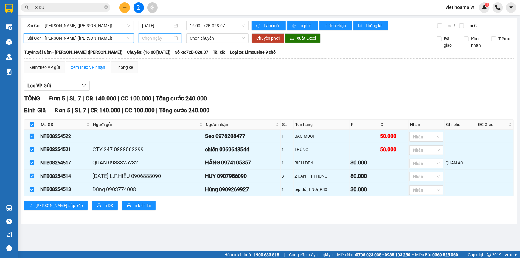
click at [156, 41] on input at bounding box center [157, 38] width 30 height 7
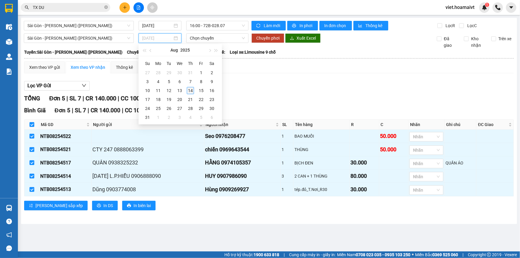
type input "14/08/2025"
click at [190, 91] on div "14" at bounding box center [190, 90] width 7 height 7
type input "14/08/2025"
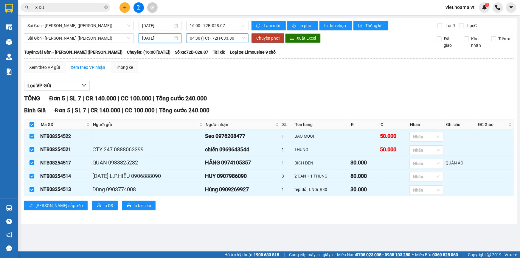
click at [207, 37] on span "04:30 (TC) - 72H-033.80" at bounding box center [217, 38] width 55 height 9
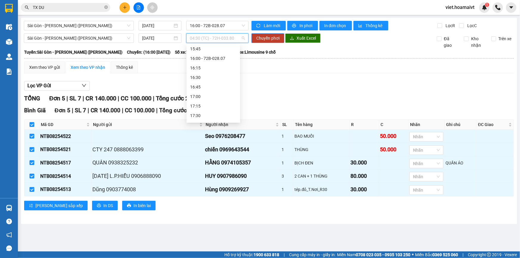
scroll to position [478, 0]
click at [212, 74] on div "16:15" at bounding box center [213, 77] width 46 height 7
click at [274, 36] on span "Chuyển phơi" at bounding box center [267, 38] width 23 height 7
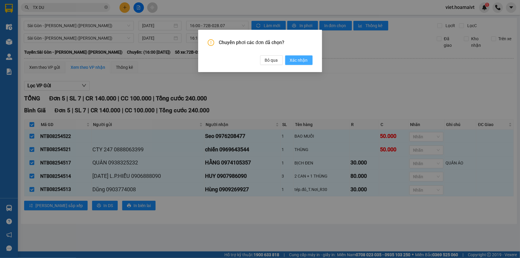
click at [298, 58] on span "Xác nhận" at bounding box center [299, 60] width 18 height 7
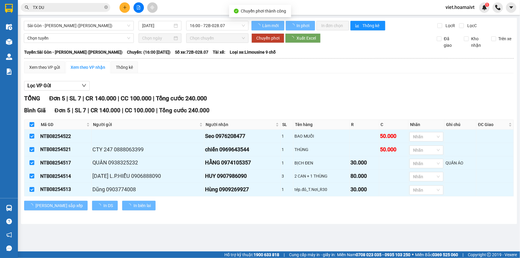
checkbox input "false"
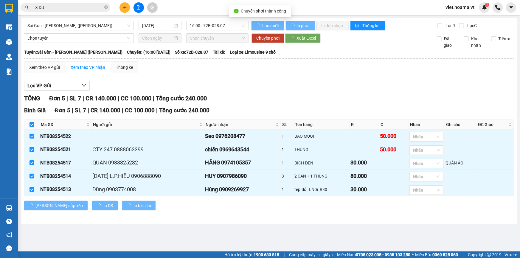
checkbox input "false"
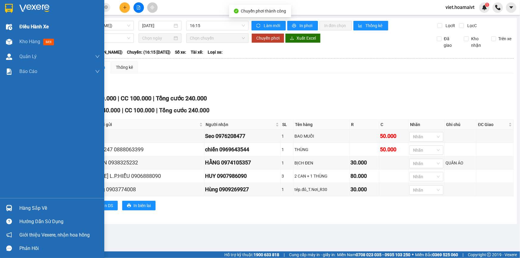
click at [40, 27] on span "Điều hành xe" at bounding box center [33, 26] width 29 height 7
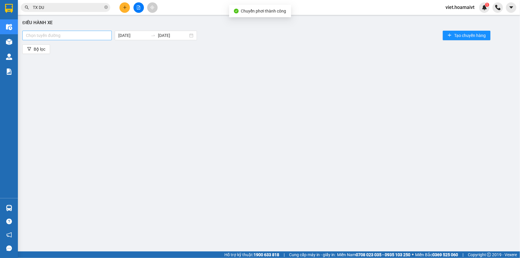
click at [92, 33] on div at bounding box center [67, 35] width 86 height 7
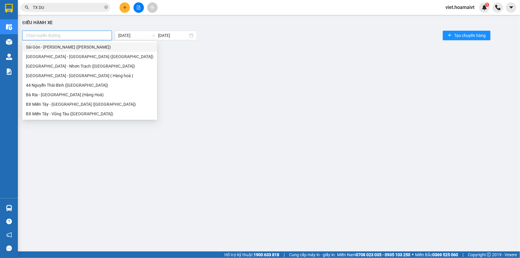
click at [89, 47] on div "Sài Gòn - Vũng Tàu (Hàng Hoá)" at bounding box center [89, 47] width 127 height 7
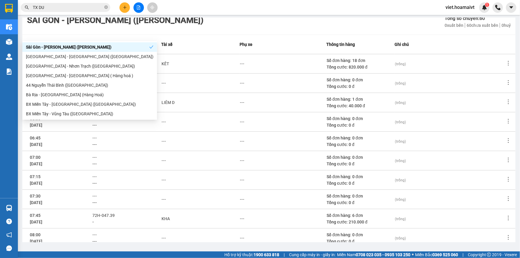
scroll to position [77, 0]
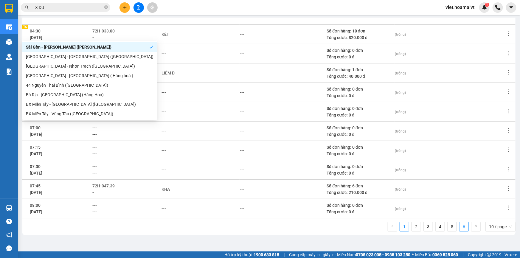
click at [461, 226] on link "6" at bounding box center [463, 226] width 9 height 9
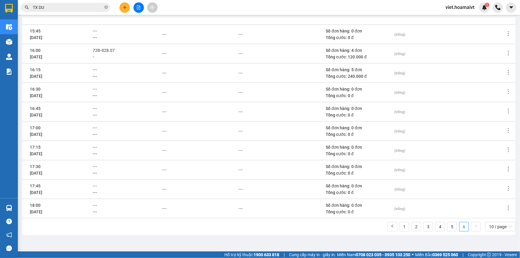
click at [94, 68] on td "--- ---" at bounding box center [126, 72] width 69 height 19
click at [95, 68] on td "--- ---" at bounding box center [126, 72] width 69 height 19
click at [96, 68] on span "---" at bounding box center [95, 69] width 4 height 5
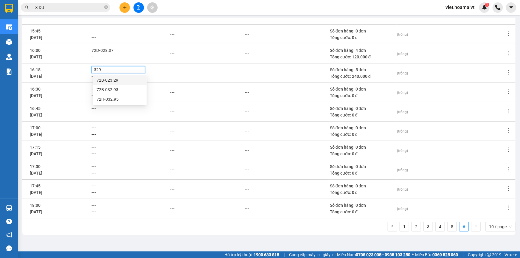
type input "3293"
click at [114, 80] on div "72B-032.93" at bounding box center [119, 80] width 46 height 7
click at [218, 89] on div "---" at bounding box center [207, 92] width 74 height 7
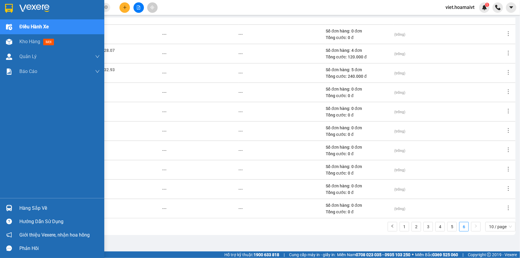
click at [24, 7] on img at bounding box center [34, 8] width 30 height 9
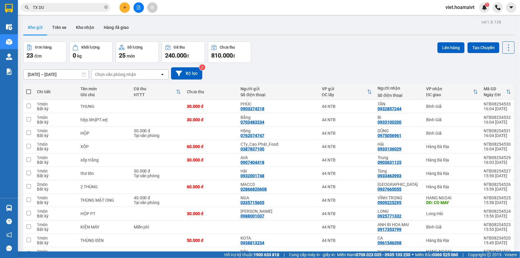
click at [317, 55] on div "Đơn hàng 23 đơn Khối lượng 0 kg Số lượng 25 món Đã thu 240.000 đ Chưa thu 810.0…" at bounding box center [268, 51] width 491 height 21
click at [317, 54] on div "Đơn hàng 23 đơn Khối lượng 0 kg Số lượng 25 món Đã thu 240.000 đ Chưa thu 810.0…" at bounding box center [268, 51] width 491 height 21
click at [120, 79] on div "Chọn văn phòng nhận" at bounding box center [125, 75] width 68 height 10
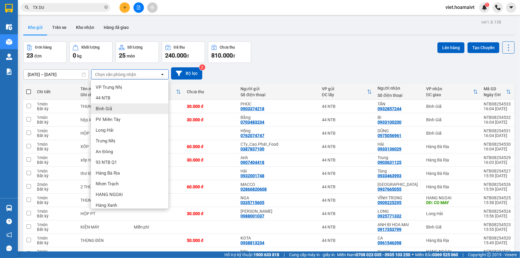
click at [118, 107] on div "Bình Giã" at bounding box center [129, 108] width 77 height 11
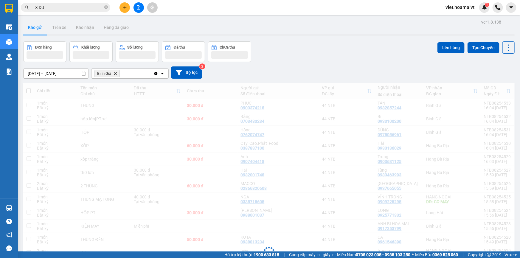
click at [296, 48] on div "Đơn hàng Khối lượng Số lượng Đã thu Chưa thu Lên hàng Tạo Chuyến" at bounding box center [268, 51] width 491 height 21
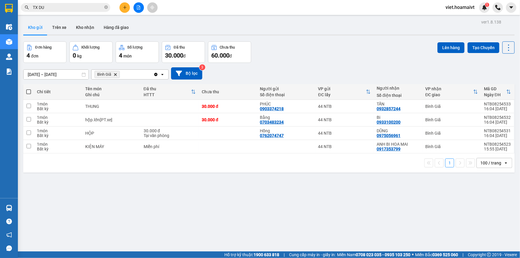
click at [295, 49] on div "Đơn hàng 4 đơn Khối lượng 0 kg Số lượng 4 món Đã thu 30.000 đ Chưa thu 60.000 đ…" at bounding box center [268, 51] width 491 height 21
click at [140, 8] on icon "file-add" at bounding box center [138, 7] width 4 height 4
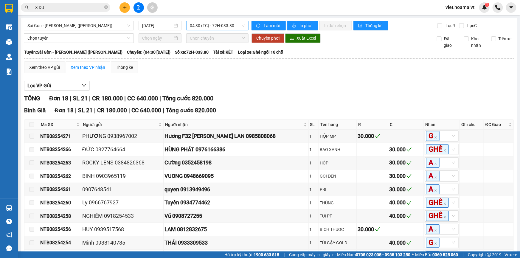
click at [211, 24] on span "04:30 (TC) - 72H-033.80" at bounding box center [217, 25] width 55 height 9
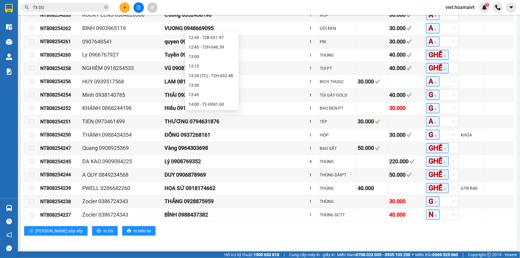
scroll to position [298, 0]
click at [228, 65] on div "12:25 (TC) - 72G-001.79" at bounding box center [211, 63] width 46 height 7
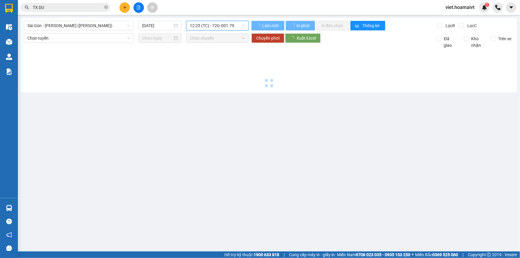
scroll to position [0, 0]
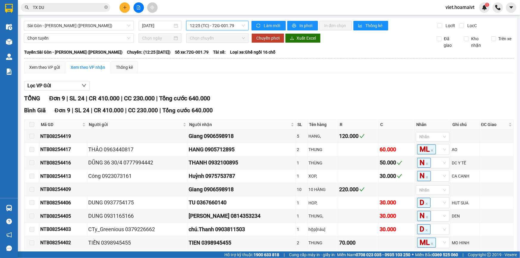
click at [311, 71] on div "Xem theo VP gửi Xem theo VP nhận Thống kê" at bounding box center [268, 67] width 489 height 12
click at [219, 25] on span "12:25 (TC) - 72G-001.79" at bounding box center [217, 25] width 55 height 9
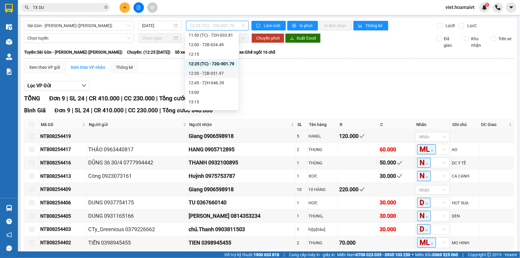
click at [224, 73] on div "12:30 - 72B-031.97" at bounding box center [211, 73] width 46 height 7
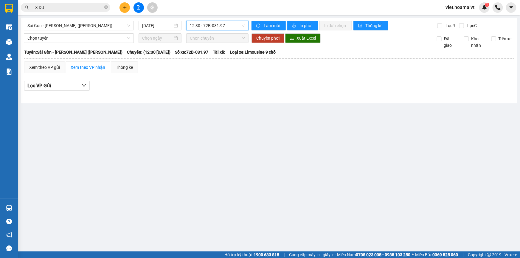
click at [292, 77] on div "Xem theo VP gửi Xem theo VP nhận Thống kê Lọc VP Gửi" at bounding box center [268, 79] width 489 height 36
click at [214, 33] on div "Chọn chuyến" at bounding box center [217, 38] width 62 height 10
click at [220, 27] on span "12:30 - 72B-031.97" at bounding box center [217, 25] width 55 height 9
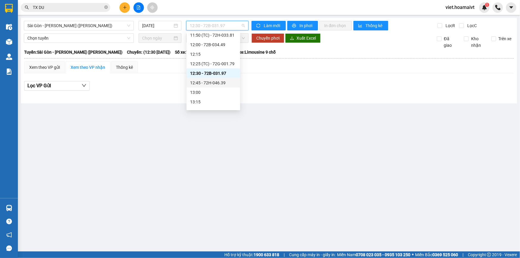
click at [226, 80] on div "12:45 - 72H-046.39" at bounding box center [213, 83] width 46 height 7
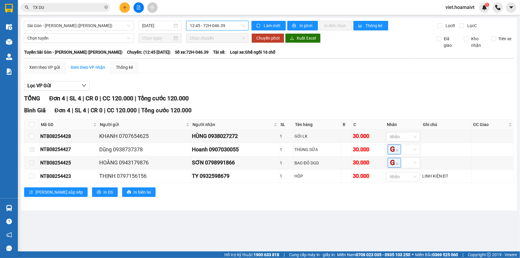
click at [275, 72] on div "Xem theo VP gửi Xem theo VP nhận Thống kê" at bounding box center [268, 67] width 489 height 12
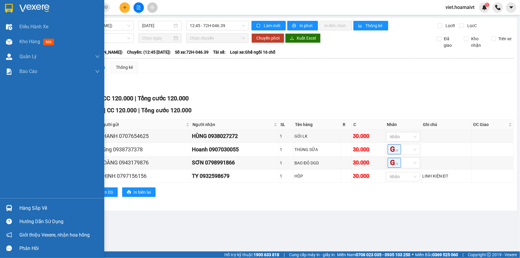
click at [28, 12] on img at bounding box center [34, 8] width 30 height 9
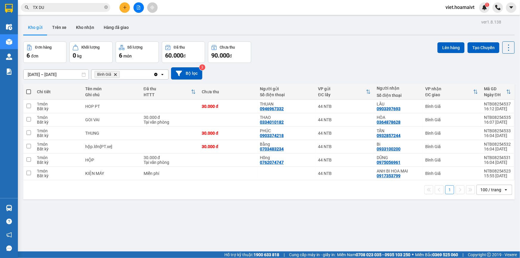
click at [298, 43] on div "Đơn hàng 6 đơn Khối lượng 0 kg Số lượng 6 món Đã thu 60.000 đ Chưa thu 90.000 đ…" at bounding box center [268, 51] width 491 height 21
click at [297, 40] on div "ver 1.8.138 Kho gửi Trên xe Kho nhận Hàng đã giao Đơn hàng 6 đơn Khối lượng 0 k…" at bounding box center [269, 147] width 496 height 258
click at [117, 74] on icon "Delete" at bounding box center [115, 75] width 4 height 4
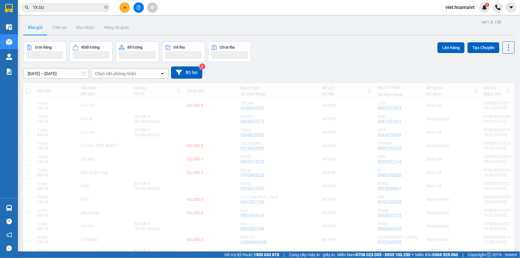
click at [318, 65] on div "13/08/2025 – 14/08/2025 Press the down arrow key to interact with the calendar …" at bounding box center [268, 72] width 491 height 21
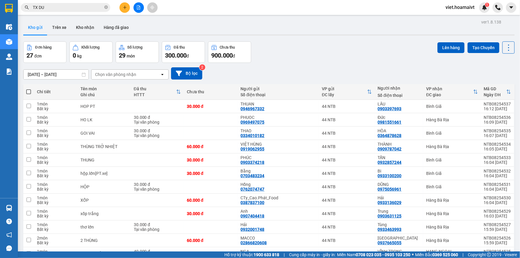
click at [318, 65] on div "13/08/2025 – 14/08/2025 Press the down arrow key to interact with the calendar …" at bounding box center [268, 73] width 491 height 21
click at [317, 67] on div "13/08/2025 – 14/08/2025 Press the down arrow key to interact with the calendar …" at bounding box center [268, 73] width 491 height 21
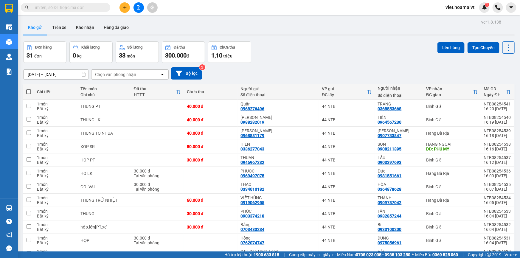
click at [121, 9] on button at bounding box center [124, 7] width 10 height 10
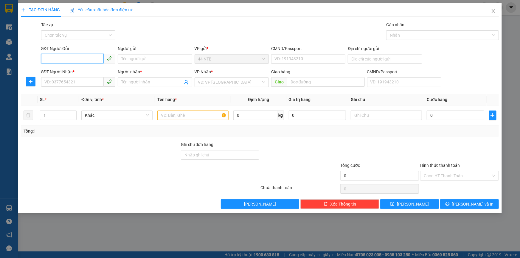
click at [59, 54] on input "SĐT Người Gửi" at bounding box center [72, 59] width 63 height 10
click at [62, 57] on input "SĐT Người Gửi" at bounding box center [72, 59] width 63 height 10
type input "0909151165"
click at [84, 70] on div "0909151165 - TANH" at bounding box center [78, 71] width 67 height 7
type input "TANH"
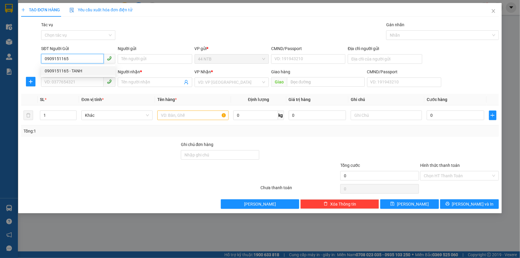
type input "0909234668"
type input "CƯỜNG"
type input "TH CHIEU"
type input "0909151165"
click at [165, 33] on div "Gói vận chuyển * Tiêu chuẩn Tác vụ Chọn tác vụ Gán nhãn Nhãn" at bounding box center [270, 31] width 460 height 21
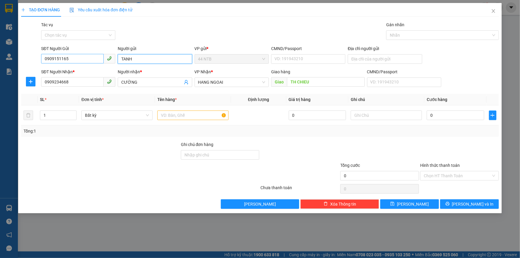
drag, startPoint x: 135, startPoint y: 57, endPoint x: 60, endPoint y: 55, distance: 75.7
click at [60, 55] on div "SĐT Người Gửi 0909151165 Người gửi [PERSON_NAME] VP gửi * 44 NTB CMND/Passport …" at bounding box center [270, 55] width 460 height 21
type input "TÁNH"
click at [211, 24] on div "Gói vận chuyển * Tiêu chuẩn Tác vụ Chọn tác vụ Gán nhãn Nhãn" at bounding box center [270, 31] width 460 height 21
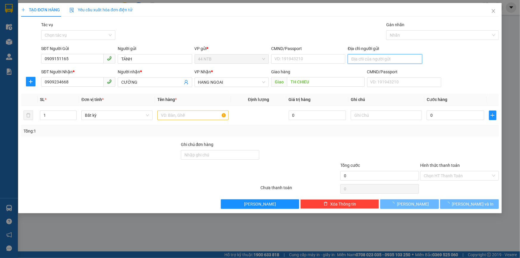
click at [364, 59] on input "Địa chỉ người gửi" at bounding box center [385, 59] width 74 height 10
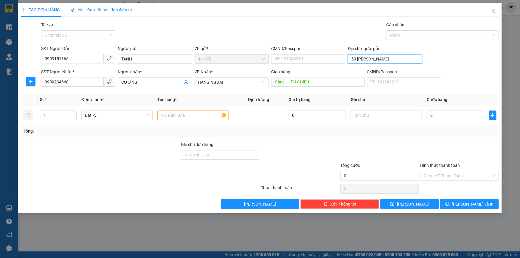
type input "53 [PERSON_NAME]"
click at [252, 28] on div "Gói vận chuyển * Tiêu chuẩn Tác vụ Chọn tác vụ Gán nhãn Nhãn" at bounding box center [270, 31] width 460 height 21
drag, startPoint x: 67, startPoint y: 82, endPoint x: 12, endPoint y: 84, distance: 55.1
click at [12, 84] on div "TẠO ĐƠN HÀNG Yêu cầu xuất hóa đơn điện tử Transit Pickup Surcharge Ids Transit …" at bounding box center [260, 129] width 520 height 258
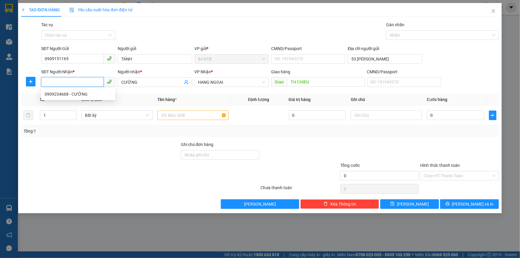
click at [77, 80] on input "SĐT Người Nhận *" at bounding box center [72, 82] width 63 height 10
type input "0908194212"
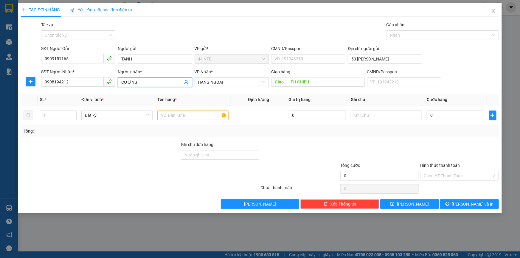
drag, startPoint x: 148, startPoint y: 82, endPoint x: 75, endPoint y: 89, distance: 72.7
click at [75, 89] on div "SĐT Người Nhận * 0908194212 Người nhận * CƯỜNG VP Nhận * HANG NGOAI Giao hàng G…" at bounding box center [270, 78] width 460 height 21
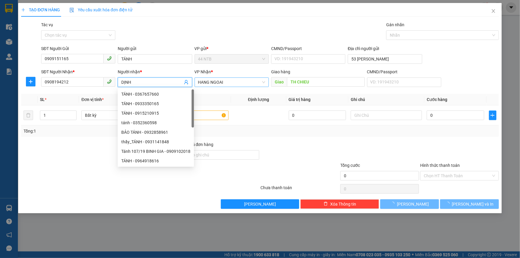
click at [216, 78] on span "HANG NGOAI" at bounding box center [231, 82] width 67 height 9
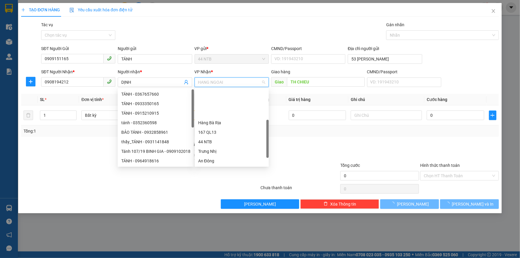
scroll to position [38, 0]
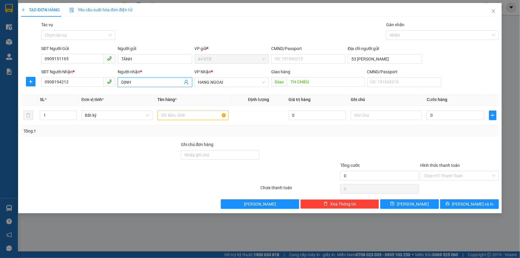
click at [131, 83] on input "DỊNH" at bounding box center [151, 82] width 61 height 7
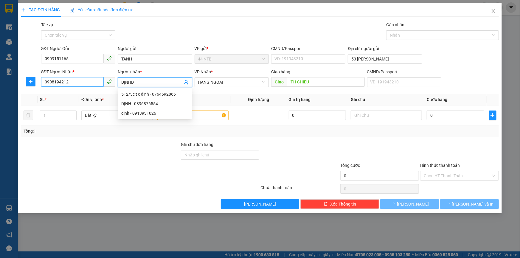
drag, startPoint x: 128, startPoint y: 83, endPoint x: 91, endPoint y: 85, distance: 36.7
click at [91, 85] on div "SĐT Người Nhận * 0908194212 Người nhận * DỊNHD VP Nhận * HANG NGOAI Giao hàng G…" at bounding box center [270, 78] width 460 height 21
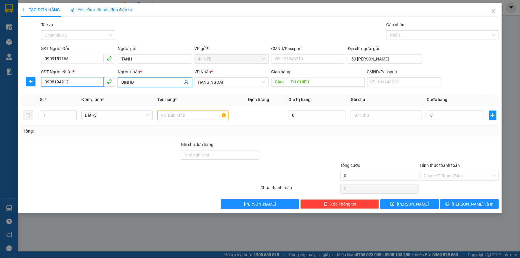
type input "D"
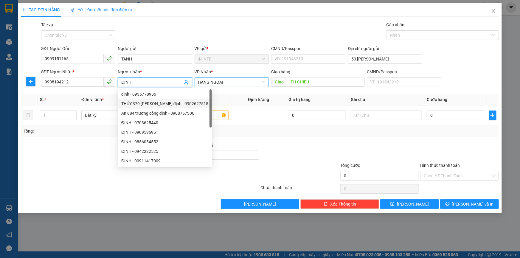
click at [218, 81] on span "HANG NGOAI" at bounding box center [231, 82] width 67 height 9
type input "ĐỊNH"
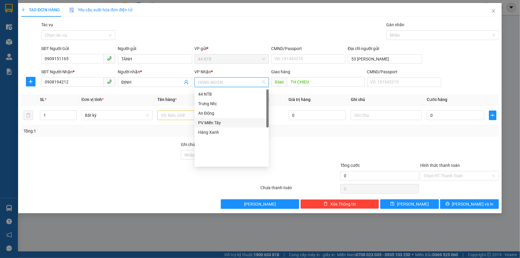
scroll to position [0, 0]
click at [216, 91] on div "Bình Giã" at bounding box center [231, 94] width 67 height 7
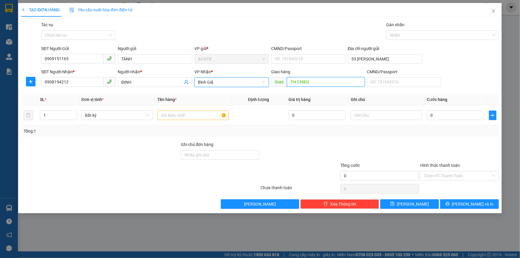
click at [310, 85] on input "TH CHIEU" at bounding box center [326, 82] width 78 height 10
click at [213, 113] on input "text" at bounding box center [192, 115] width 71 height 10
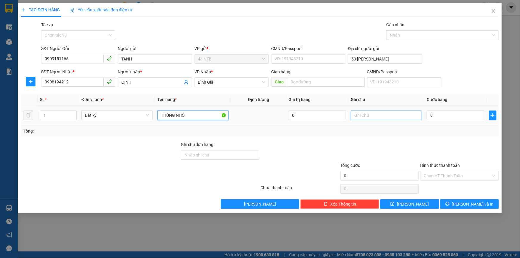
type input "THÙNG NHỎ"
click at [384, 116] on input "text" at bounding box center [385, 115] width 71 height 10
type input "PT XE"
click at [448, 113] on input "0" at bounding box center [454, 115] width 57 height 10
type input "3"
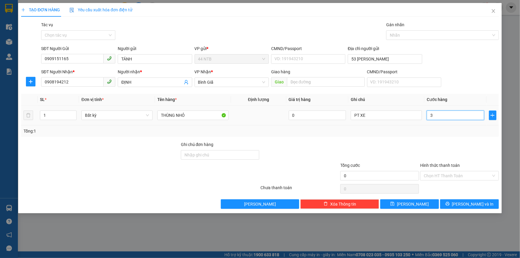
type input "3"
type input "30"
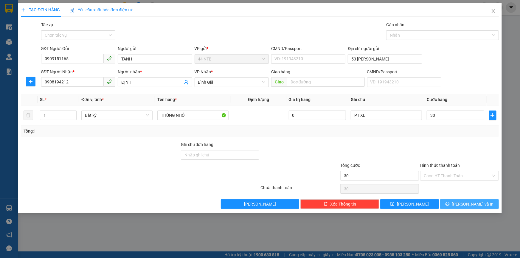
type input "30.000"
click at [473, 204] on span "Lưu và In" at bounding box center [473, 204] width 42 height 7
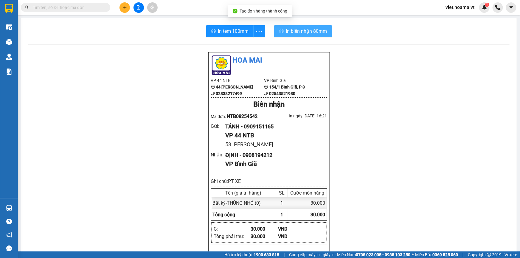
click at [283, 31] on button "In biên nhận 80mm" at bounding box center [303, 31] width 58 height 12
drag, startPoint x: 404, startPoint y: 197, endPoint x: 408, endPoint y: 196, distance: 4.1
click at [405, 197] on div "Hoa Mai VP 44 NTB 44 Nguyễn Thái Bình 02838217499 VP Bình Giã 154/1 Bình Giã,…" at bounding box center [268, 258] width 481 height 412
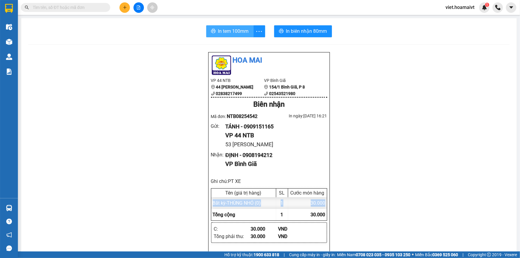
click at [235, 29] on span "In tem 100mm" at bounding box center [233, 30] width 31 height 7
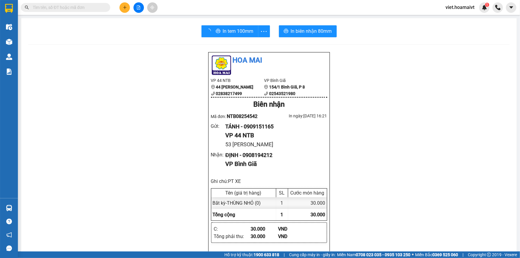
click at [398, 194] on div "Hoa Mai VP 44 NTB 44 Nguyễn Thái Bình 02838217499 VP Bình Giã 154/1 Bình Giã,…" at bounding box center [268, 258] width 481 height 412
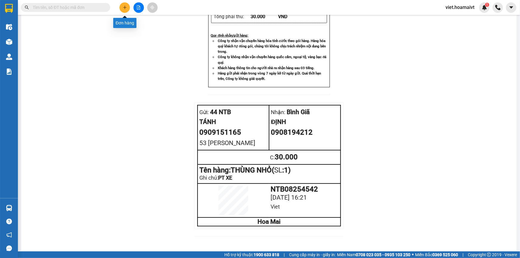
click at [124, 9] on icon "plus" at bounding box center [125, 7] width 4 height 4
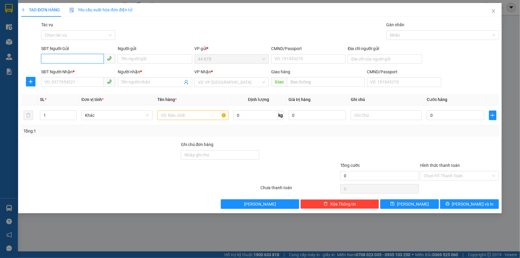
click at [74, 59] on input "SĐT Người Gửi" at bounding box center [72, 59] width 63 height 10
click at [63, 86] on input "SĐT Người Nhận *" at bounding box center [72, 82] width 63 height 10
type input "0707225225"
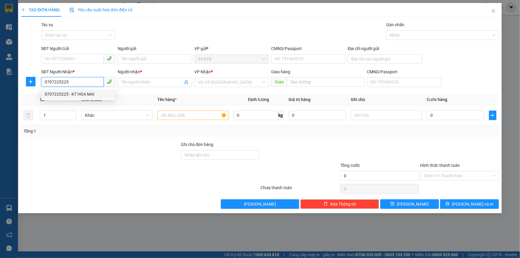
click at [83, 94] on div "0707225225 - KT HOA MAI" at bounding box center [78, 94] width 67 height 7
type input "KT HOA MAI"
type input "0707225225"
click at [179, 117] on input "text" at bounding box center [192, 115] width 71 height 10
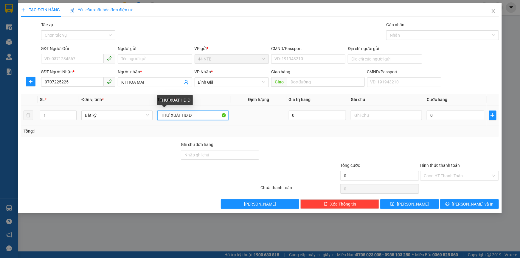
click at [188, 116] on input "THƯ XUẤT HĐ Đ" at bounding box center [192, 115] width 71 height 10
type input "THƯ XUẤT HĐĐ"
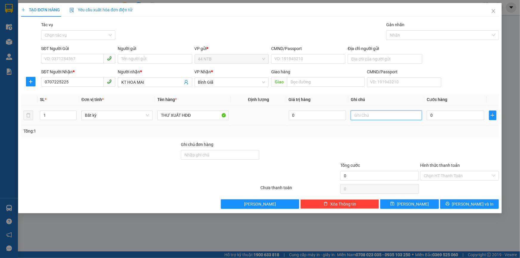
click at [376, 118] on input "text" at bounding box center [385, 115] width 71 height 10
type input "CTY QUỐC HƯNG"
click at [456, 176] on input "Hình thức thanh toán" at bounding box center [456, 175] width 67 height 9
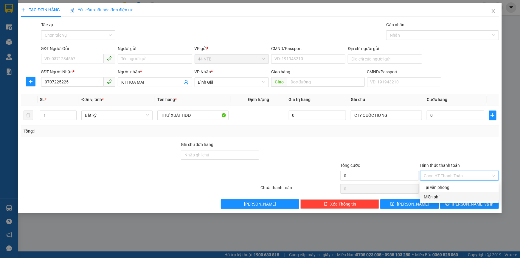
click at [460, 196] on div "Miễn phí" at bounding box center [458, 197] width 71 height 7
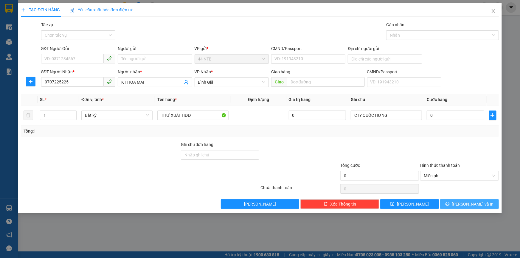
click at [463, 204] on button "Lưu và In" at bounding box center [469, 204] width 59 height 10
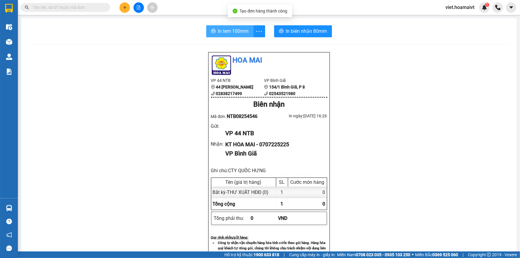
click at [240, 29] on span "In tem 100mm" at bounding box center [233, 30] width 31 height 7
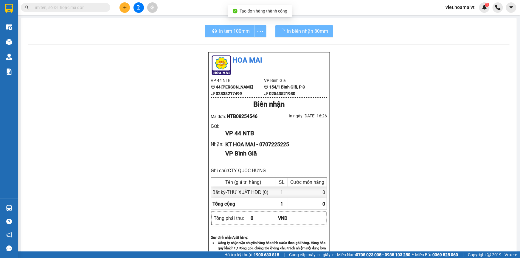
click at [429, 176] on div "Hoa Mai VP 44 NTB 44 Nguyễn Thái Bình 02838217499 VP Bình Giã 154/1 Bình Giã,…" at bounding box center [268, 236] width 481 height 369
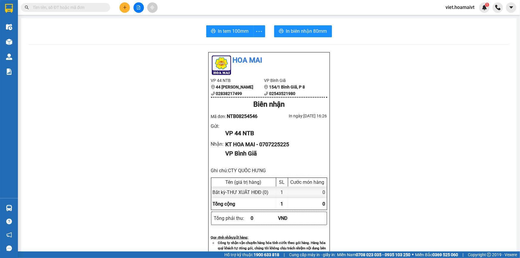
click at [367, 63] on div "Hoa Mai VP 44 NTB 44 Nguyễn Thái Bình 02838217499 VP Bình Giã 154/1 Bình Giã,…" at bounding box center [268, 236] width 481 height 369
click at [391, 110] on div "Hoa Mai VP 44 NTB 44 Nguyễn Thái Bình 02838217499 VP Bình Giã 154/1 Bình Giã,…" at bounding box center [268, 236] width 481 height 369
click at [54, 7] on input "text" at bounding box center [68, 7] width 70 height 7
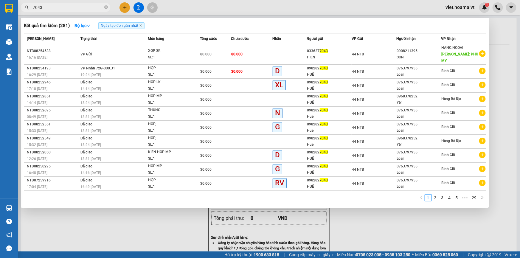
type input "7043"
click at [373, 228] on div at bounding box center [260, 129] width 520 height 258
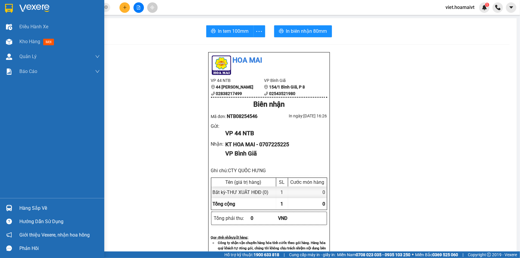
click at [17, 8] on div at bounding box center [52, 9] width 104 height 19
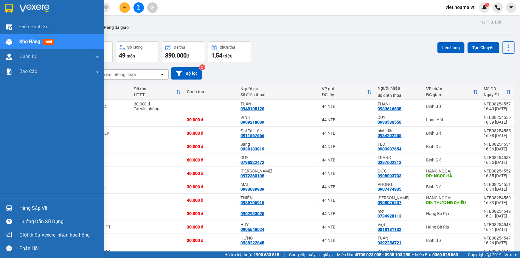
click at [35, 12] on img at bounding box center [34, 8] width 30 height 9
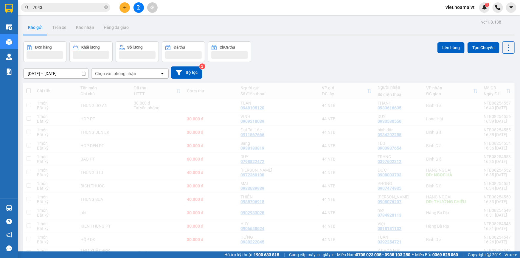
click at [325, 46] on div "Đơn hàng Khối lượng Số lượng Đã thu Chưa thu Lên hàng Tạo Chuyến" at bounding box center [268, 51] width 491 height 21
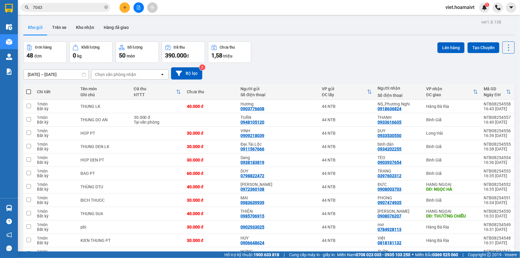
click at [325, 46] on div "Đơn hàng 48 đơn Khối lượng 0 kg Số lượng 50 món Đã thu 390.000 đ Chưa thu 1,58 …" at bounding box center [268, 51] width 491 height 21
click at [324, 46] on div "Đơn hàng 48 đơn Khối lượng 0 kg Số lượng 50 món Đã thu 390.000 đ Chưa thu 1,58 …" at bounding box center [268, 51] width 491 height 21
click at [316, 45] on div "Đơn hàng 48 đơn Khối lượng 0 kg Số lượng 50 món Đã thu 390.000 đ Chưa thu 1,58 …" at bounding box center [268, 51] width 491 height 21
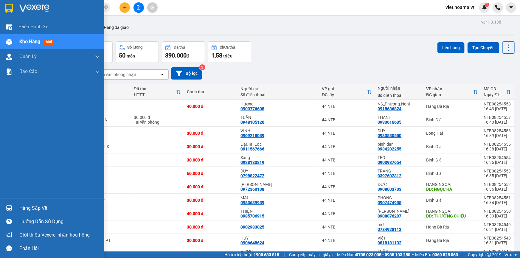
click at [30, 8] on img at bounding box center [34, 8] width 30 height 9
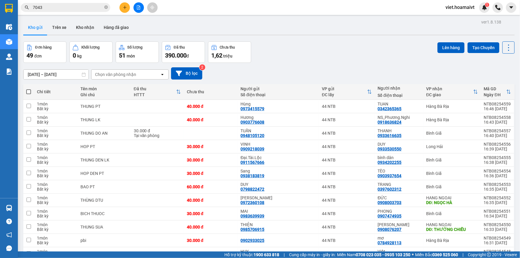
click at [328, 53] on div "Đơn hàng 49 đơn Khối lượng 0 kg Số lượng 51 món Đã thu 390.000 đ Chưa thu 1,62 …" at bounding box center [268, 51] width 491 height 21
click at [119, 74] on div "Chọn văn phòng nhận" at bounding box center [115, 74] width 41 height 6
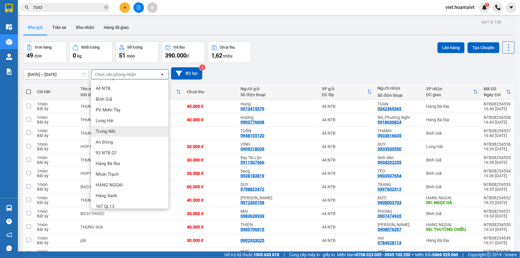
scroll to position [15, 0]
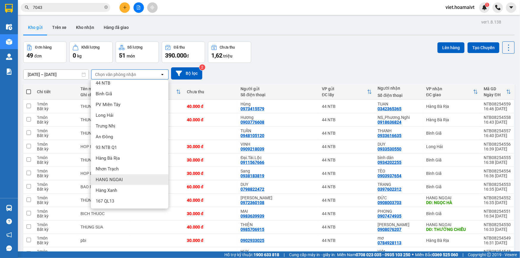
click at [129, 179] on div "HANG NGOAI" at bounding box center [129, 179] width 77 height 11
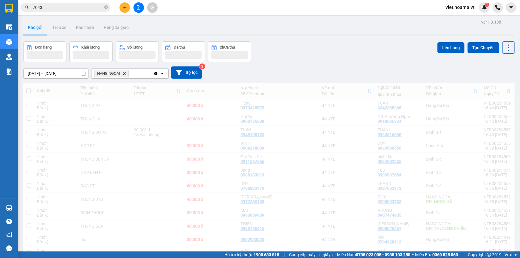
click at [310, 66] on div "13/08/2025 – 14/08/2025 Press the down arrow key to interact with the calendar …" at bounding box center [268, 72] width 491 height 21
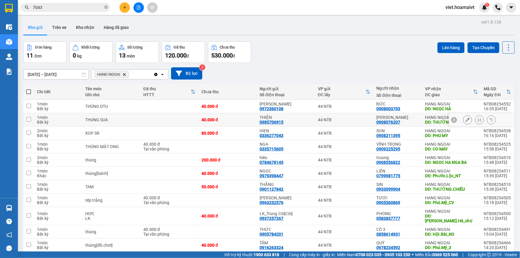
click at [174, 121] on td at bounding box center [169, 119] width 58 height 13
checkbox input "true"
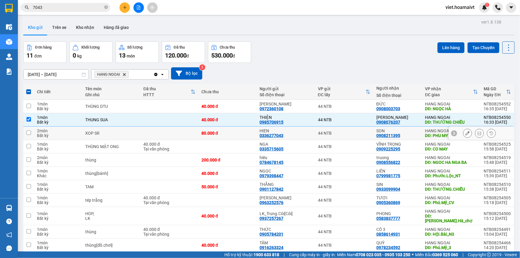
click at [175, 135] on td at bounding box center [169, 133] width 58 height 13
checkbox input "true"
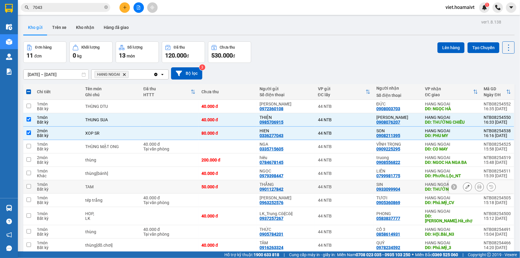
scroll to position [27, 0]
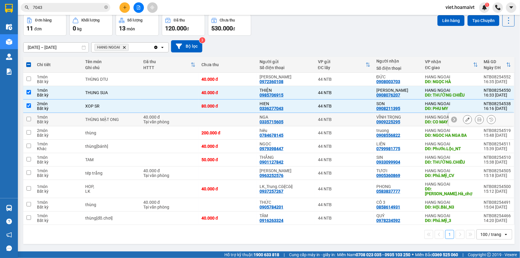
click at [202, 120] on td at bounding box center [227, 119] width 58 height 13
checkbox input "true"
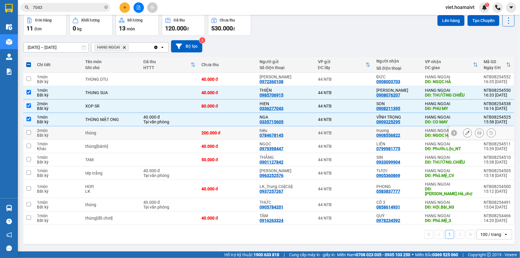
click at [182, 138] on td at bounding box center [169, 132] width 58 height 13
checkbox input "true"
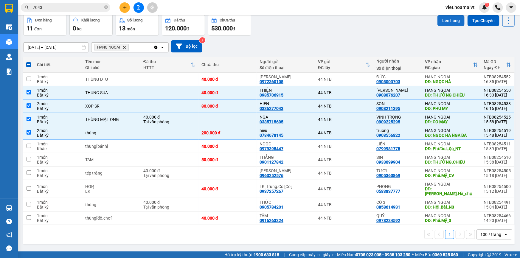
click at [447, 19] on button "Lên hàng" at bounding box center [450, 20] width 27 height 11
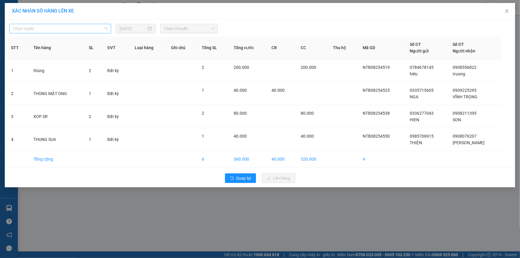
click at [75, 28] on span "Chọn tuyến" at bounding box center [60, 28] width 95 height 9
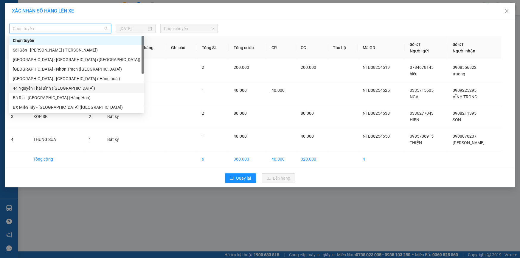
click at [71, 86] on div "44 Nguyễn Thái Bình (Hàng Ngoài)" at bounding box center [76, 88] width 127 height 7
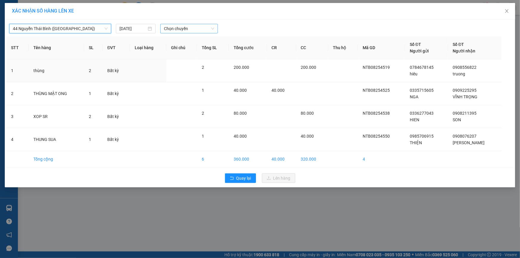
click at [188, 26] on span "Chọn chuyến" at bounding box center [189, 28] width 50 height 9
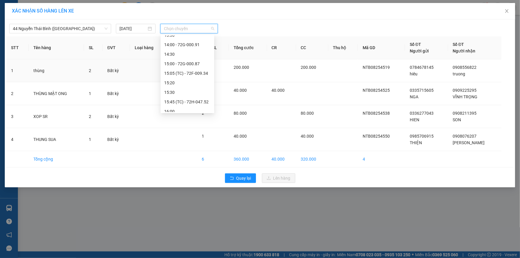
scroll to position [381, 0]
drag, startPoint x: 187, startPoint y: 88, endPoint x: 261, endPoint y: 38, distance: 89.3
click at [187, 88] on div "17:00" at bounding box center [187, 88] width 46 height 7
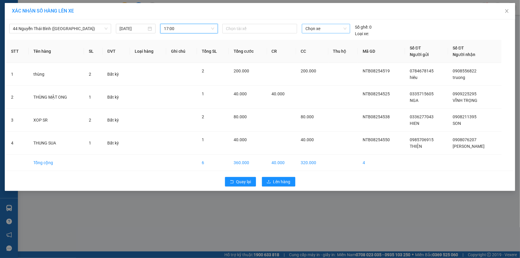
click at [303, 30] on div "Chọn xe" at bounding box center [326, 29] width 48 height 10
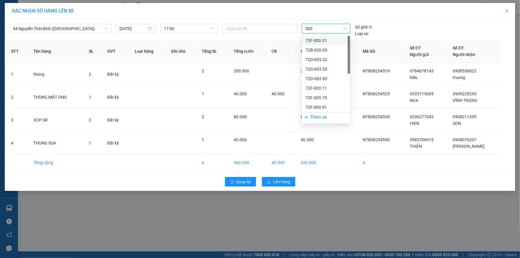
type input "0031"
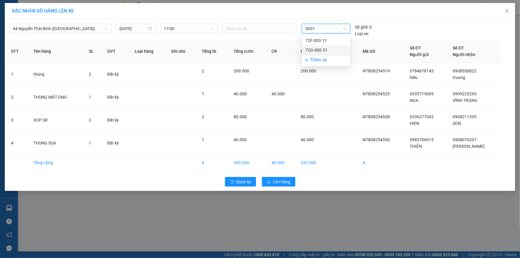
click at [319, 49] on div "72G-000.31" at bounding box center [325, 50] width 41 height 7
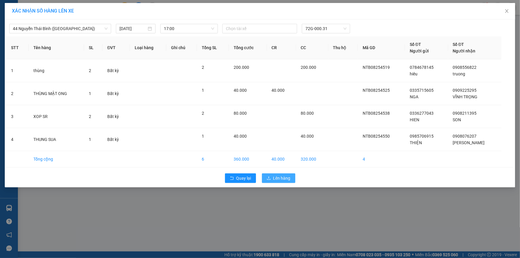
click at [288, 179] on span "Lên hàng" at bounding box center [281, 178] width 17 height 7
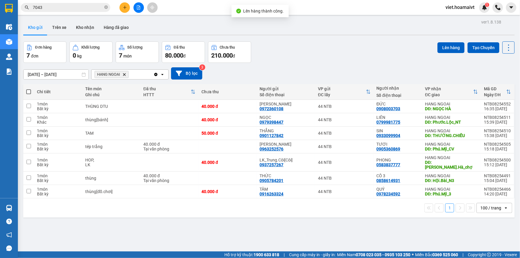
click at [126, 7] on icon "plus" at bounding box center [124, 7] width 3 height 0
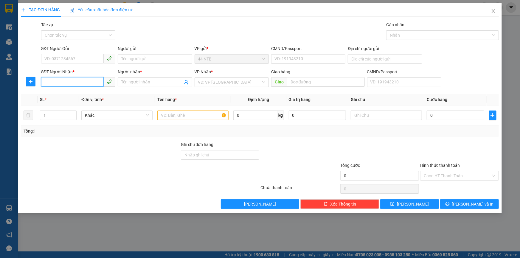
click at [63, 81] on input "SĐT Người Nhận *" at bounding box center [72, 82] width 63 height 10
click at [71, 92] on div "0908727255 - Vũ" at bounding box center [78, 94] width 67 height 7
type input "0908727255"
type input "Vũ"
type input "0908727255"
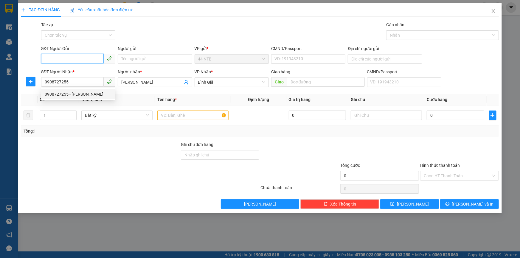
click at [79, 58] on input "SĐT Người Gửi" at bounding box center [72, 59] width 63 height 10
click at [88, 86] on div "0913732176 - Phạm Bé" at bounding box center [78, 90] width 74 height 10
type input "0913732176"
type input "Phạm Bé"
type input "079054007622"
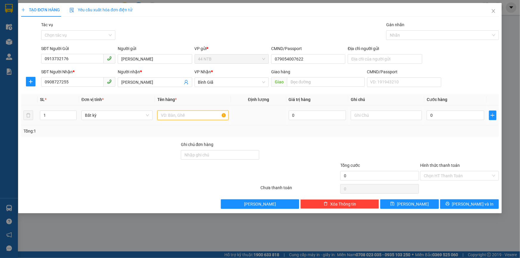
click at [181, 112] on input "text" at bounding box center [192, 115] width 71 height 10
type input "THÙNG"
click at [448, 112] on input "0" at bounding box center [454, 115] width 57 height 10
type input "3"
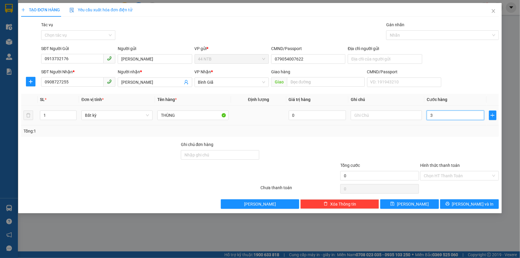
type input "3"
type input "30"
type input "30.000"
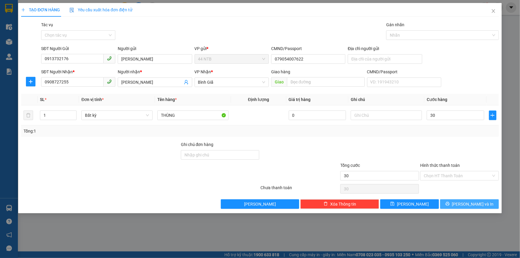
type input "30.000"
click at [467, 203] on span "Lưu và In" at bounding box center [473, 204] width 42 height 7
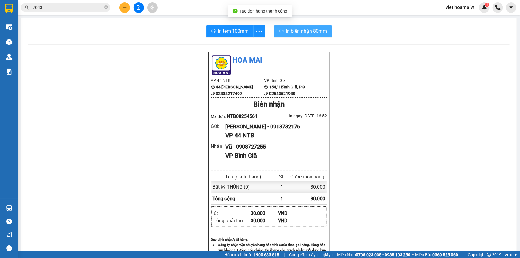
click at [298, 34] on span "In biên nhận 80mm" at bounding box center [306, 30] width 41 height 7
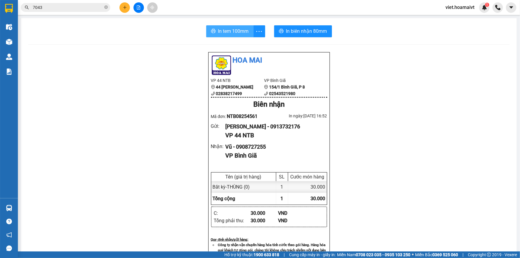
click at [231, 32] on span "In tem 100mm" at bounding box center [233, 30] width 31 height 7
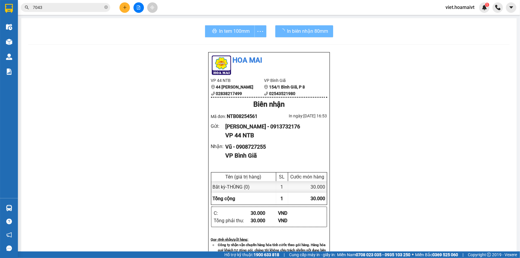
click at [421, 185] on div "Hoa Mai VP 44 NTB 44 Nguyễn Thái Bình 02838217499 VP Bình Giã 154/1 Bình Giã,…" at bounding box center [268, 241] width 481 height 378
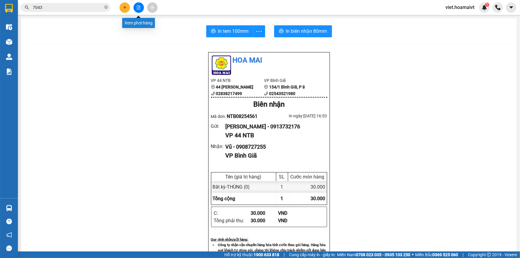
click at [141, 11] on button at bounding box center [138, 7] width 10 height 10
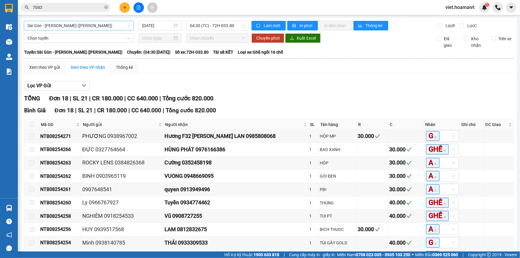
click at [121, 24] on span "Sài Gòn - Vũng Tàu (Hàng Hoá)" at bounding box center [78, 25] width 103 height 9
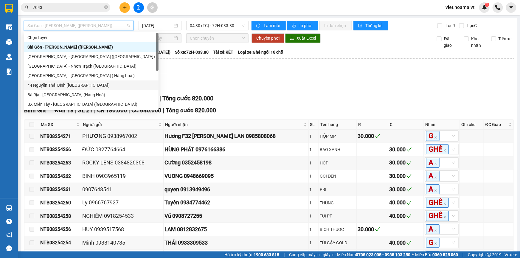
click at [112, 81] on div "44 Nguyễn Thái Bình (Hàng Ngoài)" at bounding box center [91, 85] width 135 height 10
type input "14/08/2025"
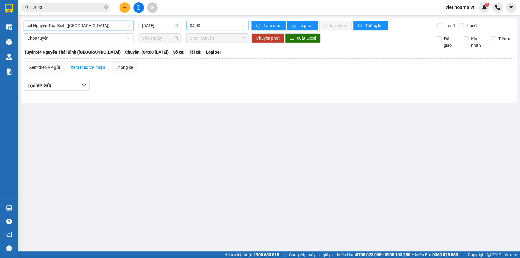
click at [230, 24] on span "04:00" at bounding box center [217, 25] width 55 height 9
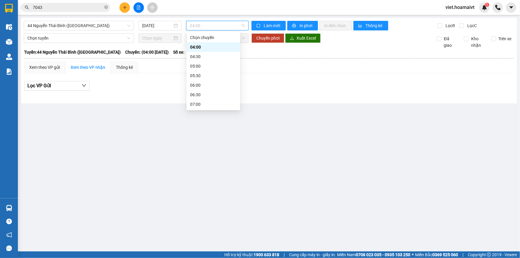
scroll to position [381, 0]
click at [223, 85] on div "17:00 - 72G-000.31" at bounding box center [213, 85] width 46 height 7
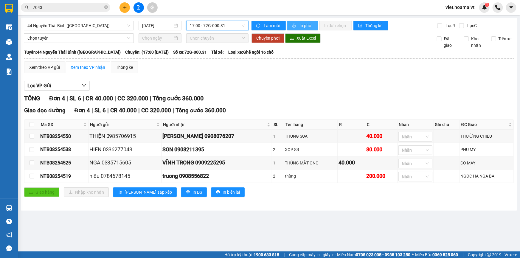
click at [306, 27] on span "In phơi" at bounding box center [306, 25] width 14 height 7
click at [310, 27] on span "In phơi" at bounding box center [306, 25] width 14 height 7
click at [416, 190] on div "Giao hàng Nhập kho nhận Lưu sắp xếp In DS In biên lai" at bounding box center [268, 192] width 489 height 10
click at [126, 6] on icon "plus" at bounding box center [125, 7] width 4 height 4
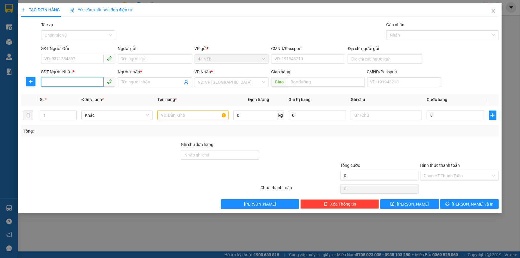
click at [88, 83] on input "SĐT Người Nhận *" at bounding box center [72, 82] width 63 height 10
type input "0986488117"
drag, startPoint x: 70, startPoint y: 95, endPoint x: 81, endPoint y: 77, distance: 20.5
click at [70, 94] on div "0986488117 - MKSG" at bounding box center [78, 94] width 67 height 7
type input "MKSG"
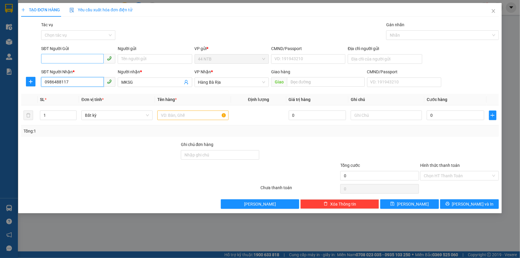
type input "0986488117"
click at [89, 58] on input "SĐT Người Gửi" at bounding box center [72, 59] width 63 height 10
click at [96, 70] on div "02822508541 - KHANG PHAT" at bounding box center [78, 71] width 67 height 7
type input "02822508541"
type input "KHANG PHAT"
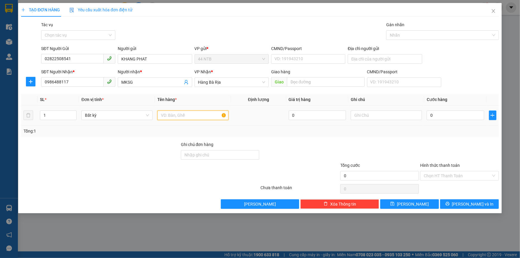
click at [166, 115] on input "text" at bounding box center [192, 115] width 71 height 10
type input "HỘP PKK"
click at [444, 117] on input "0" at bounding box center [454, 115] width 57 height 10
type input "3"
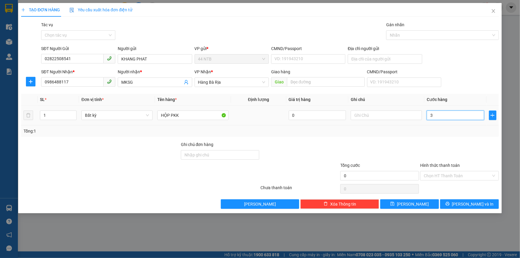
type input "3"
type input "30"
type input "30.000"
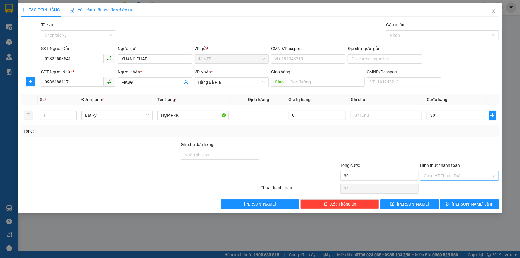
type input "30.000"
click at [437, 173] on input "Hình thức thanh toán" at bounding box center [456, 175] width 67 height 9
click at [441, 185] on div "Tại văn phòng" at bounding box center [458, 187] width 71 height 7
click at [446, 204] on button "Lưu và In" at bounding box center [469, 204] width 59 height 10
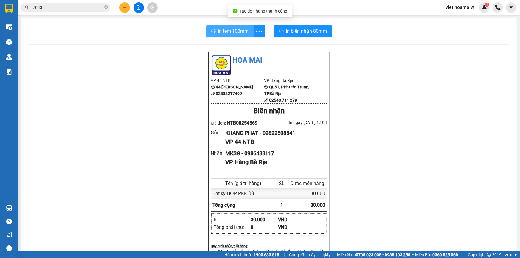
drag, startPoint x: 235, startPoint y: 31, endPoint x: 299, endPoint y: 46, distance: 65.4
click at [236, 31] on span "In tem 100mm" at bounding box center [233, 30] width 31 height 7
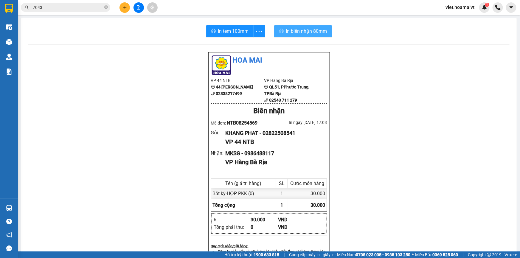
click at [286, 31] on span "In biên nhận 80mm" at bounding box center [306, 30] width 41 height 7
click at [126, 9] on icon "plus" at bounding box center [125, 7] width 4 height 4
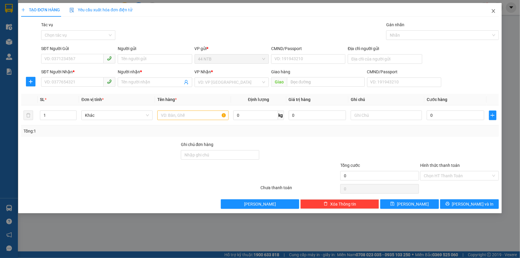
click at [496, 13] on span "Close" at bounding box center [493, 11] width 17 height 17
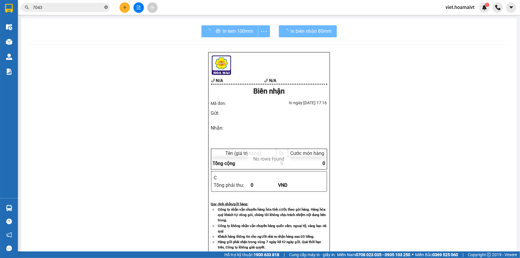
click at [105, 5] on icon "close-circle" at bounding box center [106, 7] width 4 height 4
click at [87, 6] on input "text" at bounding box center [68, 7] width 70 height 7
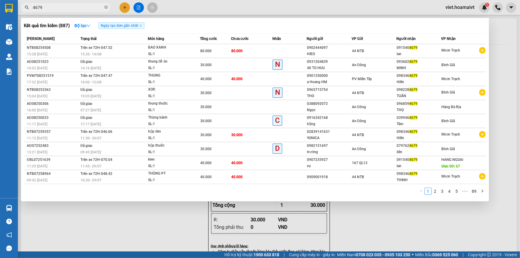
type input "4679"
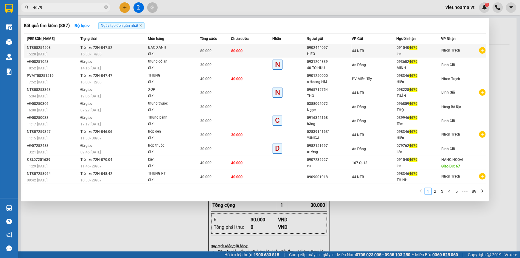
click at [266, 50] on td "80.000" at bounding box center [251, 51] width 41 height 14
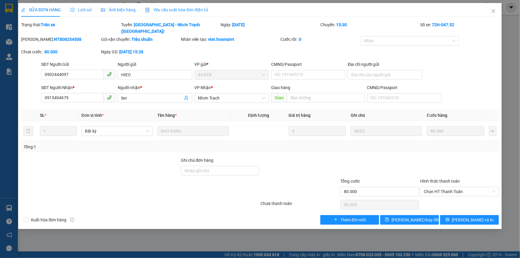
type input "0902444097"
type input "HIEO"
type input "0915404679"
type input "lan"
type input "80.000"
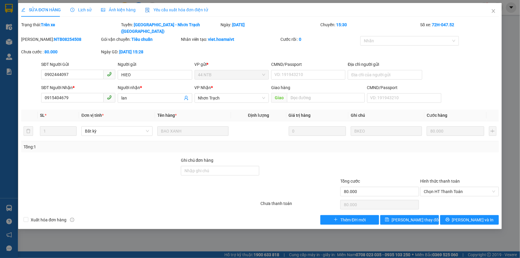
type input "80.000"
click at [491, 12] on icon "close" at bounding box center [493, 11] width 5 height 5
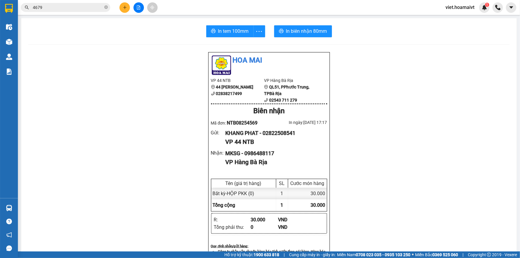
click at [81, 5] on input "4679" at bounding box center [68, 7] width 70 height 7
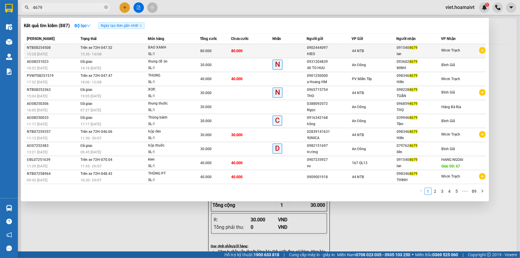
click at [176, 51] on div "SL: 1" at bounding box center [170, 54] width 45 height 7
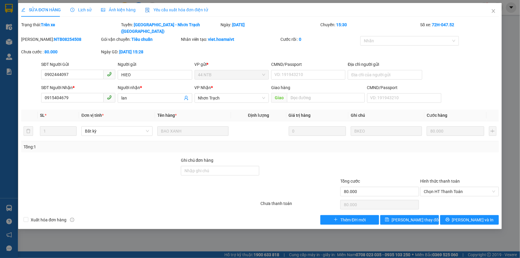
click at [78, 6] on div "Lịch sử" at bounding box center [80, 10] width 21 height 14
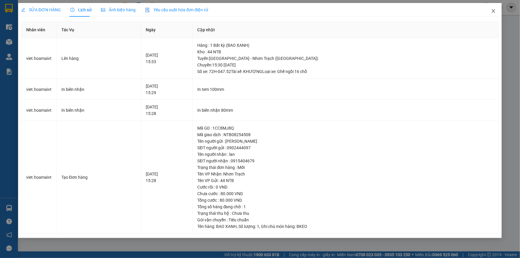
click at [491, 13] on icon "close" at bounding box center [493, 11] width 5 height 5
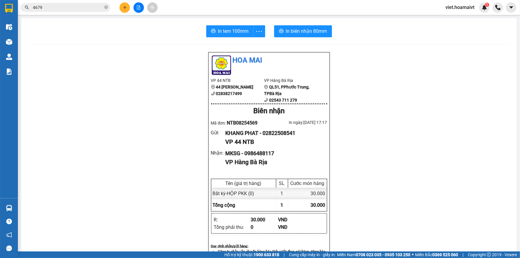
click at [397, 91] on div "Hoa Mai VP 44 NTB 44 Nguyễn Thái Bình 02838217499 VP Hàng Bà Rịa QL51, PPhướ…" at bounding box center [268, 244] width 481 height 384
click at [95, 8] on input "4679" at bounding box center [68, 7] width 70 height 7
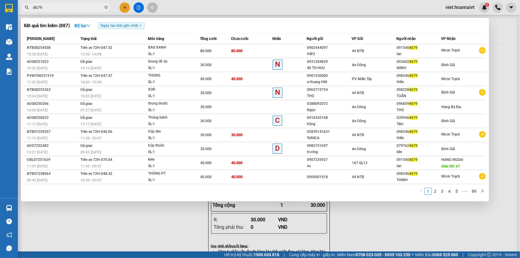
click at [142, 233] on div at bounding box center [260, 129] width 520 height 258
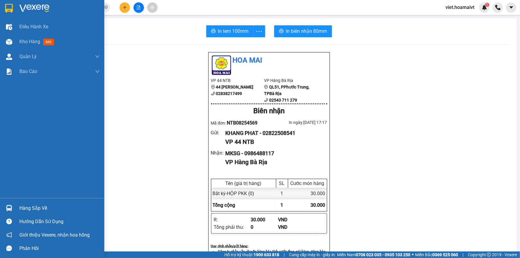
click at [40, 13] on div at bounding box center [52, 9] width 104 height 19
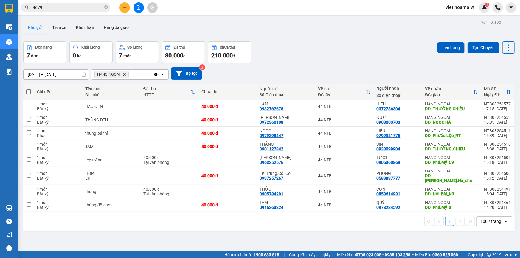
click at [344, 54] on div "Đơn hàng 7 đơn Khối lượng 0 kg Số lượng 7 món Đã thu 80.000 đ Chưa thu 210.000 …" at bounding box center [268, 51] width 491 height 21
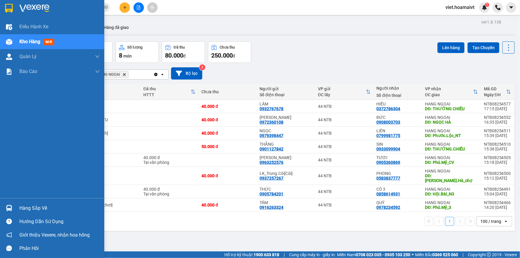
click at [30, 6] on img at bounding box center [34, 8] width 30 height 9
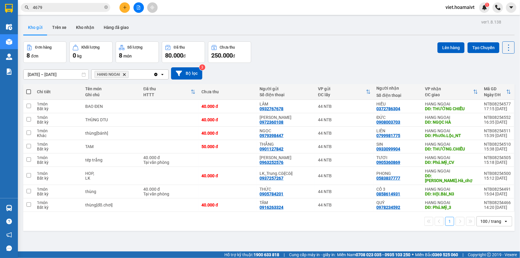
click at [325, 63] on div "13/08/2025 – 14/08/2025 Press the down arrow key to interact with the calendar …" at bounding box center [268, 73] width 491 height 21
click at [323, 68] on div "13/08/2025 – 14/08/2025 Press the down arrow key to interact with the calendar …" at bounding box center [268, 73] width 491 height 12
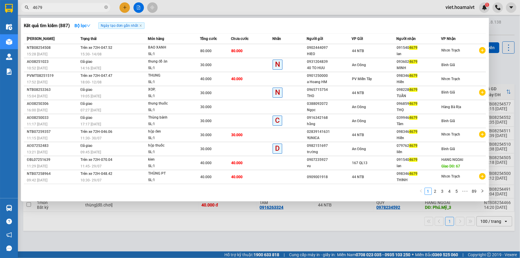
click at [68, 6] on input "4679" at bounding box center [68, 7] width 70 height 7
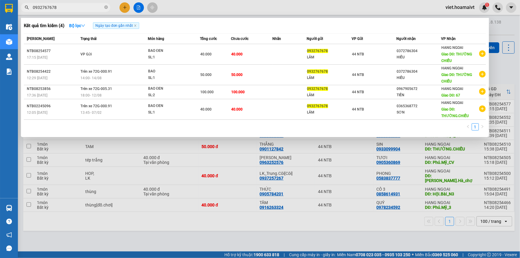
type input "0932767678"
click at [272, 241] on div at bounding box center [260, 129] width 520 height 258
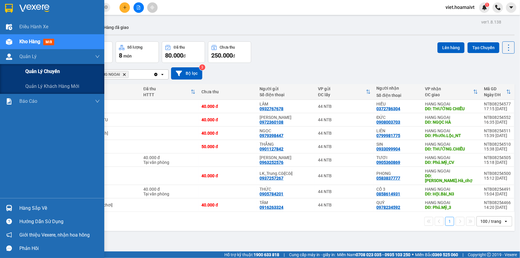
drag, startPoint x: 56, startPoint y: 72, endPoint x: 101, endPoint y: 72, distance: 45.6
click at [56, 72] on span "Quản lý chuyến" at bounding box center [42, 71] width 35 height 7
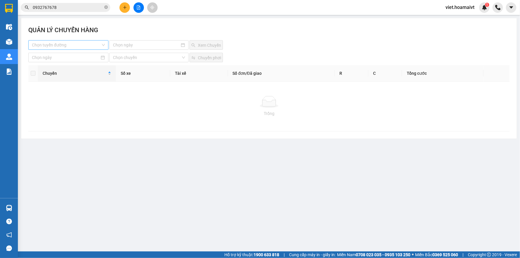
click at [52, 46] on input "search" at bounding box center [66, 44] width 69 height 9
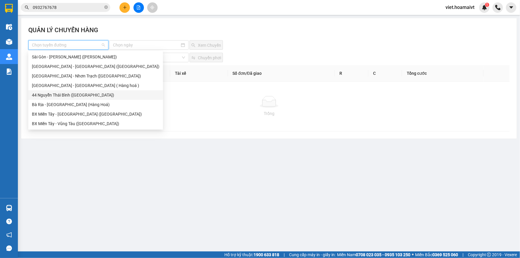
click at [82, 95] on div "44 Nguyễn Thái Bình (Hàng Ngoài)" at bounding box center [95, 95] width 127 height 7
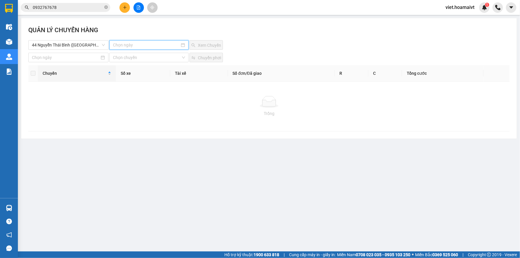
click at [147, 44] on input at bounding box center [146, 45] width 67 height 7
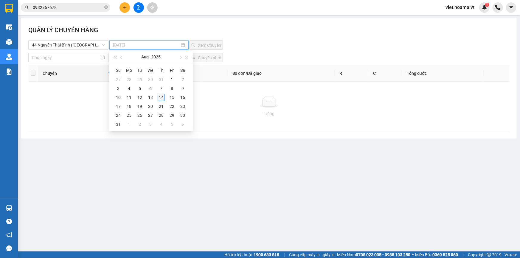
type input "14-08-2025"
click at [160, 98] on div "14" at bounding box center [161, 97] width 7 height 7
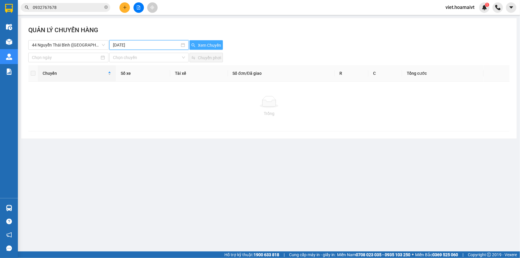
click at [204, 45] on span "Xem Chuyến" at bounding box center [209, 45] width 23 height 7
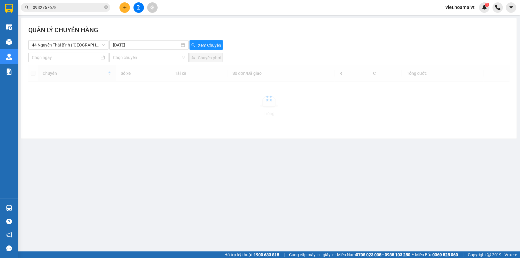
click at [295, 44] on div "44 Nguyễn Thái Bình (Hàng Ngoài) 14-08-2025 Xem Chuyến" at bounding box center [268, 45] width 481 height 10
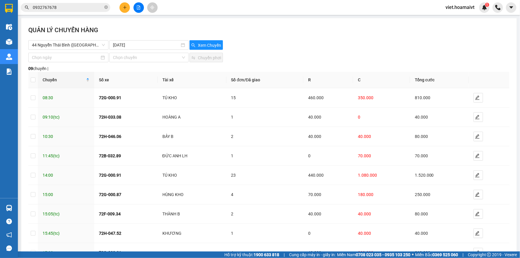
click at [295, 44] on div "44 Nguyễn Thái Bình (Hàng Ngoài) 14-08-2025 Xem Chuyến" at bounding box center [268, 45] width 481 height 10
click at [33, 97] on input "checkbox" at bounding box center [33, 97] width 5 height 5
checkbox input "true"
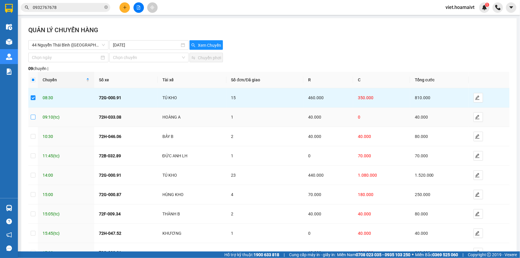
click at [33, 118] on input "checkbox" at bounding box center [33, 117] width 5 height 5
checkbox input "true"
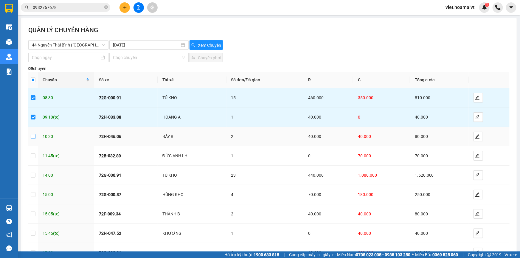
click at [32, 136] on input "checkbox" at bounding box center [33, 136] width 5 height 5
checkbox input "true"
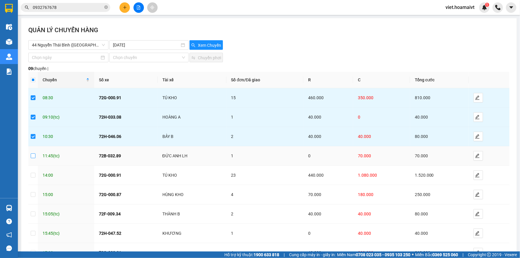
click at [32, 155] on input "checkbox" at bounding box center [33, 155] width 5 height 5
checkbox input "true"
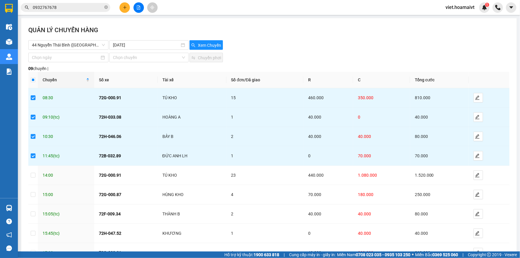
click at [332, 50] on div "QUẢN LÝ CHUYẾN HÀNG 44 Nguyễn Thái Bình (Hàng Ngoài) 14-08-2025 Xem Chuyến…" at bounding box center [268, 154] width 495 height 273
click at [323, 33] on div "QUẢN LÝ CHUYẾN HÀNG" at bounding box center [268, 32] width 481 height 15
click at [125, 10] on button at bounding box center [124, 7] width 10 height 10
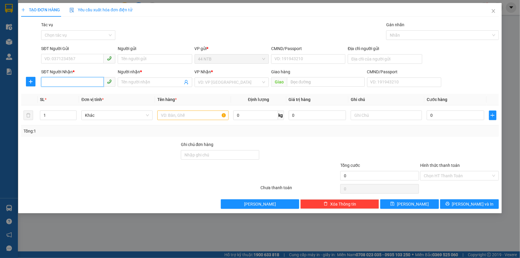
click at [76, 85] on input "SĐT Người Nhận *" at bounding box center [72, 82] width 63 height 10
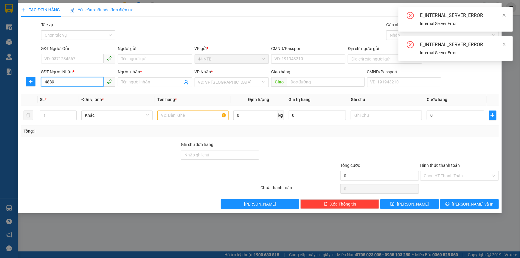
type input "4889"
click at [504, 16] on icon "close" at bounding box center [504, 15] width 4 height 4
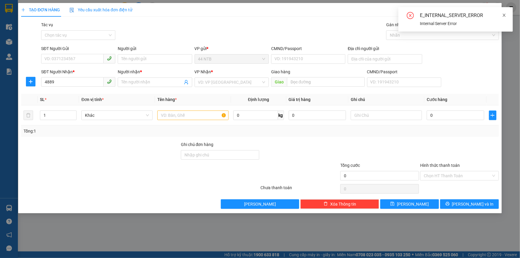
click at [504, 17] on icon "close" at bounding box center [504, 15] width 4 height 4
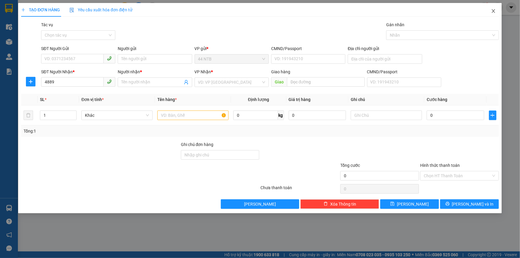
click at [494, 10] on icon "close" at bounding box center [493, 11] width 5 height 5
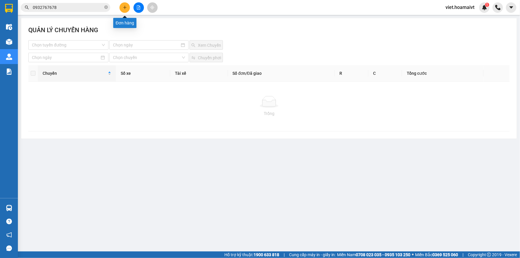
click at [128, 7] on button at bounding box center [124, 7] width 10 height 10
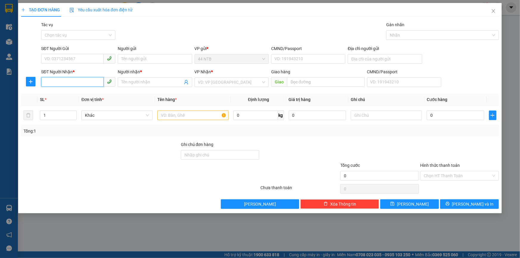
click at [69, 83] on input "SĐT Người Nhận *" at bounding box center [72, 82] width 63 height 10
click at [70, 92] on div "0902484889 - Ấn" at bounding box center [78, 94] width 67 height 7
type input "0902484889"
type input "Ấn"
type input "0902484889"
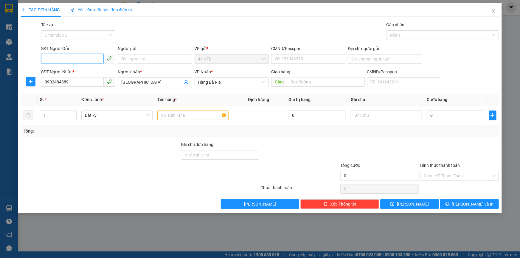
click at [74, 58] on input "SĐT Người Gửi" at bounding box center [72, 59] width 63 height 10
drag, startPoint x: 85, startPoint y: 70, endPoint x: 120, endPoint y: 77, distance: 35.7
click at [86, 70] on div "0909432118 - Phương" at bounding box center [78, 71] width 67 height 7
type input "0909432118"
type input "Phương"
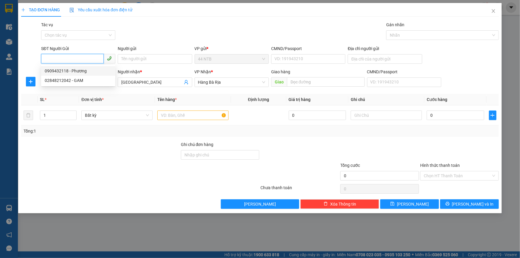
type input "079192008392"
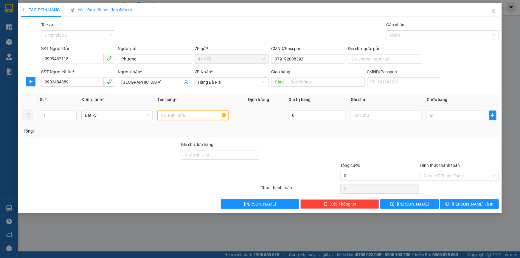
click at [187, 114] on input "text" at bounding box center [192, 115] width 71 height 10
type input "HỘP"
click at [451, 115] on input "0" at bounding box center [454, 115] width 57 height 10
click at [476, 202] on span "Lưu và In" at bounding box center [473, 204] width 42 height 7
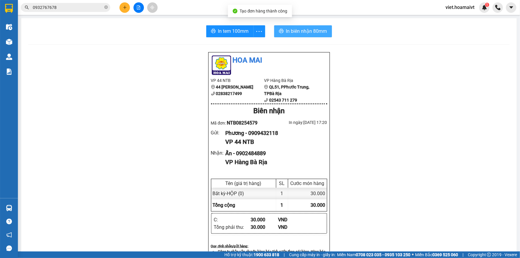
click at [298, 33] on span "In biên nhận 80mm" at bounding box center [306, 30] width 41 height 7
click at [403, 200] on div "Hoa Mai VP 44 NTB 44 Nguyễn Thái Bình 02838217499 VP Hàng Bà Rịa QL51, PPhướ…" at bounding box center [268, 244] width 481 height 385
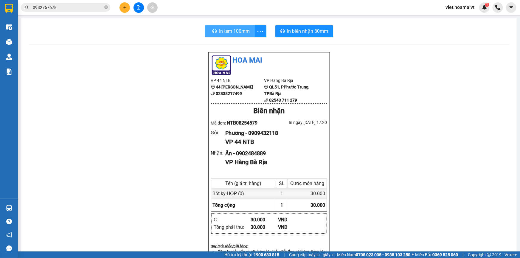
click at [228, 27] on button "In tem 100mm" at bounding box center [230, 31] width 50 height 12
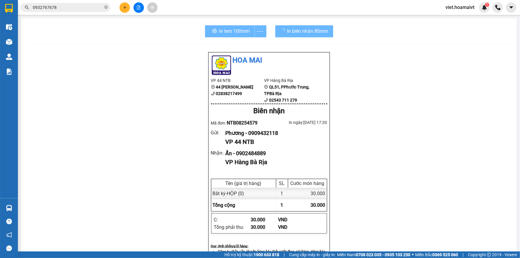
click at [398, 205] on div "Hoa Mai VP 44 NTB 44 Nguyễn Thái Bình 02838217499 VP Hàng Bà Rịa QL51, PPhướ…" at bounding box center [268, 244] width 481 height 385
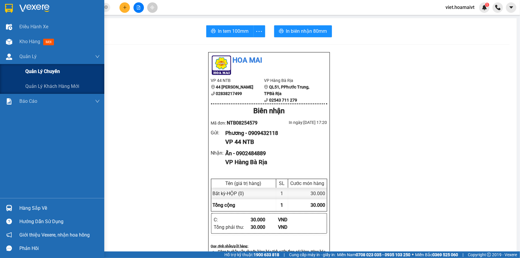
click at [43, 71] on span "Quản lý chuyến" at bounding box center [42, 71] width 35 height 7
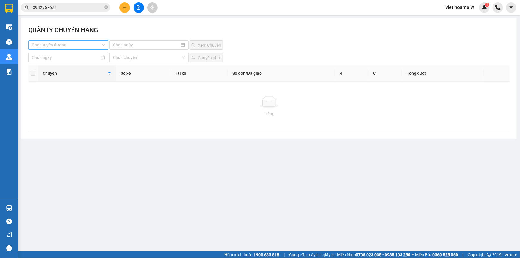
click at [91, 46] on input "search" at bounding box center [66, 44] width 69 height 9
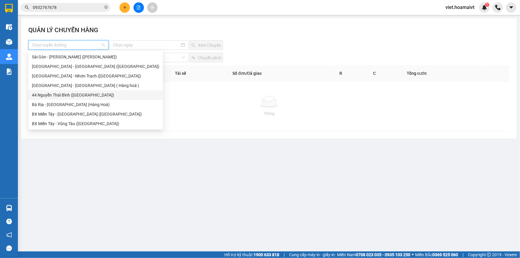
click at [94, 95] on div "44 Nguyễn Thái Bình (Hàng Ngoài)" at bounding box center [95, 95] width 127 height 7
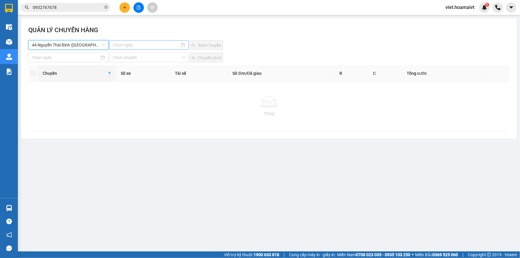
click at [141, 43] on input at bounding box center [146, 45] width 67 height 7
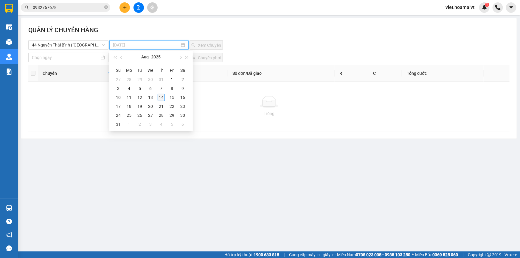
type input "14-08-2025"
click at [164, 94] on div "14" at bounding box center [161, 97] width 7 height 7
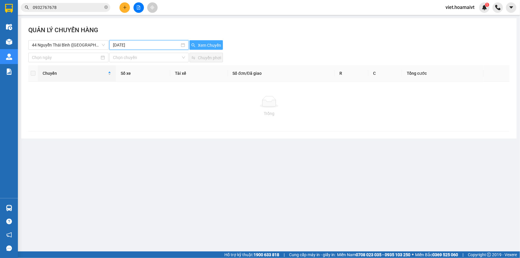
drag, startPoint x: 206, startPoint y: 42, endPoint x: 302, endPoint y: 50, distance: 96.2
click at [206, 42] on span "Xem Chuyến" at bounding box center [209, 45] width 23 height 7
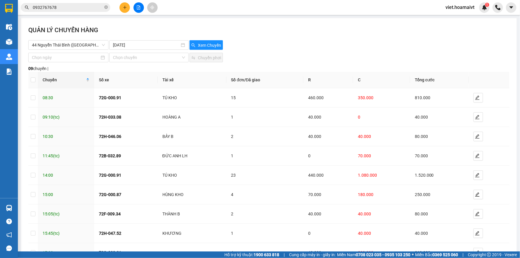
click at [302, 50] on div "QUẢN LÝ CHUYẾN HÀNG 44 Nguyễn Thái Bình (Hàng Ngoài) 14-08-2025 Xem Chuyến…" at bounding box center [268, 154] width 495 height 273
click at [34, 99] on input "checkbox" at bounding box center [33, 97] width 5 height 5
checkbox input "true"
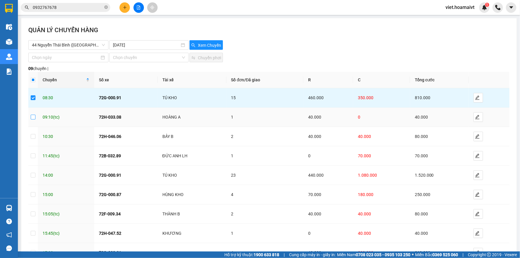
click at [33, 118] on input "checkbox" at bounding box center [33, 117] width 5 height 5
checkbox input "true"
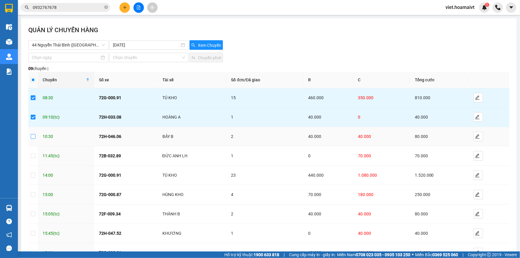
click at [33, 136] on input "checkbox" at bounding box center [33, 136] width 5 height 5
checkbox input "true"
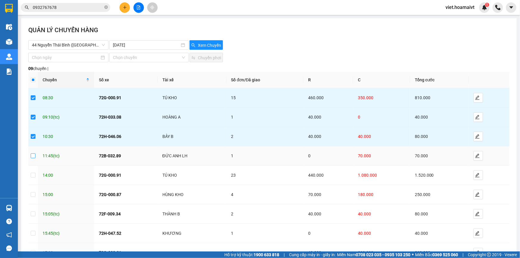
click at [32, 155] on input "checkbox" at bounding box center [33, 155] width 5 height 5
checkbox input "true"
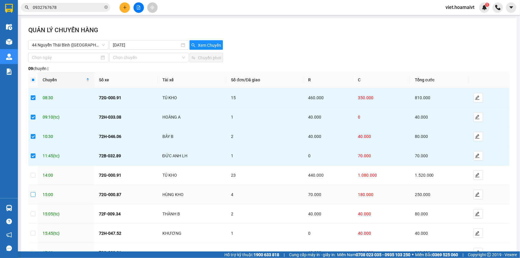
click at [32, 195] on input "checkbox" at bounding box center [33, 194] width 5 height 5
checkbox input "true"
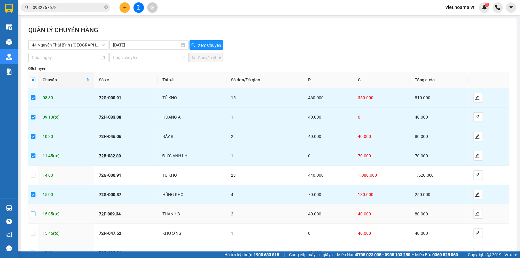
click at [33, 213] on input "checkbox" at bounding box center [33, 213] width 5 height 5
checkbox input "true"
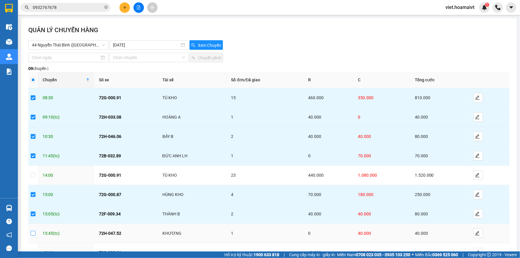
click at [35, 230] on label at bounding box center [33, 233] width 5 height 7
click at [35, 231] on input "checkbox" at bounding box center [33, 233] width 5 height 5
checkbox input "true"
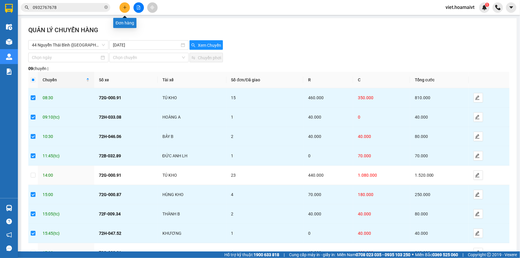
click at [127, 6] on button at bounding box center [124, 7] width 10 height 10
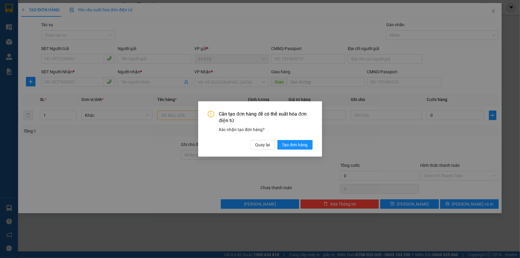
click at [71, 80] on div "Cần tạo đơn hàng để có thể xuất hóa đơn điện tử Xác nhận tạo đơn hàng? Quay lại…" at bounding box center [260, 129] width 520 height 258
click at [263, 145] on span "Quay lại" at bounding box center [262, 144] width 15 height 7
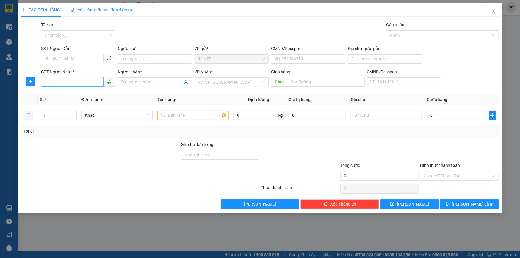
click at [78, 83] on input "SĐT Người Nhận *" at bounding box center [72, 82] width 63 height 10
click at [82, 92] on div "0973629296 - Đủ" at bounding box center [78, 94] width 67 height 7
type input "0973629296"
type input "Đủ"
type input "0973629296"
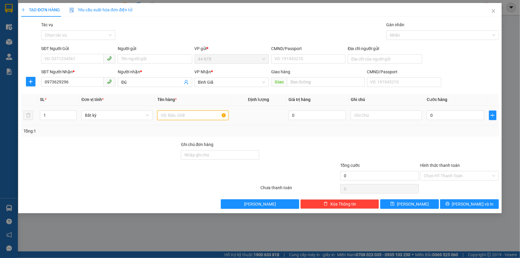
click at [172, 116] on input "text" at bounding box center [192, 115] width 71 height 10
type input "2 THÙNG"
type input "2"
click at [75, 111] on span "Increase Value" at bounding box center [73, 113] width 7 height 5
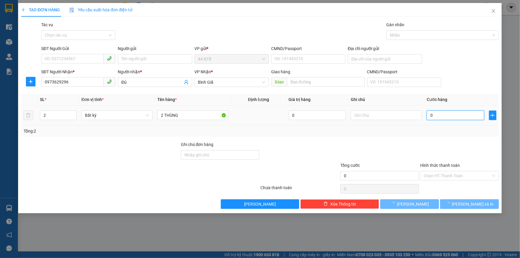
click at [435, 115] on input "0" at bounding box center [454, 115] width 57 height 10
type input "1"
type input "12"
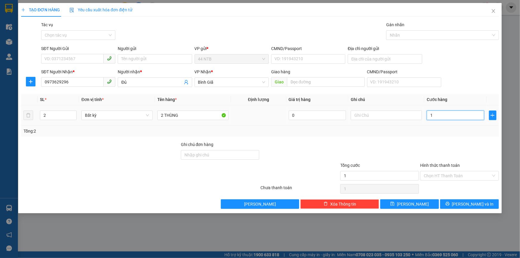
type input "12"
type input "120"
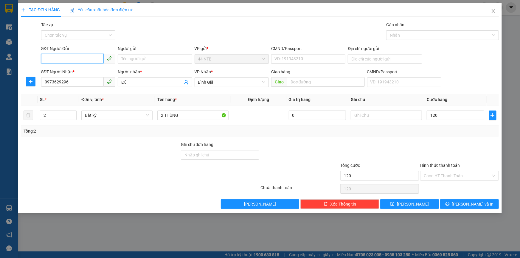
type input "120.000"
click at [54, 61] on input "SĐT Người Gửi" at bounding box center [72, 59] width 63 height 10
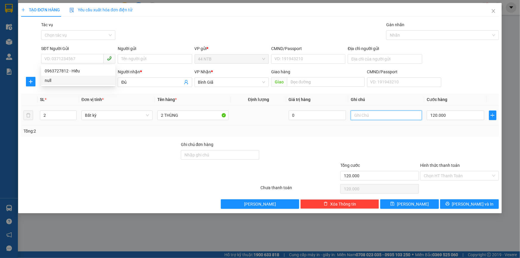
click at [378, 115] on input "text" at bounding box center [385, 115] width 71 height 10
type input "TẬN NƠI,"
click at [76, 57] on input "SĐT Người Gửi" at bounding box center [72, 59] width 63 height 10
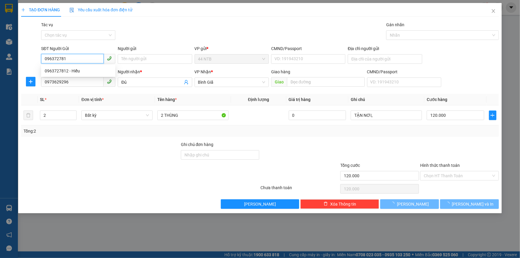
type input "0963727812"
click at [82, 71] on div "0963727812 - Hiếu" at bounding box center [78, 71] width 67 height 7
type input "Hiếu"
type input "0010920208661"
type input "0963727812"
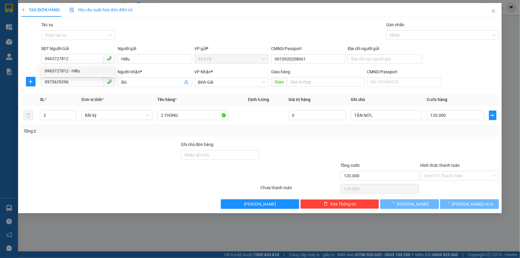
click at [162, 35] on div "Gói vận chuyển * Tiêu chuẩn Tác vụ Chọn tác vụ Gán nhãn Nhãn" at bounding box center [270, 31] width 460 height 21
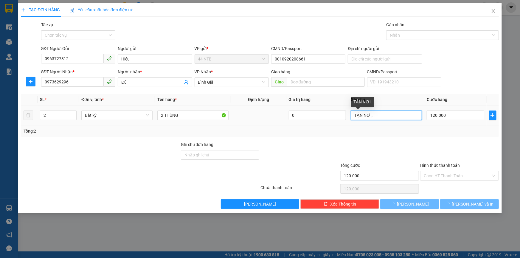
click at [379, 117] on input "TẬN NƠI," at bounding box center [385, 115] width 71 height 10
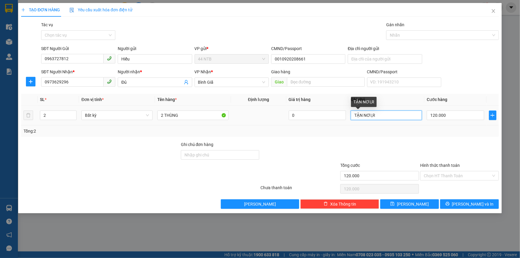
click at [379, 117] on input "TẬN NƠI,R" at bounding box center [385, 115] width 71 height 10
type input "TẬN NƠI,R60N"
click at [456, 177] on input "Hình thức thanh toán" at bounding box center [456, 175] width 67 height 9
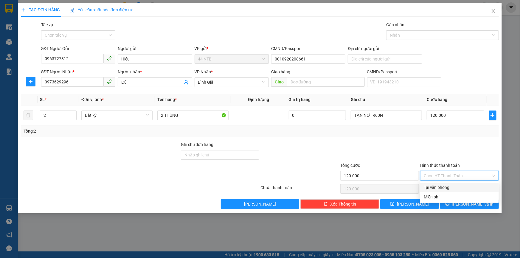
click at [456, 186] on div "Tại văn phòng" at bounding box center [458, 187] width 71 height 7
type input "0"
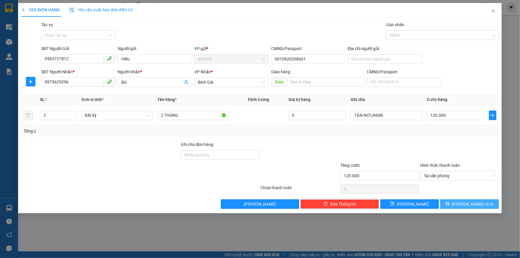
click at [463, 204] on button "Lưu và In" at bounding box center [469, 204] width 59 height 10
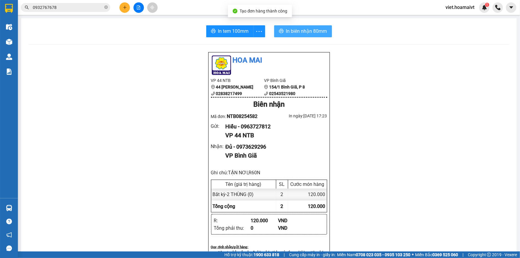
click at [295, 32] on span "In biên nhận 80mm" at bounding box center [306, 30] width 41 height 7
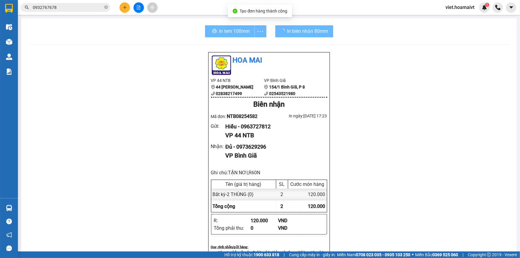
click at [416, 206] on div "Hoa Mai VP 44 NTB 44 Nguyễn Thái Bình 02838217499 VP Bình Giã 154/1 Bình Giã,…" at bounding box center [268, 248] width 481 height 392
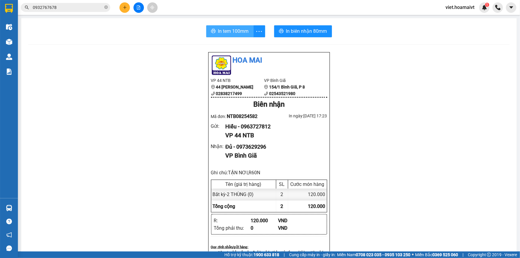
click at [231, 32] on span "In tem 100mm" at bounding box center [233, 30] width 31 height 7
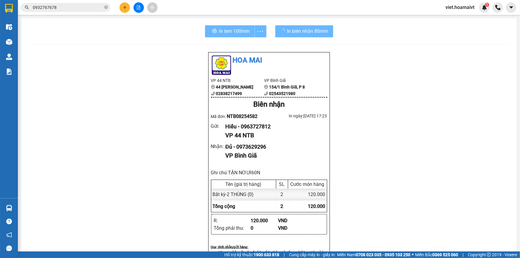
drag, startPoint x: 395, startPoint y: 203, endPoint x: 395, endPoint y: 196, distance: 7.4
click at [395, 201] on div "Hoa Mai VP 44 NTB 44 Nguyễn Thái Bình 02838217499 VP Bình Giã 154/1 Bình Giã,…" at bounding box center [268, 248] width 481 height 392
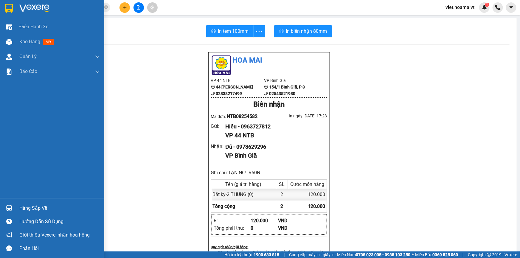
click at [17, 6] on div at bounding box center [52, 9] width 104 height 19
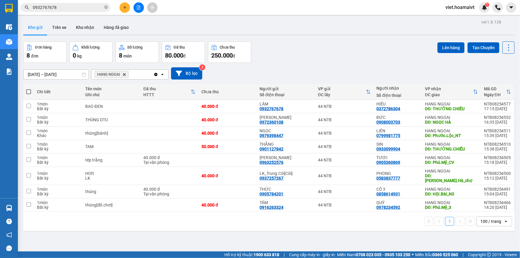
click at [317, 57] on div "Đơn hàng 8 đơn Khối lượng 0 kg Số lượng 8 món Đã thu 80.000 đ Chưa thu 250.000 …" at bounding box center [268, 51] width 491 height 21
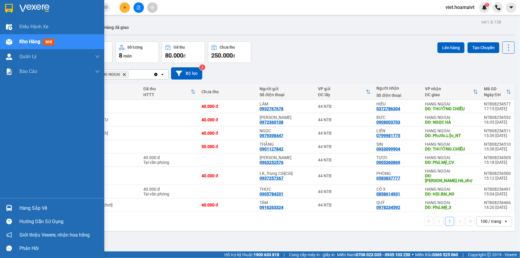
click at [26, 11] on img at bounding box center [34, 8] width 30 height 9
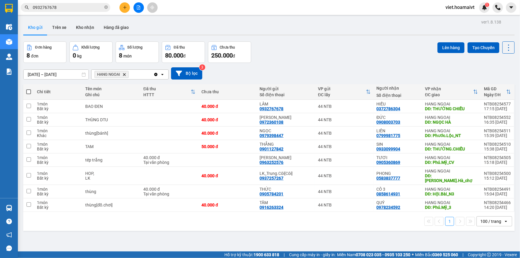
click at [325, 24] on div "Kho gửi Trên xe Kho nhận Hàng đã giao" at bounding box center [268, 28] width 491 height 16
click at [320, 37] on div "ver 1.8.138 Kho gửi Trên xe Kho nhận Hàng đã giao Đơn hàng 8 đơn Khối lượng 0 k…" at bounding box center [269, 147] width 496 height 258
click at [504, 48] on icon at bounding box center [508, 47] width 8 height 8
click at [501, 81] on li "Làm mới" at bounding box center [493, 85] width 45 height 11
drag, startPoint x: 384, startPoint y: 66, endPoint x: 370, endPoint y: 68, distance: 13.9
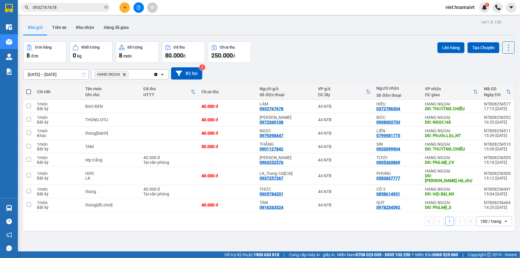
click at [381, 66] on div "13/08/2025 – 14/08/2025 Press the down arrow key to interact with the calendar …" at bounding box center [268, 73] width 491 height 21
click at [124, 74] on icon "Delete" at bounding box center [124, 75] width 4 height 4
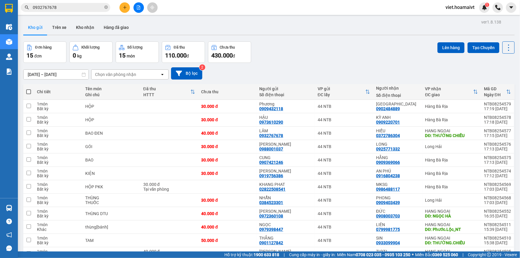
click at [125, 7] on icon "plus" at bounding box center [125, 7] width 4 height 4
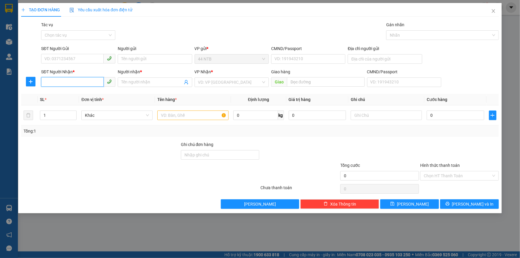
click at [93, 81] on input "SĐT Người Nhận *" at bounding box center [72, 82] width 63 height 10
type input "0327766672"
click at [129, 78] on span at bounding box center [155, 82] width 74 height 10
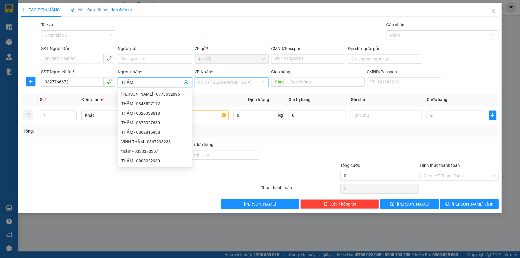
type input "THẮM"
click at [218, 82] on input "search" at bounding box center [229, 82] width 63 height 9
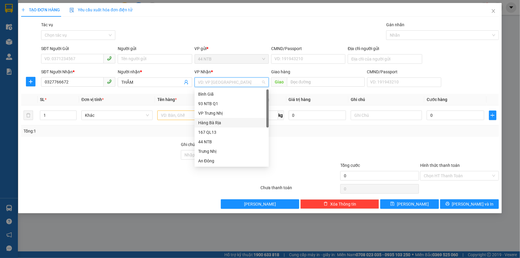
click at [223, 120] on div "Hàng Bà Rịa" at bounding box center [231, 122] width 67 height 7
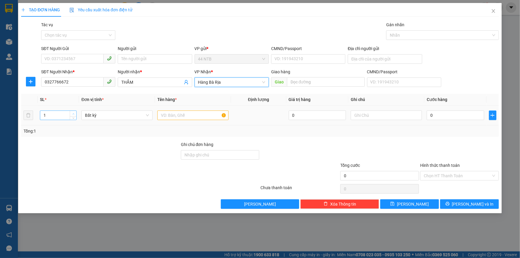
click at [71, 112] on span "up" at bounding box center [73, 114] width 4 height 4
type input "2"
click at [168, 117] on input "text" at bounding box center [192, 115] width 71 height 10
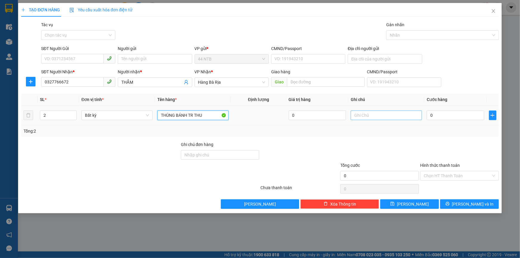
type input "THÙNG BÁNH TR THU"
click at [360, 116] on input "text" at bounding box center [385, 115] width 71 height 10
click at [360, 115] on input "NG YÊU CẦU" at bounding box center [385, 115] width 71 height 10
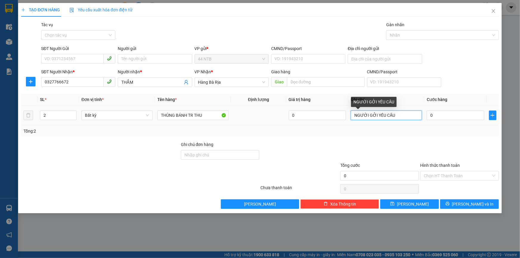
click at [394, 116] on input "NGƯỜI GỞI YÊU CẦU" at bounding box center [385, 115] width 71 height 10
click at [398, 114] on input "NGƯỜI GỞI YÊU CẦU V BR" at bounding box center [385, 115] width 71 height 10
type input "NGƯỜI GỞI YÊU CẦU V TRẠM BR"
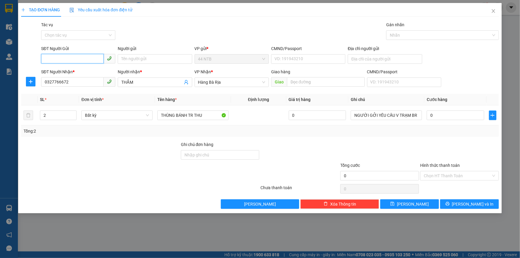
click at [92, 59] on input "SĐT Người Gửi" at bounding box center [72, 59] width 63 height 10
click at [60, 58] on input "SĐT Người Gửi" at bounding box center [72, 59] width 63 height 10
type input "0914478487"
click at [127, 57] on input "Người gửi" at bounding box center [155, 59] width 74 height 10
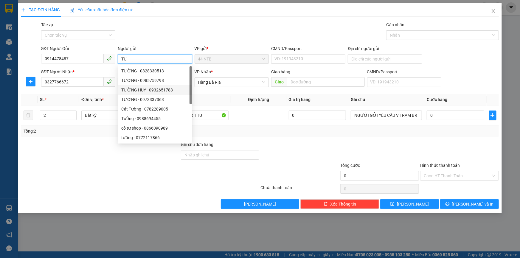
type input "TƯ"
click at [275, 139] on div "Transit Pickup Surcharge Ids Transit Deliver Surcharge Ids Transit Deliver Surc…" at bounding box center [259, 114] width 477 height 187
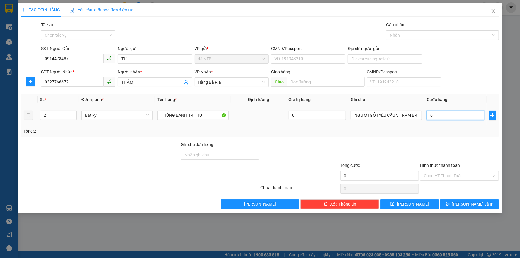
click at [455, 115] on input "0" at bounding box center [454, 115] width 57 height 10
type input "1"
type input "16"
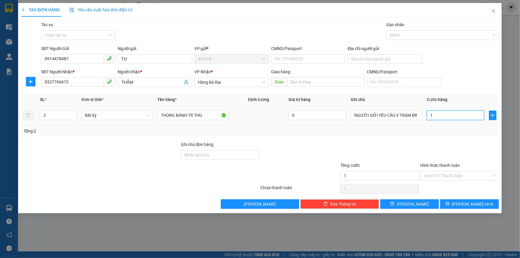
type input "16"
click at [441, 173] on input "Hình thức thanh toán" at bounding box center [456, 175] width 67 height 9
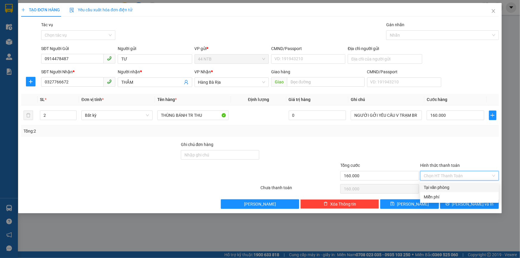
click at [440, 184] on div "Tại văn phòng" at bounding box center [458, 187] width 71 height 7
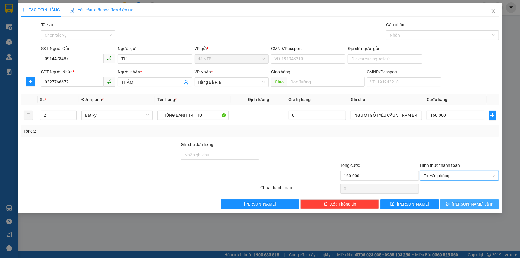
click at [452, 204] on button "Lưu và In" at bounding box center [469, 204] width 59 height 10
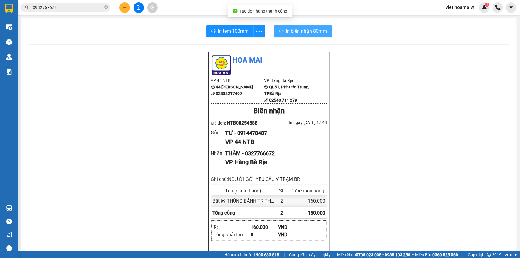
click at [290, 27] on span "In biên nhận 80mm" at bounding box center [306, 30] width 41 height 7
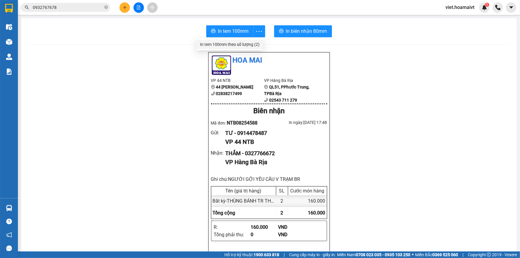
click at [251, 43] on div "In tem 100mm theo số lượng (2)" at bounding box center [230, 44] width 60 height 7
click at [128, 8] on button at bounding box center [124, 7] width 10 height 10
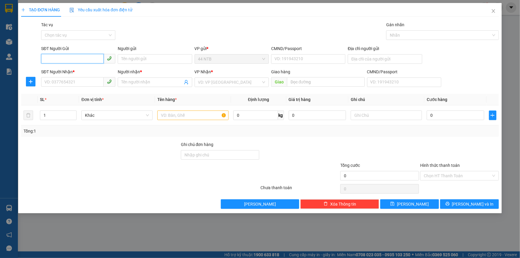
click at [71, 56] on input "SĐT Người Gửi" at bounding box center [72, 59] width 63 height 10
click at [76, 70] on div "0903965119 - BINH" at bounding box center [78, 71] width 67 height 7
type input "0903965119"
type input "BINH"
type input "079706001321"
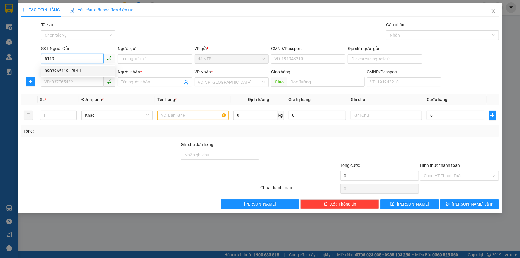
type input "0918004272"
type input "BÌNH"
type input "0903965119"
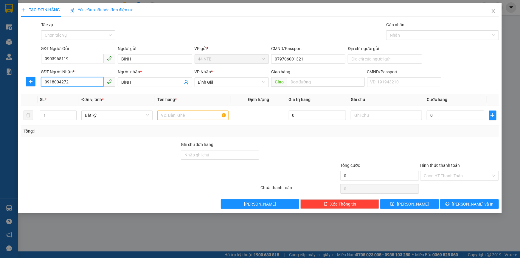
drag, startPoint x: 74, startPoint y: 80, endPoint x: 9, endPoint y: 87, distance: 65.8
click at [9, 87] on div "TẠO ĐƠN HÀNG Yêu cầu xuất hóa đơn điện tử Transit Pickup Surcharge Ids Transit …" at bounding box center [260, 129] width 520 height 258
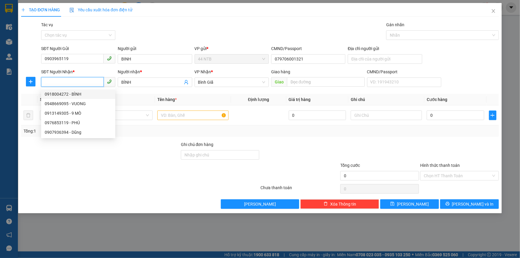
click at [71, 83] on input "SĐT Người Nhận *" at bounding box center [72, 82] width 63 height 10
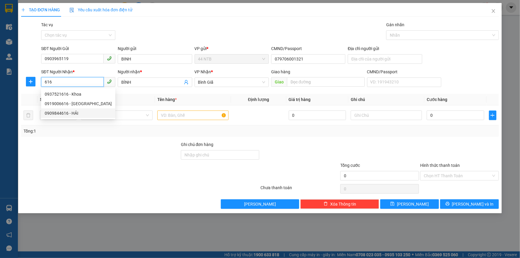
click at [84, 111] on div "0909844616 - HẢI" at bounding box center [78, 113] width 67 height 7
type input "0909844616"
type input "HẢI"
type input "0909844616"
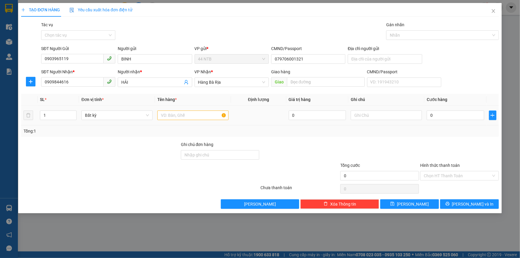
click at [173, 122] on td at bounding box center [193, 115] width 76 height 20
click at [174, 119] on input "text" at bounding box center [192, 115] width 71 height 10
type input "BỊCH ĐE"
click at [445, 118] on input "0" at bounding box center [454, 115] width 57 height 10
click at [465, 199] on button "Lưu và In" at bounding box center [469, 204] width 59 height 10
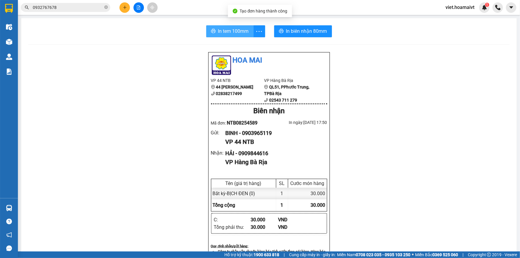
click at [231, 32] on span "In tem 100mm" at bounding box center [233, 30] width 31 height 7
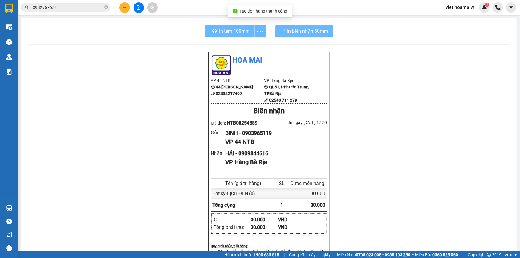
click at [404, 195] on div "Hoa Mai VP 44 NTB 44 Nguyễn Thái Bình 02838217499 VP Hàng Bà Rịa QL51, PPhướ…" at bounding box center [268, 244] width 481 height 385
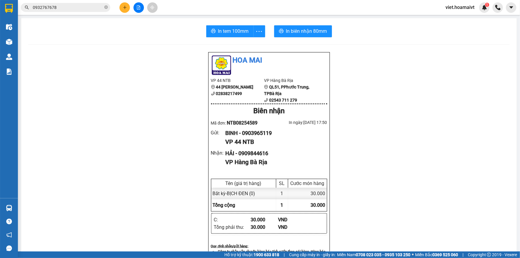
click at [76, 10] on input "0932767678" at bounding box center [68, 7] width 70 height 7
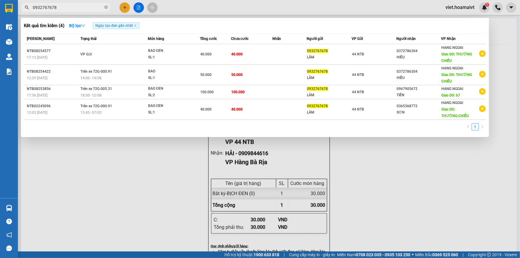
click at [79, 6] on input "0932767678" at bounding box center [68, 7] width 70 height 7
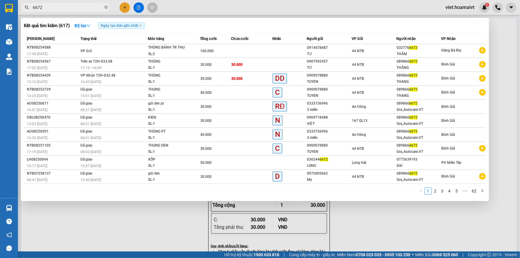
type input "6672"
click at [141, 6] on div at bounding box center [260, 129] width 520 height 258
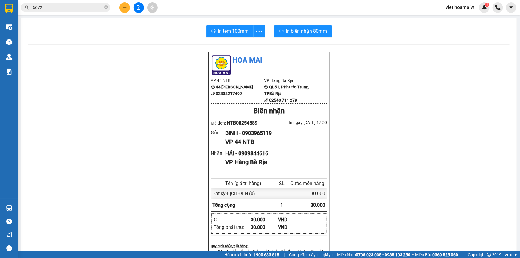
click at [139, 6] on icon "file-add" at bounding box center [138, 7] width 4 height 4
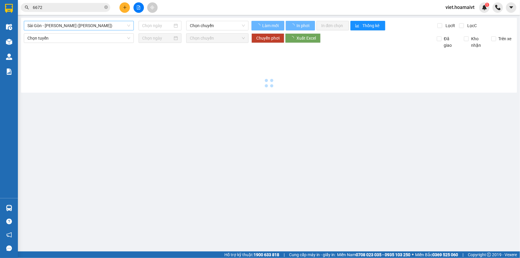
type input "14/08/2025"
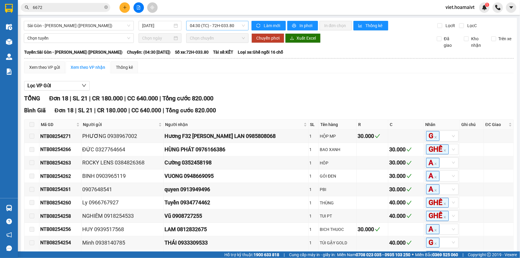
click at [210, 26] on span "04:30 (TC) - 72H-033.80" at bounding box center [217, 25] width 55 height 9
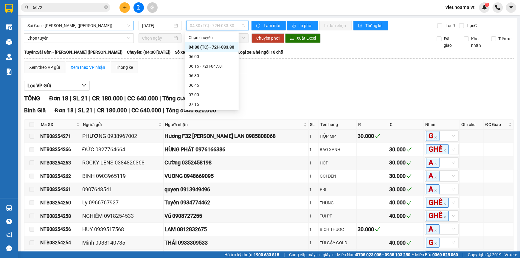
click at [100, 24] on span "Sài Gòn - Vũng Tàu (Hàng Hoá)" at bounding box center [78, 25] width 103 height 9
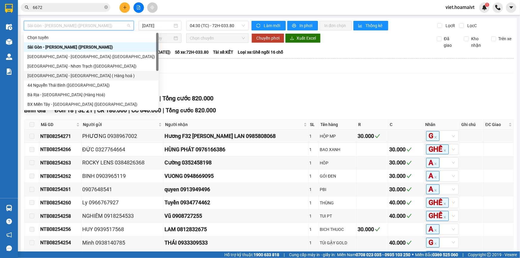
click at [96, 76] on div "Sài Gòn - Long Hải ( Hàng hoá )" at bounding box center [90, 75] width 127 height 7
type input "14/08/2025"
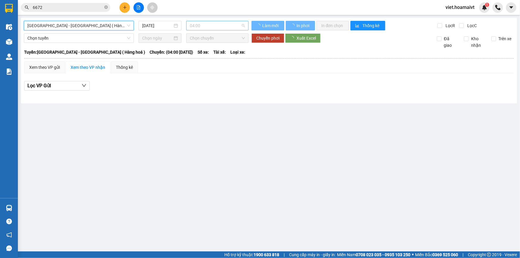
click at [224, 26] on span "04:00" at bounding box center [217, 25] width 55 height 9
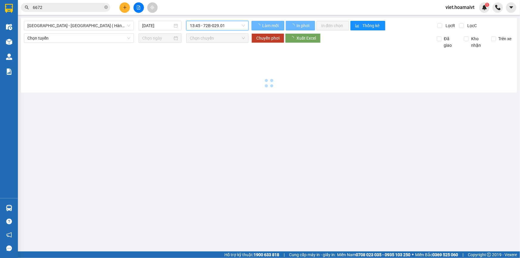
click at [319, 88] on div at bounding box center [269, 69] width 490 height 41
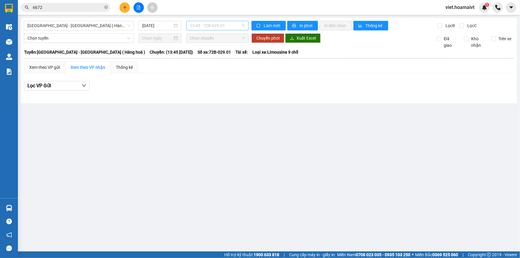
click at [233, 24] on span "13:45 - 72B-029.01" at bounding box center [217, 25] width 55 height 9
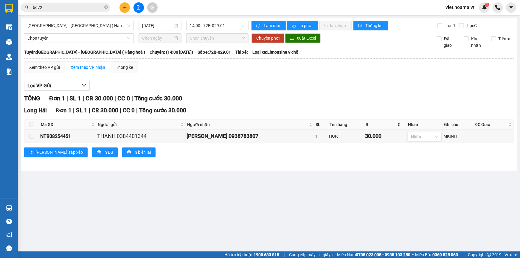
click at [291, 76] on div "Xem theo VP gửi Xem theo VP nhận Thống kê Lọc VP Gửi TỔNG Đơn 1 | SL 1 | CR 30…" at bounding box center [268, 112] width 489 height 103
click at [223, 27] on span "14:00 - 72B-029.01" at bounding box center [217, 25] width 55 height 9
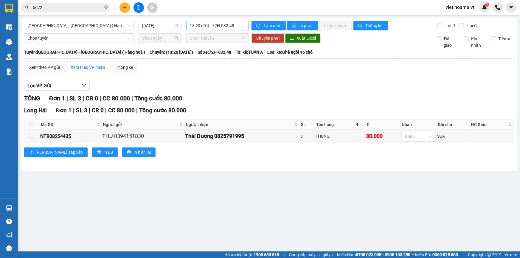
click at [223, 23] on span "13:20 (TC) - 72H-032.48" at bounding box center [217, 25] width 55 height 9
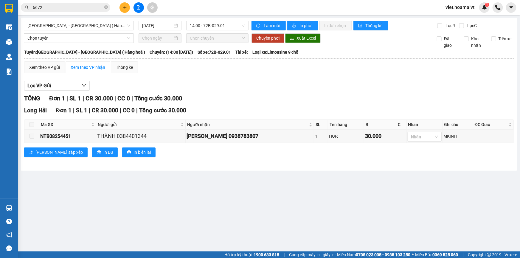
click at [255, 65] on div "Xem theo VP gửi Xem theo VP nhận Thống kê" at bounding box center [268, 67] width 489 height 12
click at [219, 29] on span "14:00 - 72B-029.01" at bounding box center [217, 25] width 55 height 9
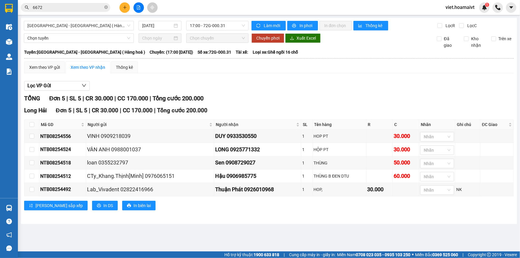
click at [273, 105] on div "TỔNG Đơn 5 | SL 5 | CR 30.000 | CC 170.000 | Tổng cước 200.000 Long Hải Đơn 5 |…" at bounding box center [268, 156] width 489 height 124
click at [221, 23] on span "17:00 - 72G-000.31" at bounding box center [217, 25] width 55 height 9
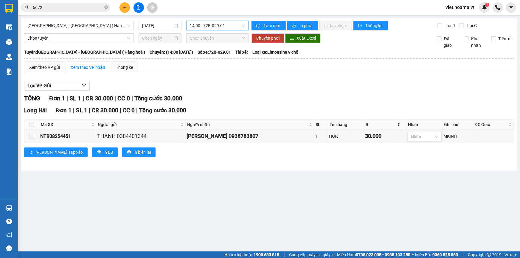
click at [275, 75] on div "Xem theo VP gửi Xem theo VP nhận Thống kê Lọc VP Gửi TỔNG Đơn 1 | SL 1 | CR 30…" at bounding box center [268, 112] width 489 height 103
click at [86, 29] on span "Sài Gòn - Long Hải ( Hàng hoá )" at bounding box center [78, 25] width 103 height 9
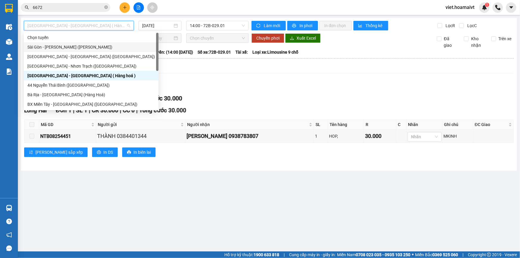
click at [80, 46] on div "Sài Gòn - Vũng Tàu (Hàng Hoá)" at bounding box center [90, 47] width 127 height 7
type input "14/08/2025"
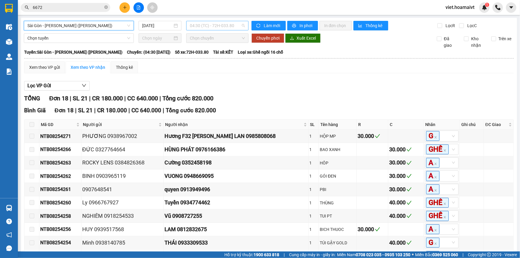
click at [200, 29] on span "04:30 (TC) - 72H-033.80" at bounding box center [217, 25] width 55 height 9
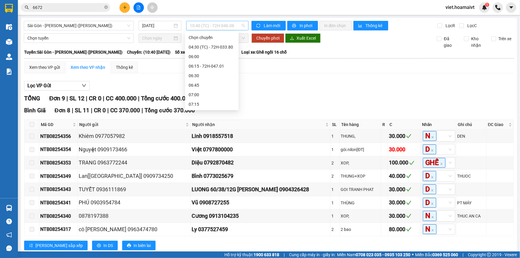
click at [225, 26] on span "10:40 (TC) - 72H-046.06" at bounding box center [217, 25] width 55 height 9
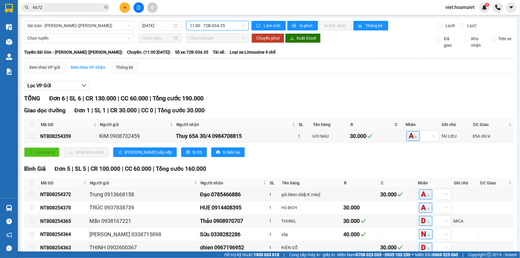
click at [286, 96] on div "TỔNG Đơn 6 | SL 6 | CR 130.000 | CC 60.000 | Tổng cước 190.000" at bounding box center [268, 98] width 489 height 9
click at [285, 97] on div "TỔNG Đơn 6 | SL 6 | CR 130.000 | CC 60.000 | Tổng cước 190.000" at bounding box center [268, 98] width 489 height 9
click at [80, 8] on input "6672" at bounding box center [68, 7] width 70 height 7
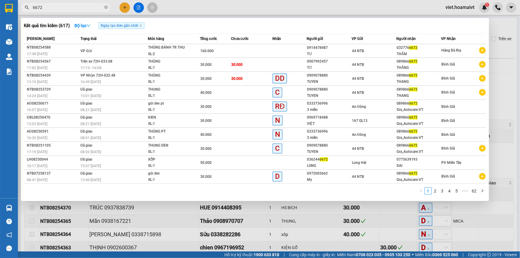
click at [80, 8] on input "6672" at bounding box center [68, 7] width 70 height 7
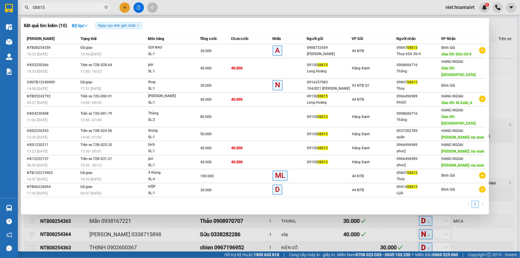
click at [462, 214] on div at bounding box center [260, 129] width 520 height 258
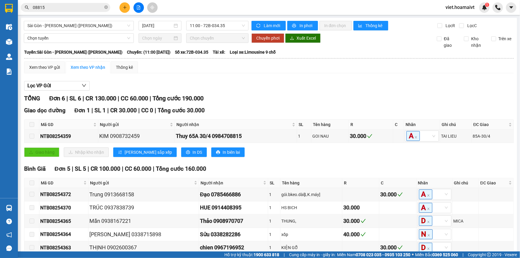
click at [380, 83] on div "Lọc VP Gửi" at bounding box center [268, 86] width 489 height 10
click at [348, 67] on div "Xem theo VP gửi Xem theo VP nhận Thống kê" at bounding box center [268, 67] width 489 height 12
click at [206, 26] on span "11:00 - 72B-034.35" at bounding box center [217, 25] width 55 height 9
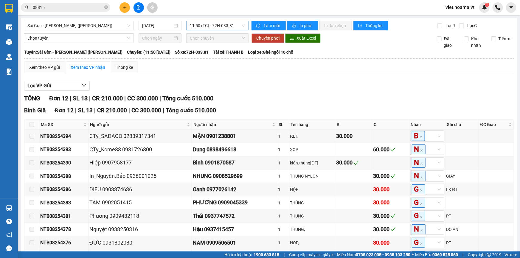
click at [224, 30] on div "11:50 (TC) - 72H-033.81" at bounding box center [217, 26] width 62 height 10
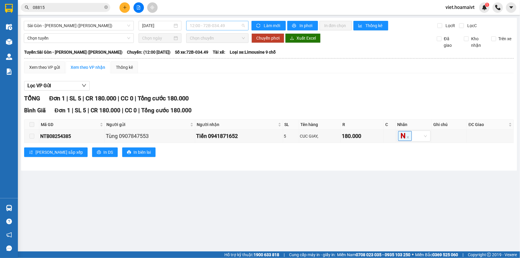
click at [223, 27] on span "12:00 - 72B-034.49" at bounding box center [217, 25] width 55 height 9
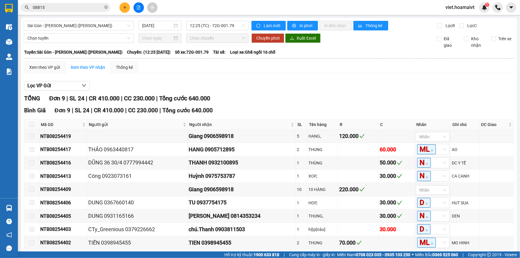
click at [326, 96] on div "TỔNG Đơn 9 | SL 24 | CR 410.000 | CC 230.000 | Tổng cước 640.000" at bounding box center [268, 98] width 489 height 9
click at [321, 96] on div "TỔNG Đơn 9 | SL 24 | CR 410.000 | CC 230.000 | Tổng cước 640.000" at bounding box center [268, 98] width 489 height 9
click at [224, 27] on span "12:25 (TC) - 72G-001.79" at bounding box center [217, 25] width 55 height 9
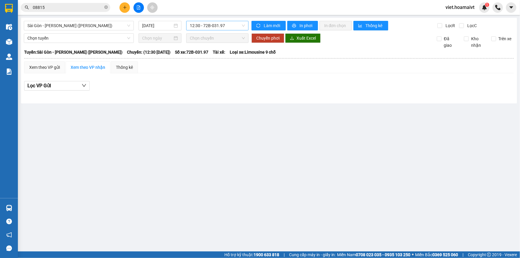
click at [226, 26] on span "12:30 - 72B-031.97" at bounding box center [217, 25] width 55 height 9
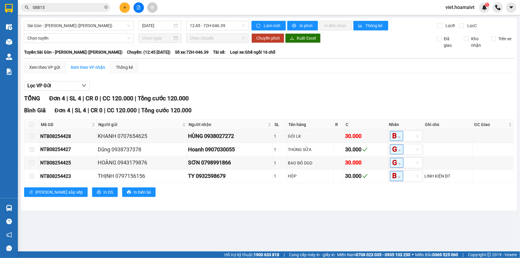
click at [298, 98] on div "TỔNG Đơn 4 | SL 4 | CR 0 | CC 120.000 | Tổng cước 120.000" at bounding box center [268, 98] width 489 height 9
click at [229, 24] on span "12:45 - 72H-046.39" at bounding box center [217, 25] width 55 height 9
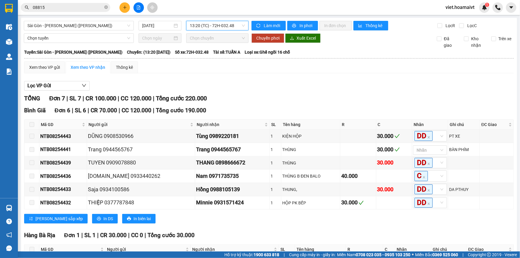
click at [329, 88] on div "Lọc VP Gửi" at bounding box center [268, 86] width 489 height 10
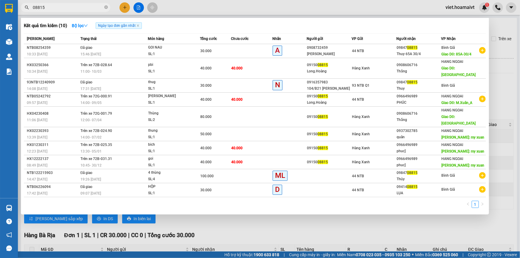
click at [79, 6] on input "08815" at bounding box center [68, 7] width 70 height 7
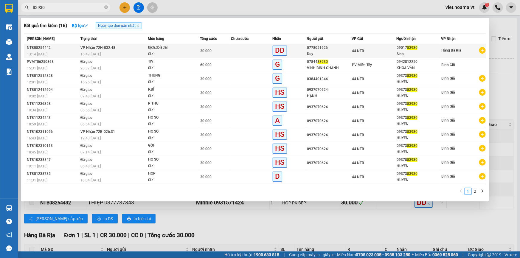
type input "83930"
click at [174, 50] on div "bịch.đỏ[sữa]" at bounding box center [170, 47] width 45 height 7
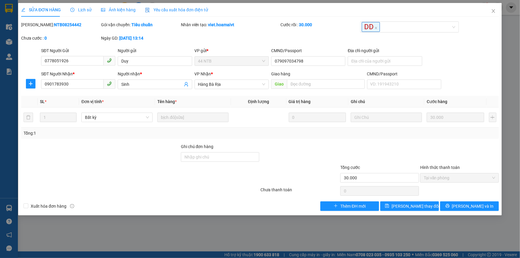
click at [89, 10] on span "Lịch sử" at bounding box center [80, 9] width 21 height 5
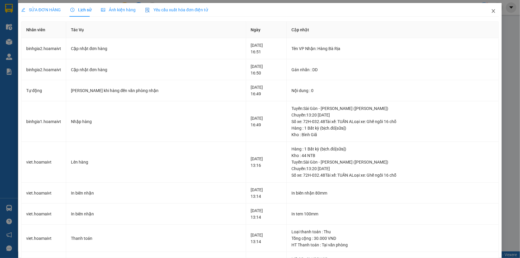
click at [491, 9] on icon "close" at bounding box center [493, 11] width 5 height 5
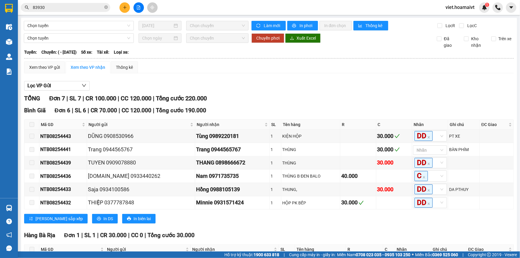
click at [314, 80] on div "Lọc VP Gửi TỔNG Đơn 7 | SL 7 | CR 100.000 | CC 120.000 | Tổng cước 220.000 Bì…" at bounding box center [268, 183] width 489 height 211
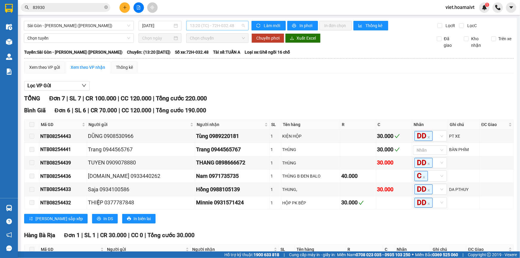
click at [222, 28] on span "13:20 (TC) - 72H-032.48" at bounding box center [217, 25] width 55 height 9
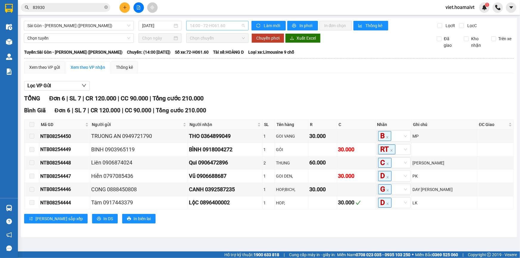
click at [217, 26] on span "14:00 - 72-H061.60" at bounding box center [217, 25] width 55 height 9
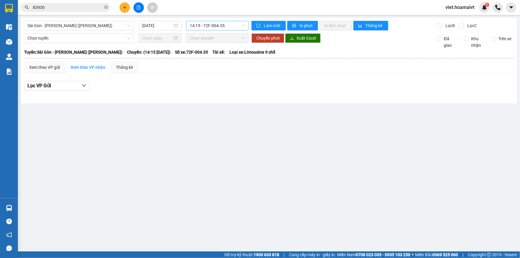
click at [226, 27] on span "14:15 - 72F-004.35" at bounding box center [217, 25] width 55 height 9
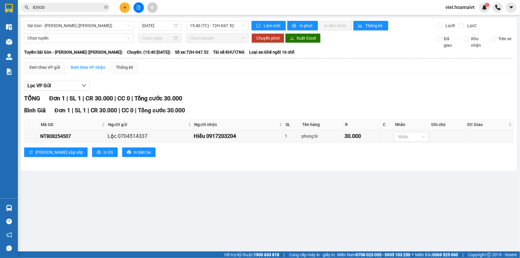
click at [311, 74] on div "Xem theo VP gửi Xem theo VP nhận Thống kê Lọc VP Gửi TỔNG Đơn 1 | SL 1 | CR 30…" at bounding box center [268, 112] width 489 height 103
click at [223, 27] on span "15:40 (TC) - 72H-047.52" at bounding box center [217, 25] width 55 height 9
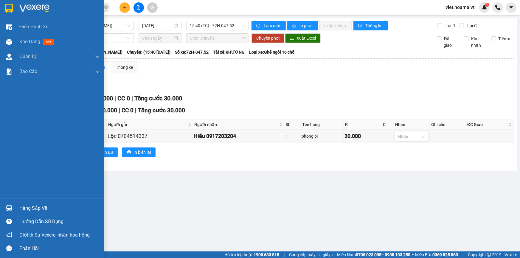
click at [34, 8] on img at bounding box center [34, 8] width 30 height 9
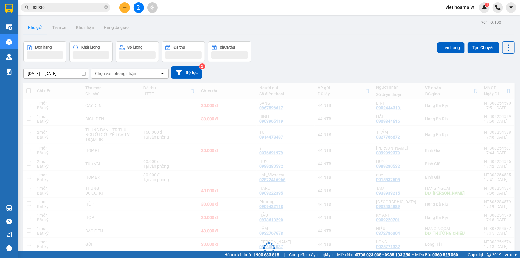
click at [329, 70] on div "13/08/2025 – 14/08/2025 Press the down arrow key to interact with the calendar …" at bounding box center [268, 72] width 491 height 12
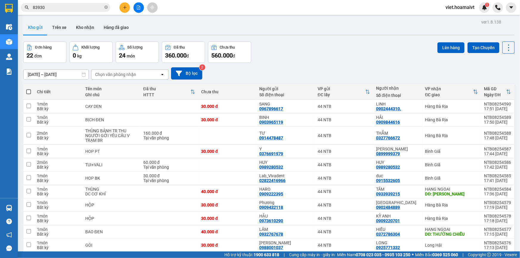
click at [329, 70] on div "13/08/2025 – 14/08/2025 Press the down arrow key to interact with the calendar …" at bounding box center [268, 73] width 491 height 12
click at [305, 48] on div "Đơn hàng 22 đơn Khối lượng 0 kg Số lượng 24 món Đã thu 360.000 đ Chưa thu 560.0…" at bounding box center [268, 51] width 491 height 21
